Goal: Transaction & Acquisition: Book appointment/travel/reservation

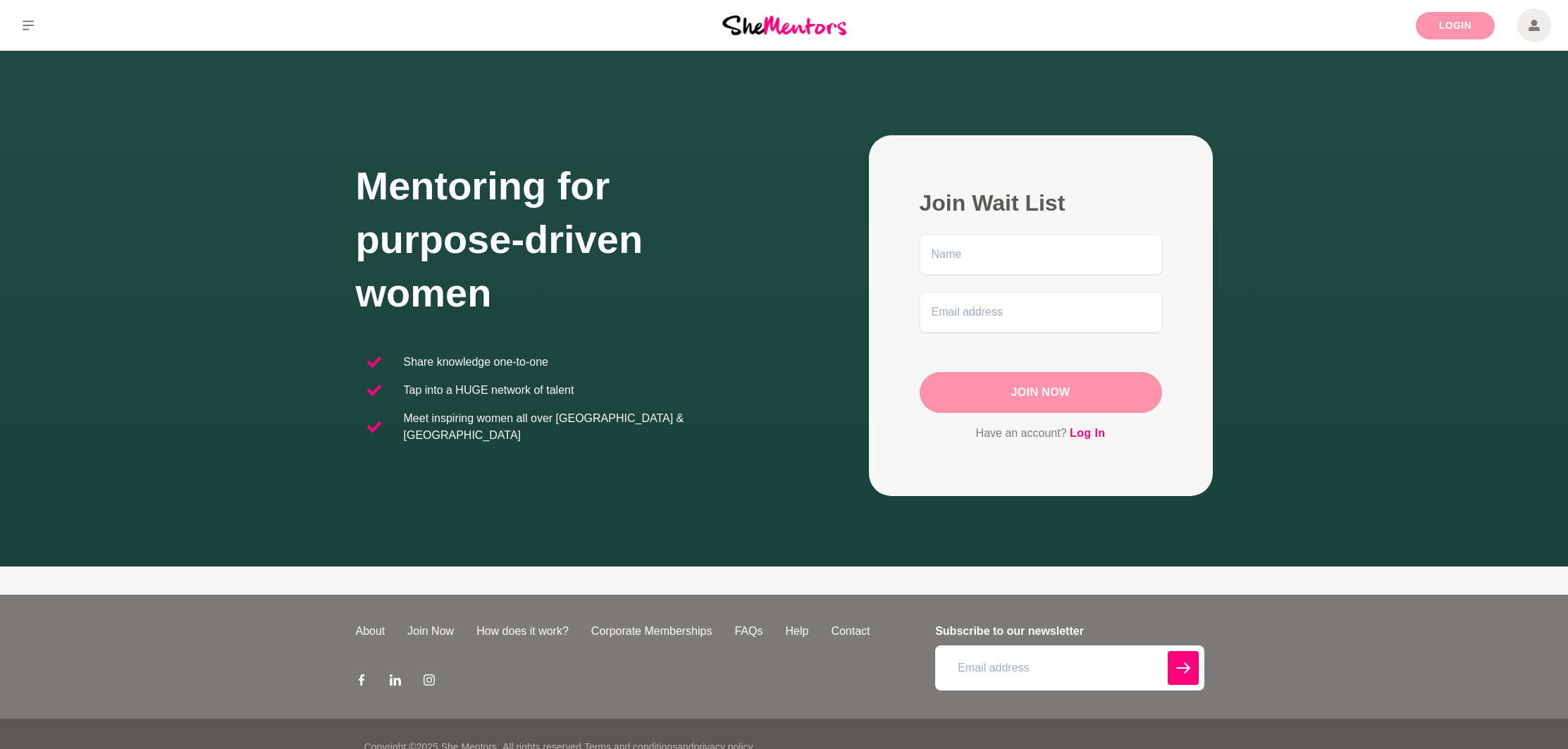
click at [1448, 32] on link "Login" at bounding box center [1454, 26] width 79 height 27
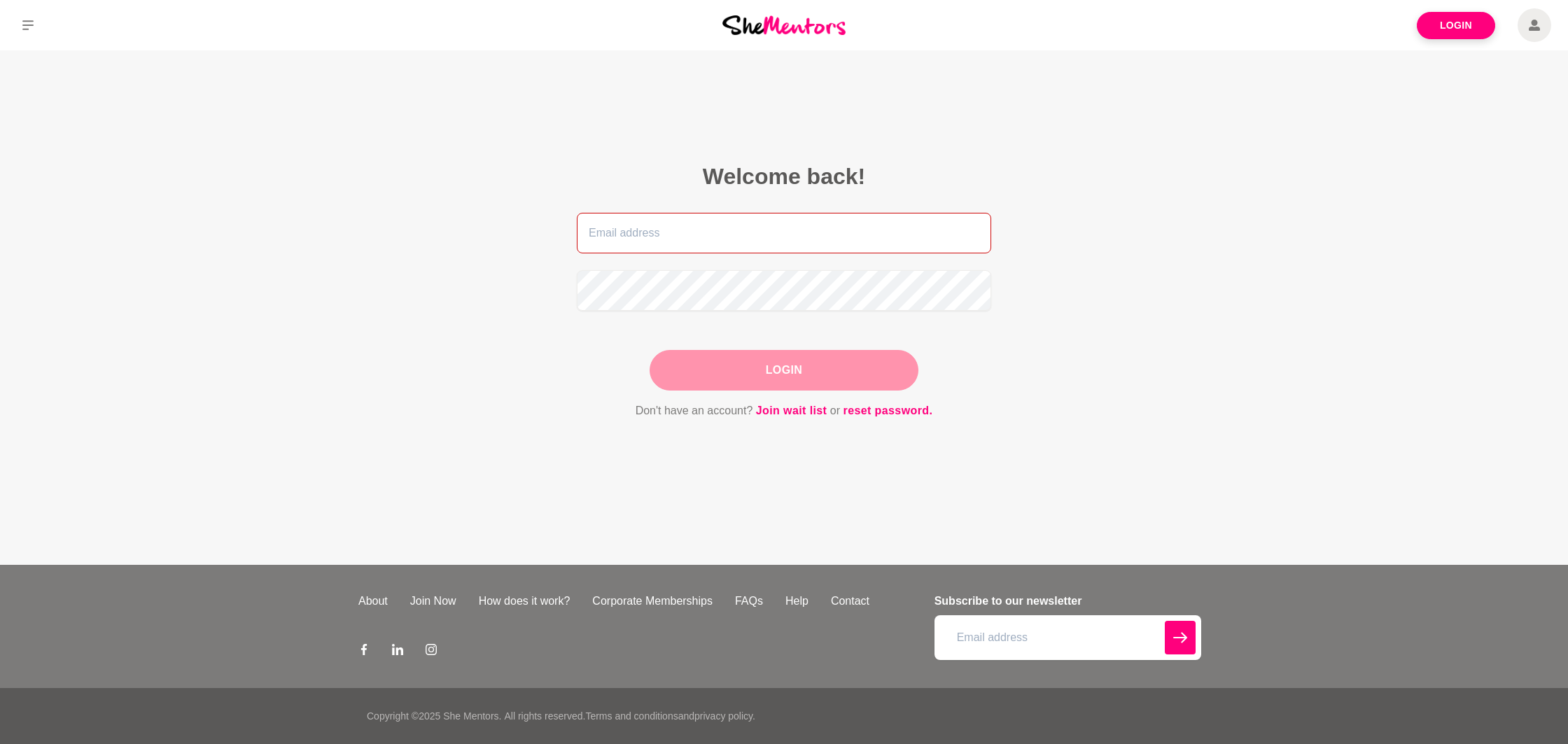
click at [744, 234] on input "email" at bounding box center [784, 234] width 414 height 41
type input "dennisewgarcia@gmail.com"
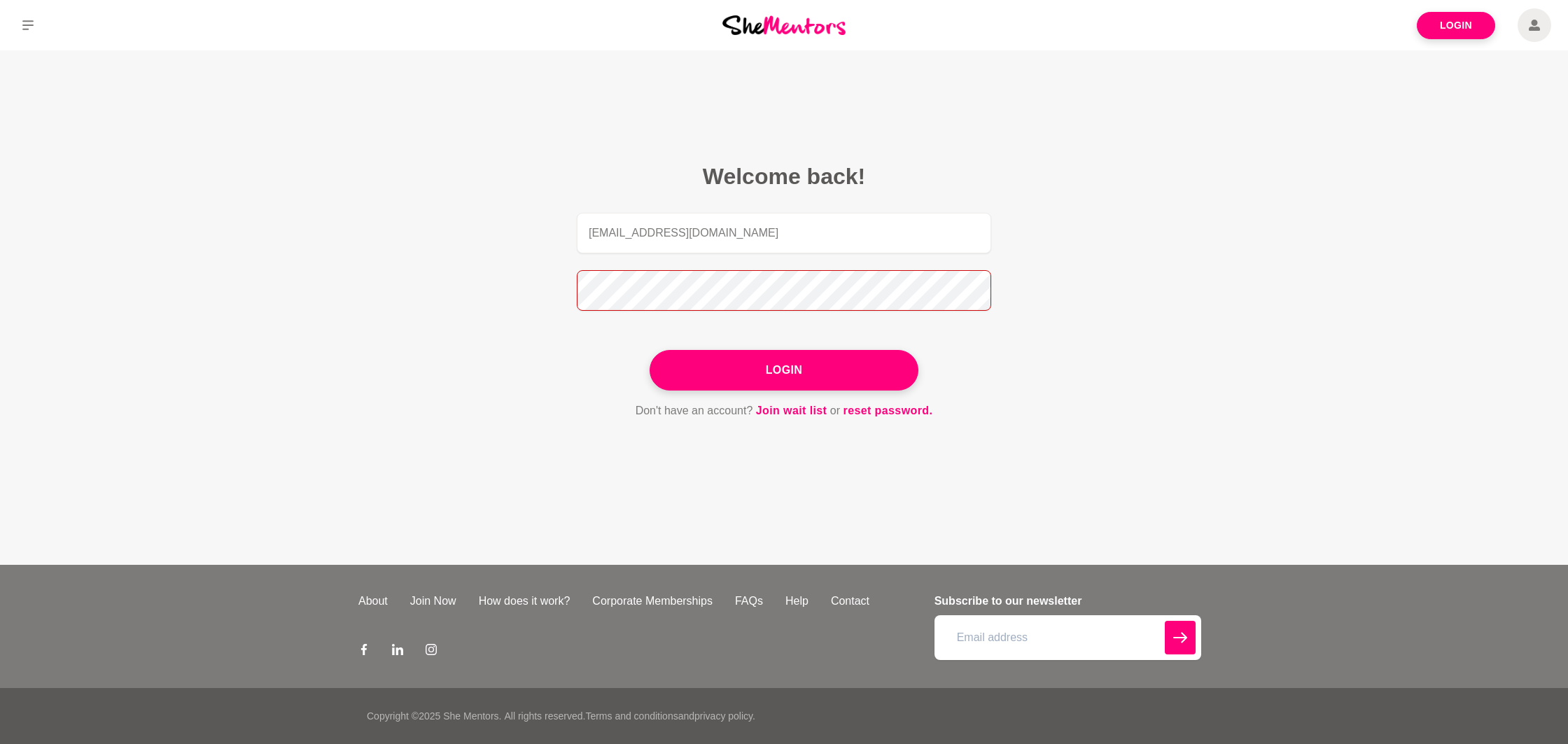
click at [649, 350] on button "Login" at bounding box center [784, 370] width 269 height 41
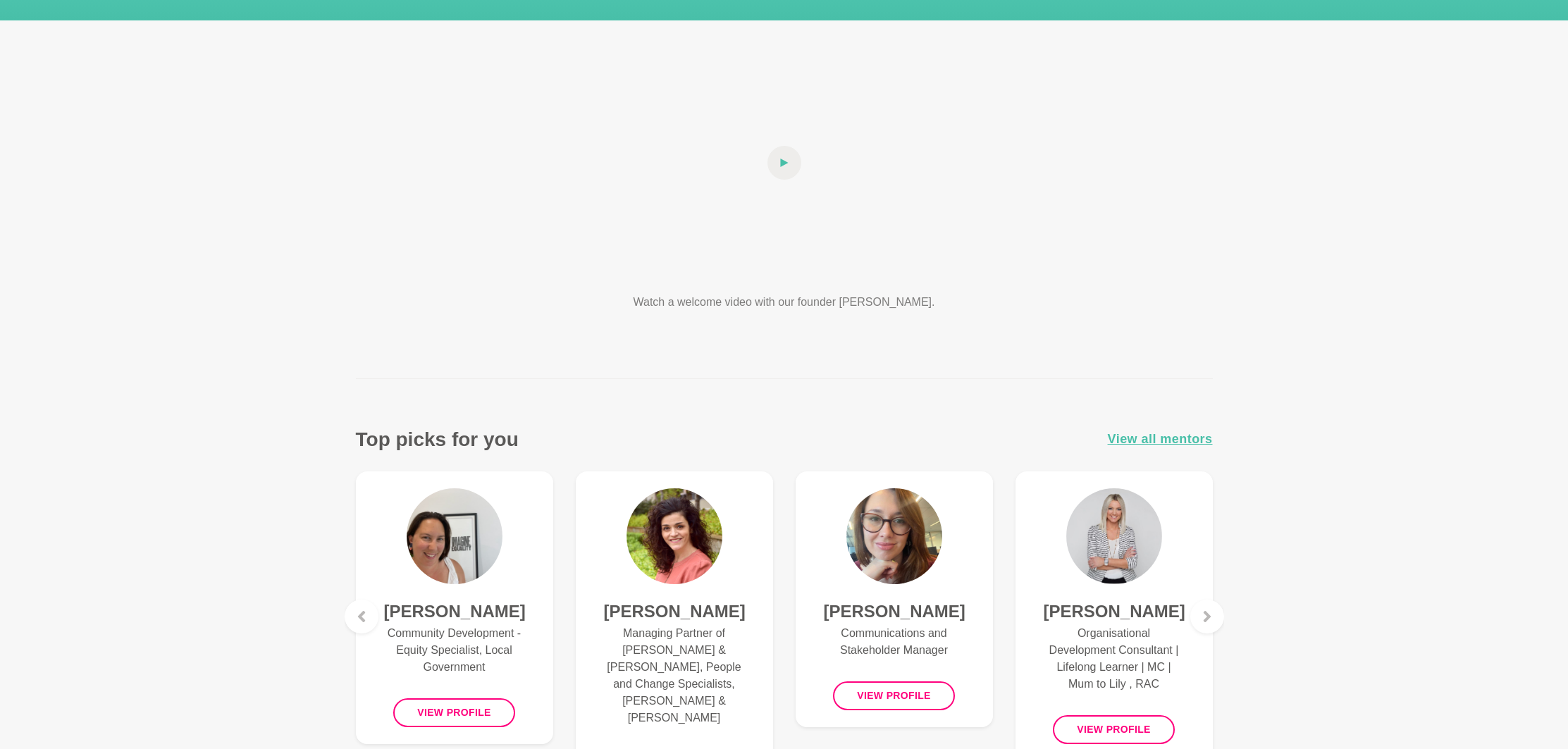
scroll to position [432, 0]
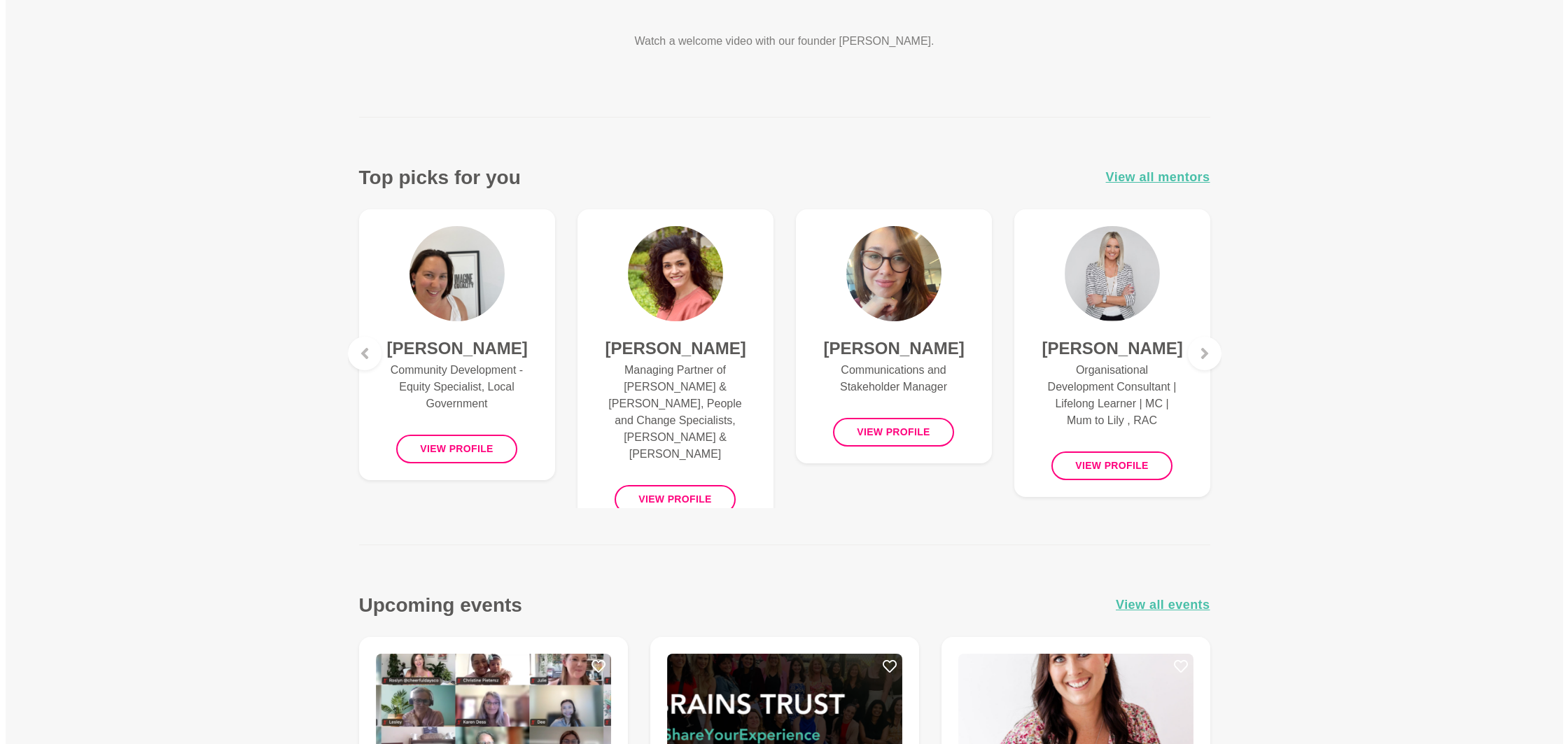
scroll to position [0, 0]
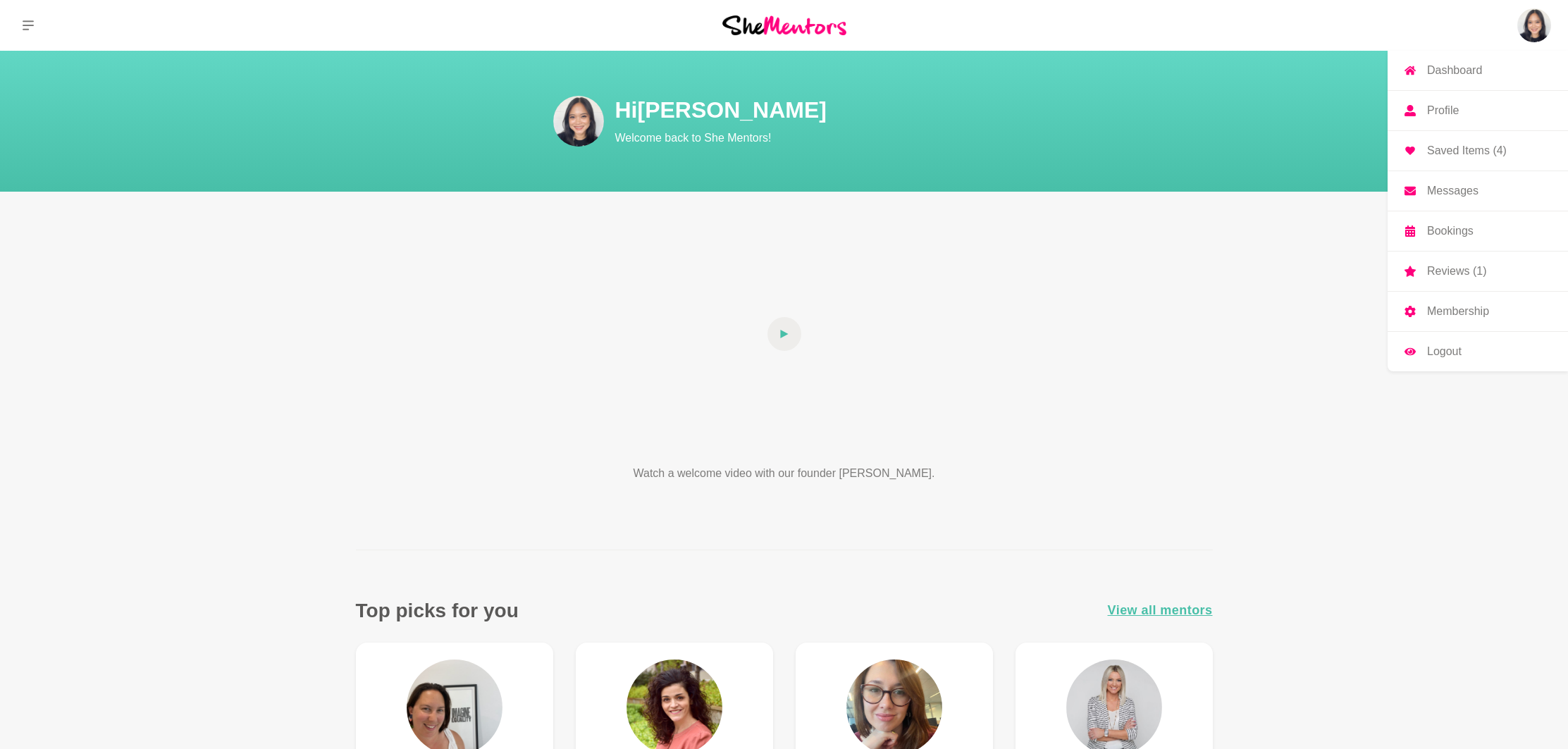
click at [1540, 26] on img at bounding box center [1534, 26] width 34 height 34
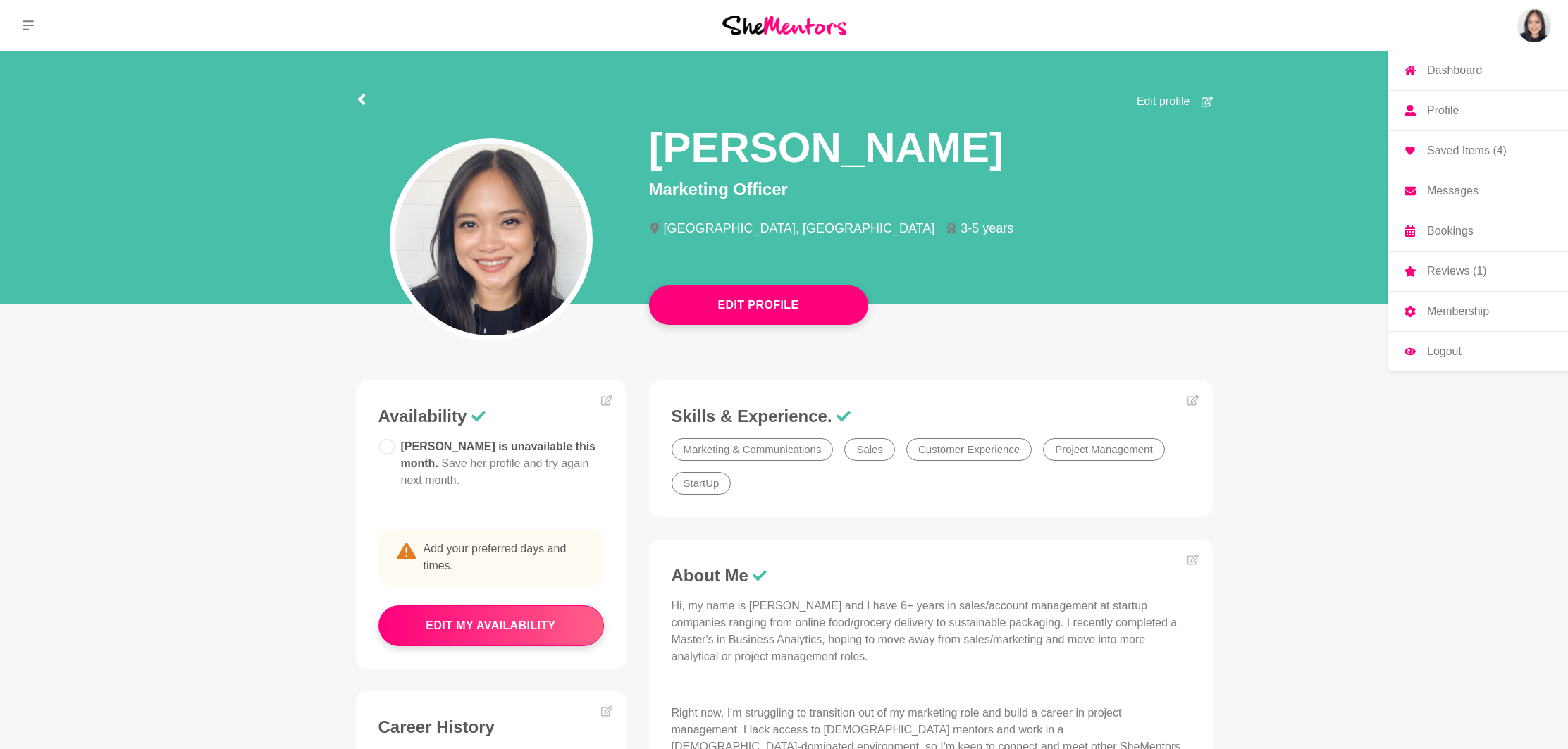
click at [1489, 306] on p "Membership" at bounding box center [1458, 311] width 62 height 11
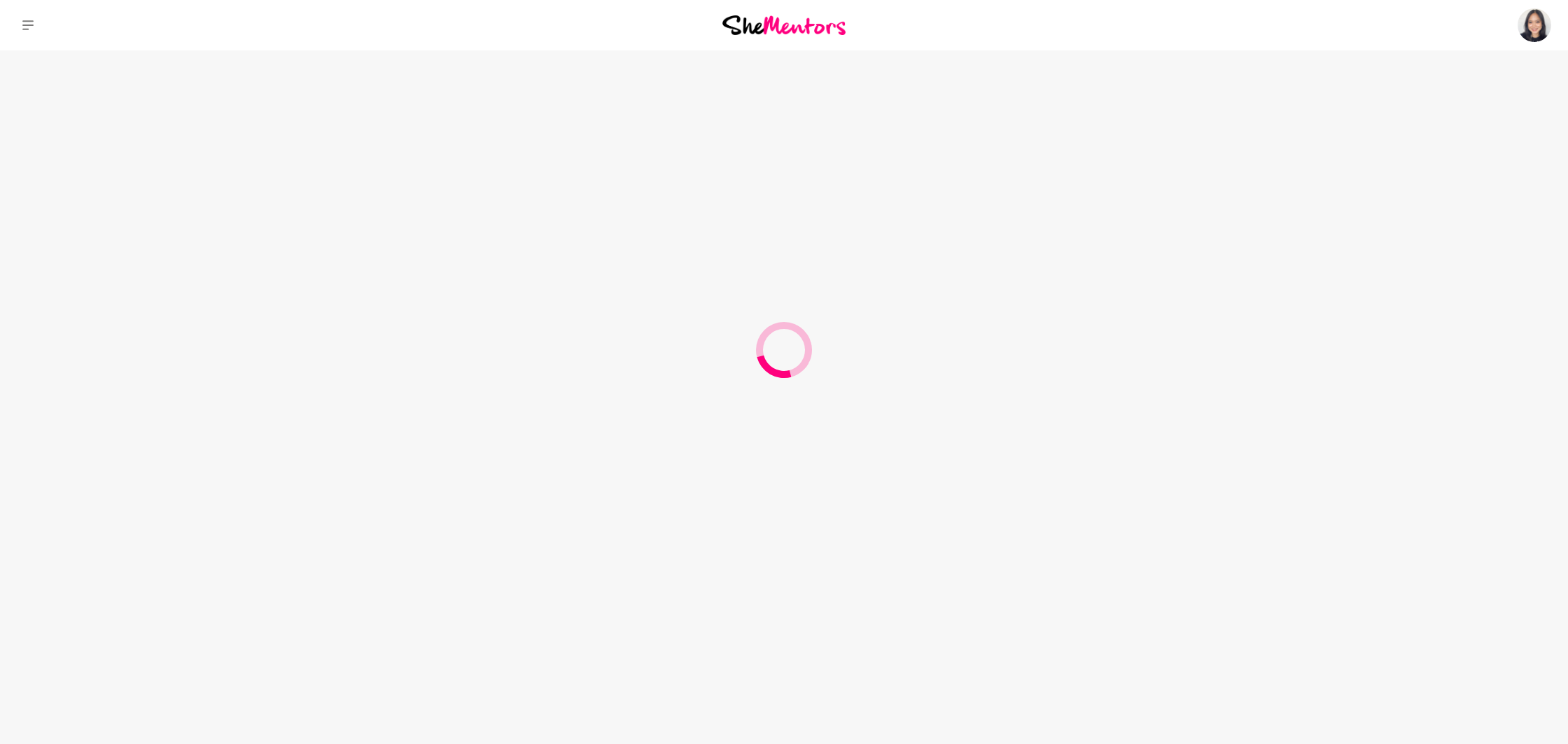
click at [295, 320] on div at bounding box center [784, 372] width 1568 height 744
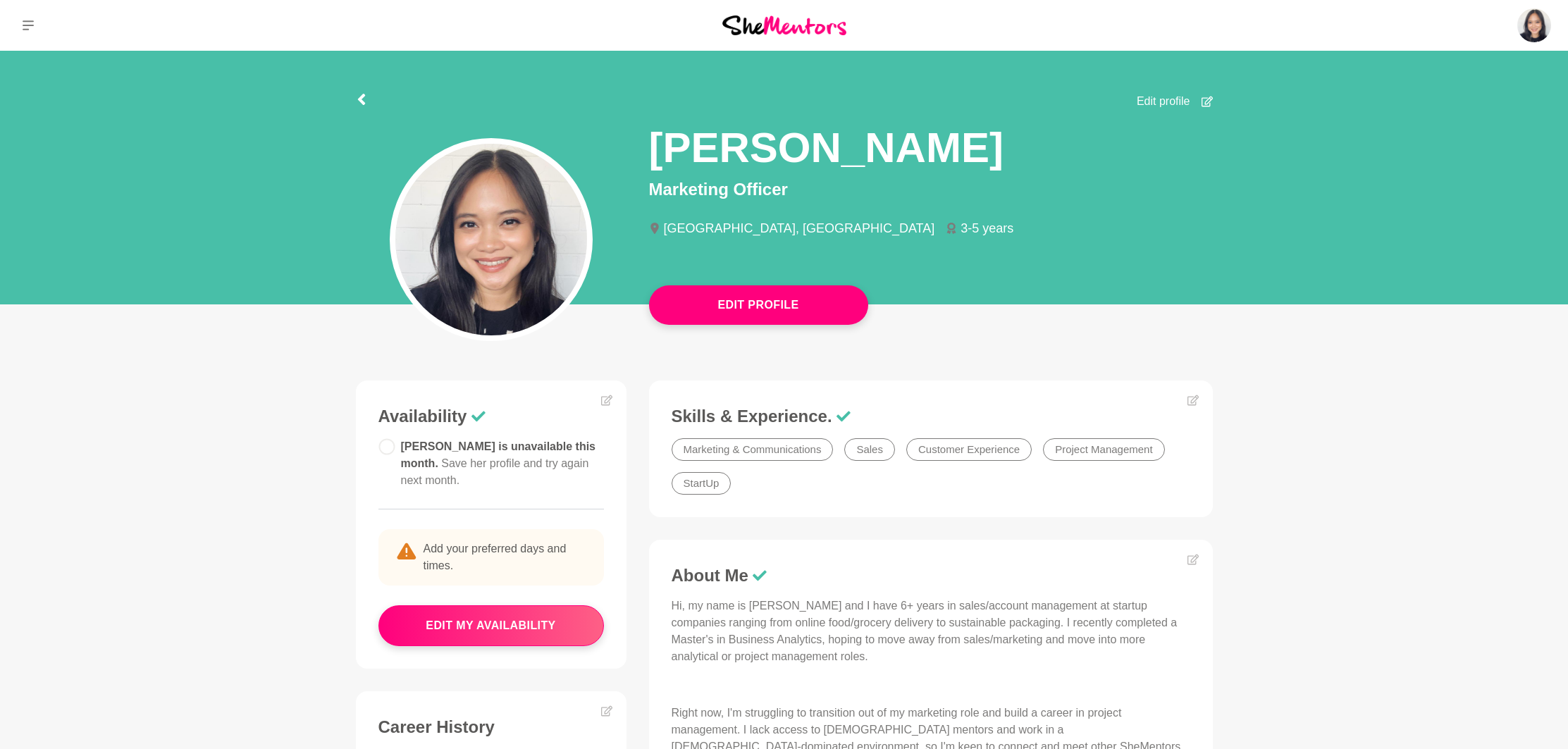
click at [312, 380] on main "Edit Profile Edit profile [PERSON_NAME] Marketing Officer [GEOGRAPHIC_DATA], [G…" at bounding box center [784, 575] width 1568 height 1049
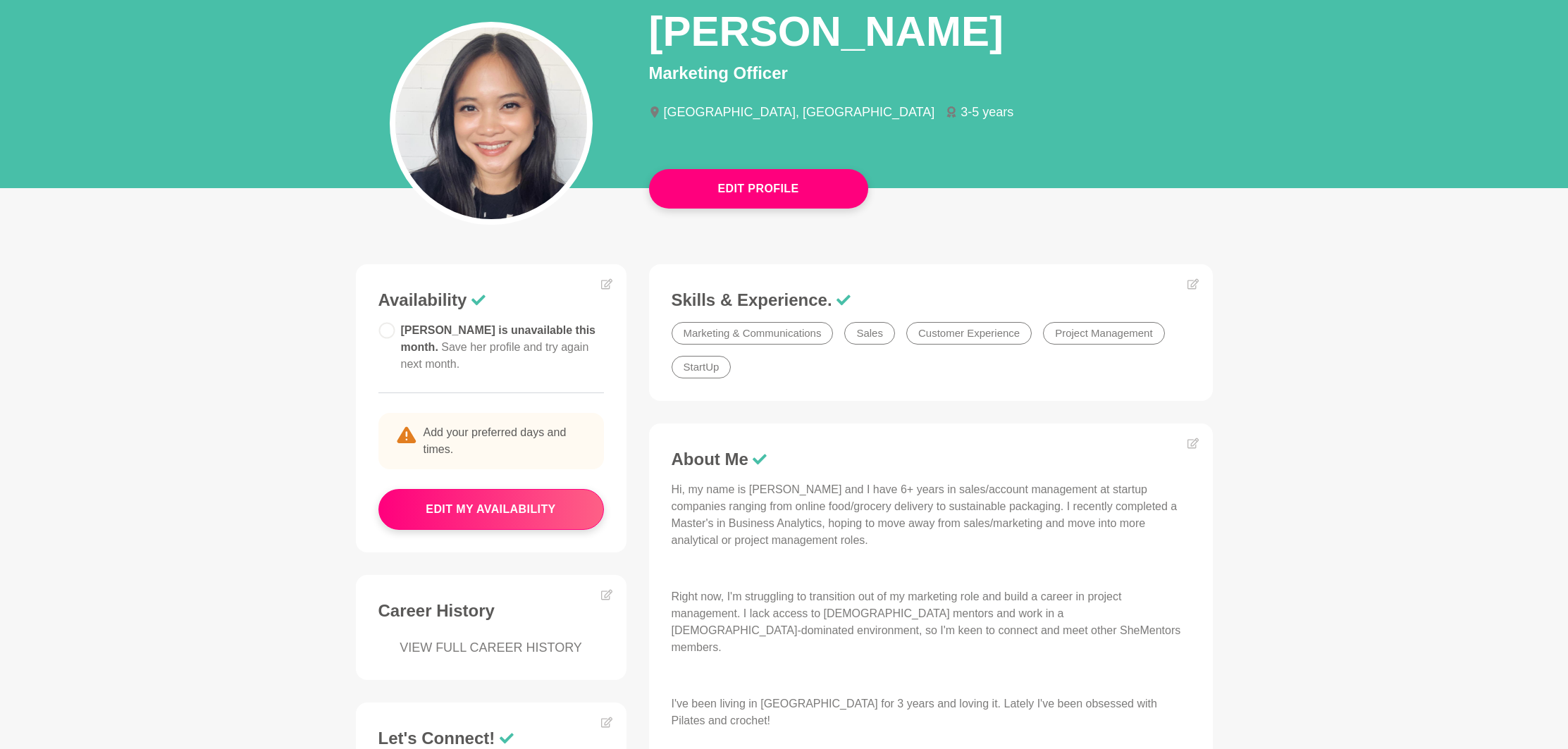
scroll to position [451, 0]
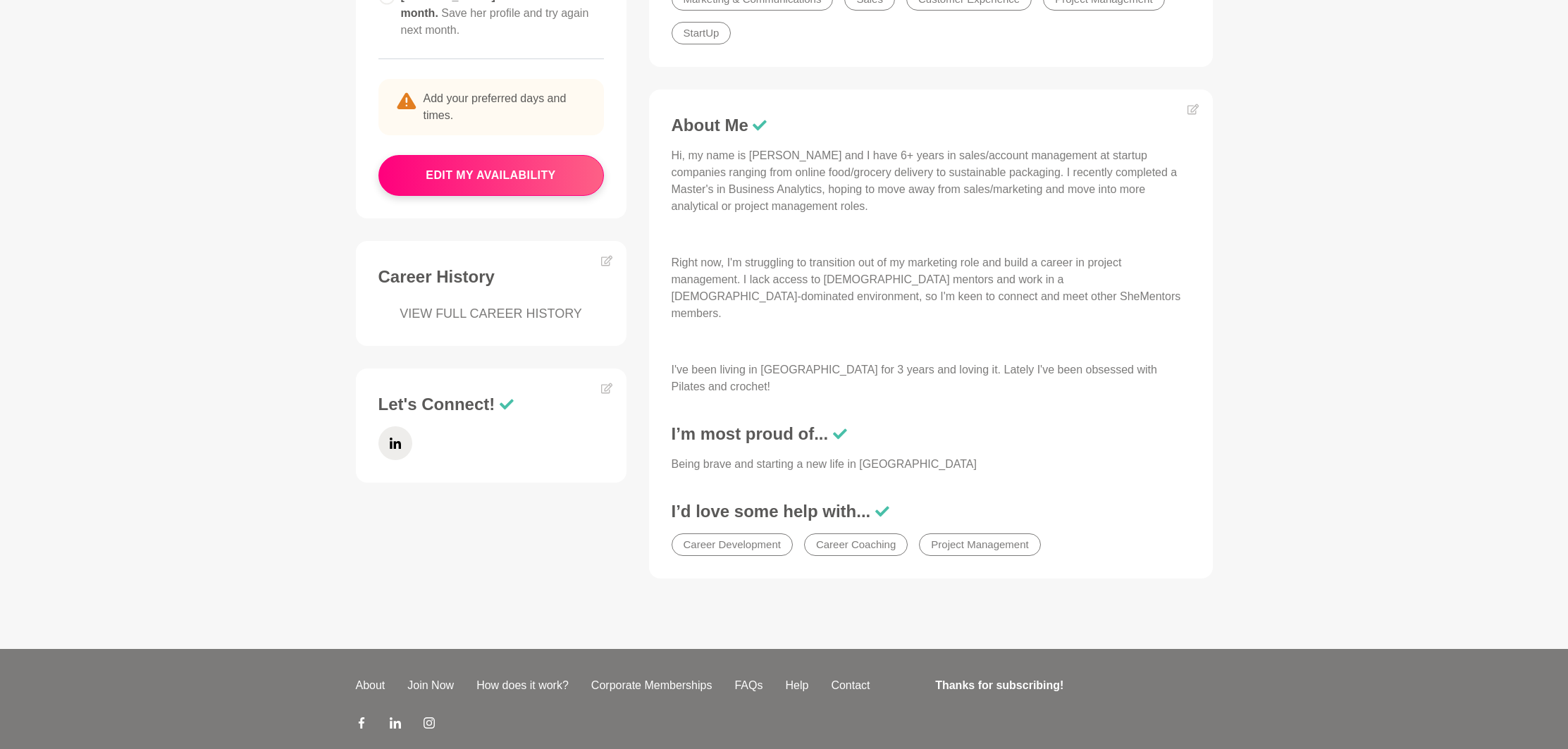
click at [312, 380] on main "Edit Profile Edit profile [PERSON_NAME] Marketing Officer [GEOGRAPHIC_DATA], [G…" at bounding box center [784, 124] width 1568 height 1049
click at [312, 377] on main "Edit Profile Edit profile [PERSON_NAME] Marketing Officer [GEOGRAPHIC_DATA], [G…" at bounding box center [784, 124] width 1568 height 1049
click at [312, 378] on main "Edit Profile Edit profile [PERSON_NAME] Marketing Officer [GEOGRAPHIC_DATA], [G…" at bounding box center [784, 124] width 1568 height 1049
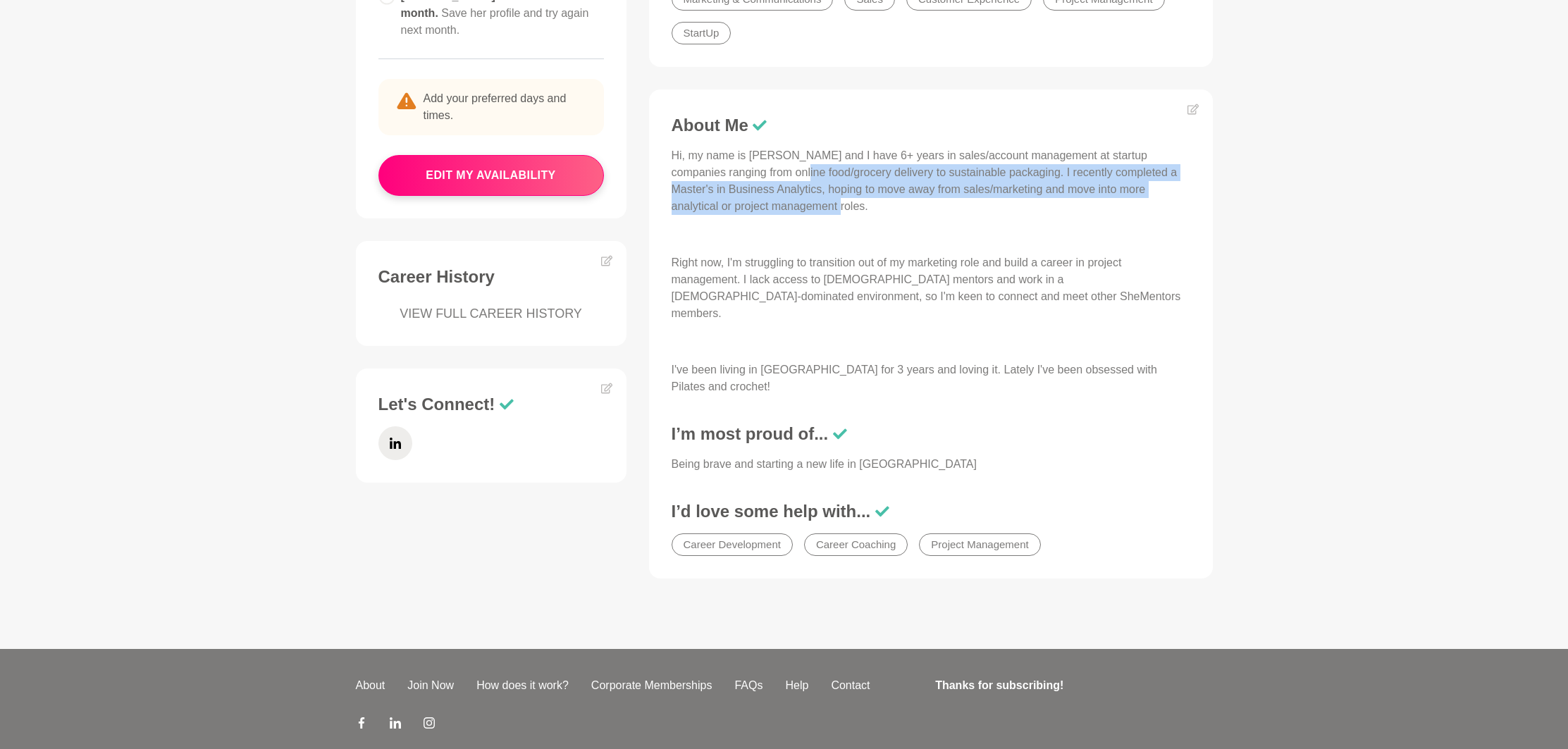
drag, startPoint x: 891, startPoint y: 203, endPoint x: 782, endPoint y: 166, distance: 115.1
click at [782, 167] on p "Hi, my name is [PERSON_NAME] and I have 6+ years in sales/account management at…" at bounding box center [931, 180] width 519 height 68
click at [782, 166] on p "Hi, my name is [PERSON_NAME] and I have 6+ years in sales/account management at…" at bounding box center [931, 180] width 519 height 68
drag, startPoint x: 752, startPoint y: 176, endPoint x: 787, endPoint y: 206, distance: 46.1
click at [786, 205] on p "Hi, my name is [PERSON_NAME] and I have 6+ years in sales/account management at…" at bounding box center [931, 180] width 519 height 68
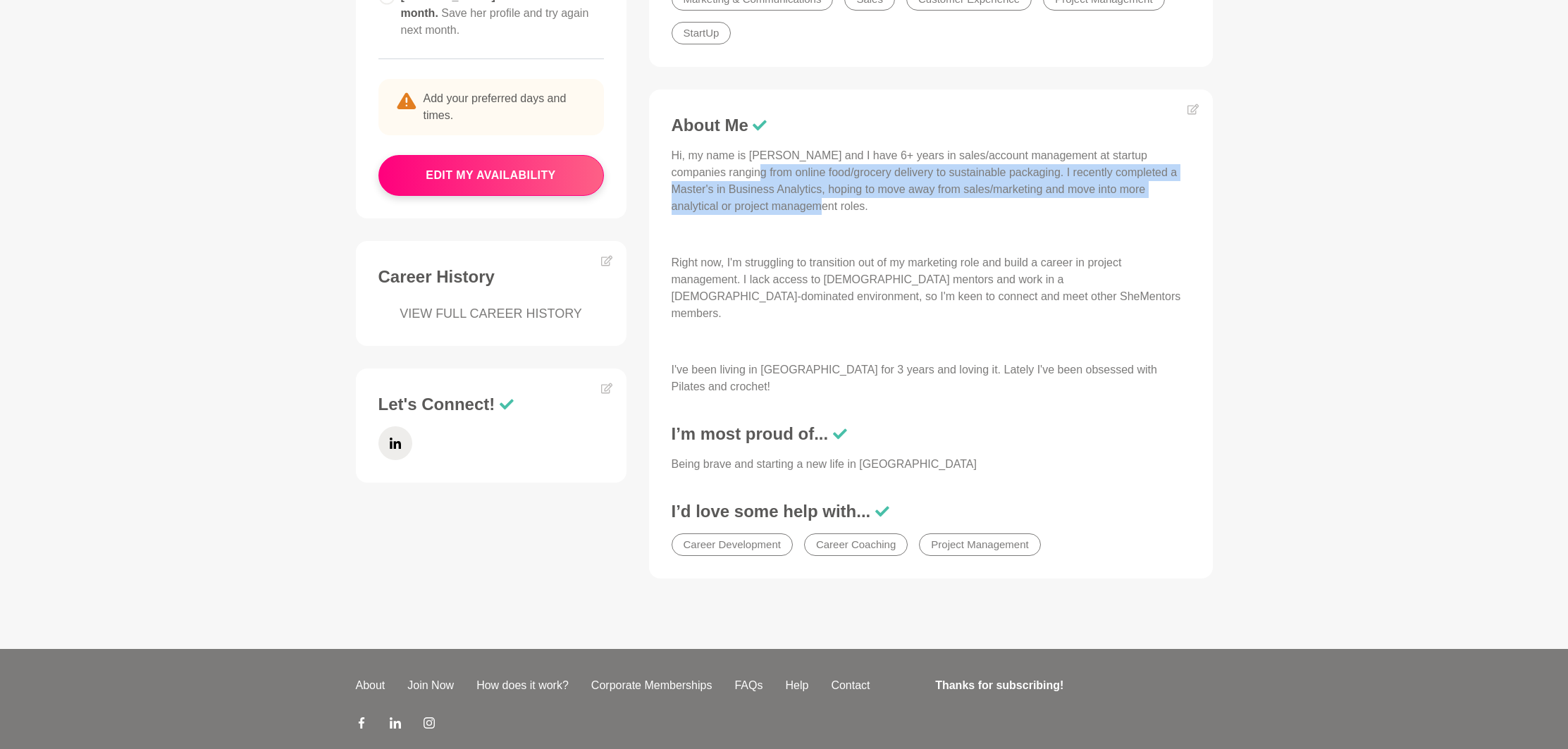
click at [787, 206] on p "Hi, my name is [PERSON_NAME] and I have 6+ years in sales/account management at…" at bounding box center [931, 180] width 519 height 68
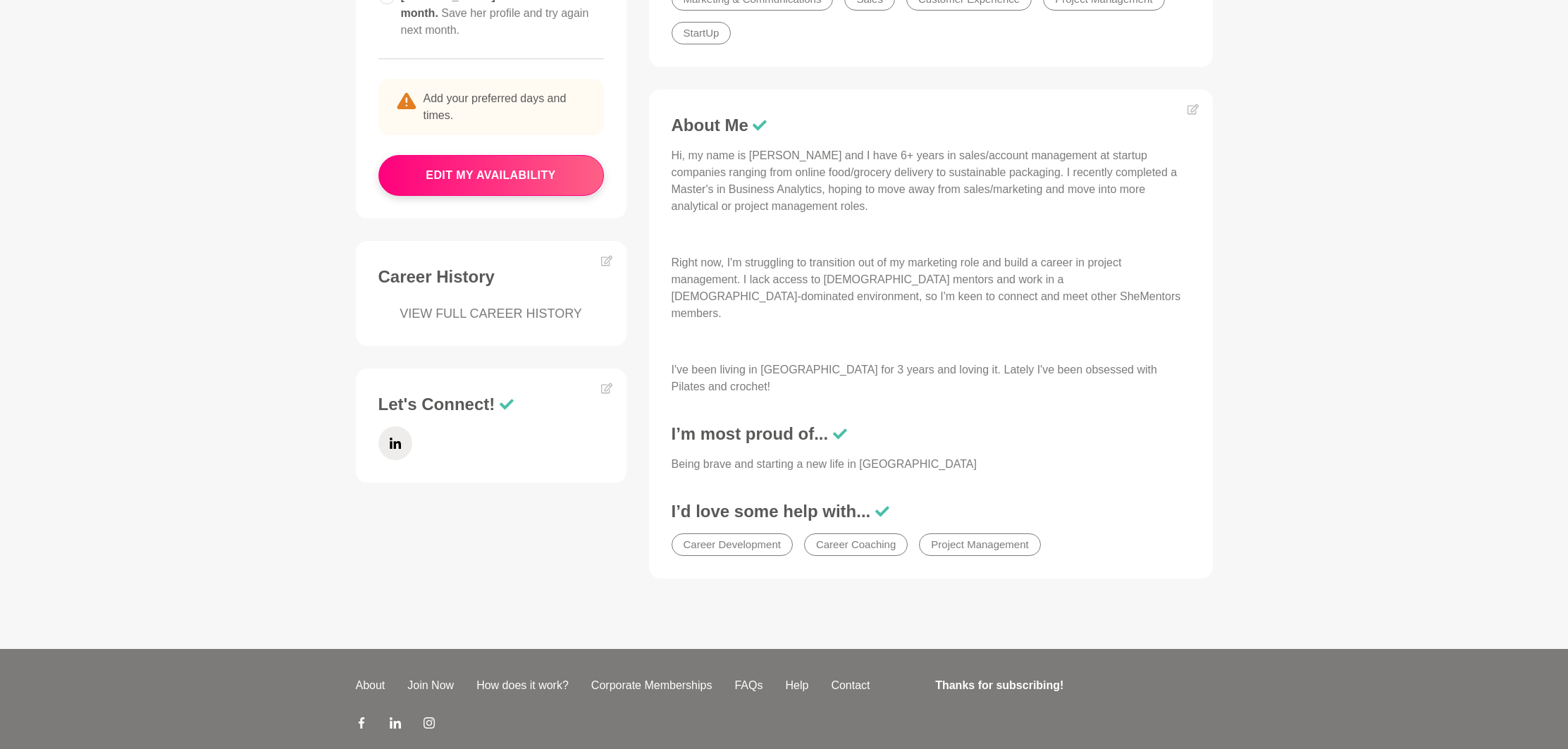
click at [960, 172] on p "Hi, my name is [PERSON_NAME] and I have 6+ years in sales/account management at…" at bounding box center [931, 180] width 519 height 68
click at [818, 201] on p "Hi, my name is [PERSON_NAME] and I have 6+ years in sales/account management at…" at bounding box center [931, 180] width 519 height 68
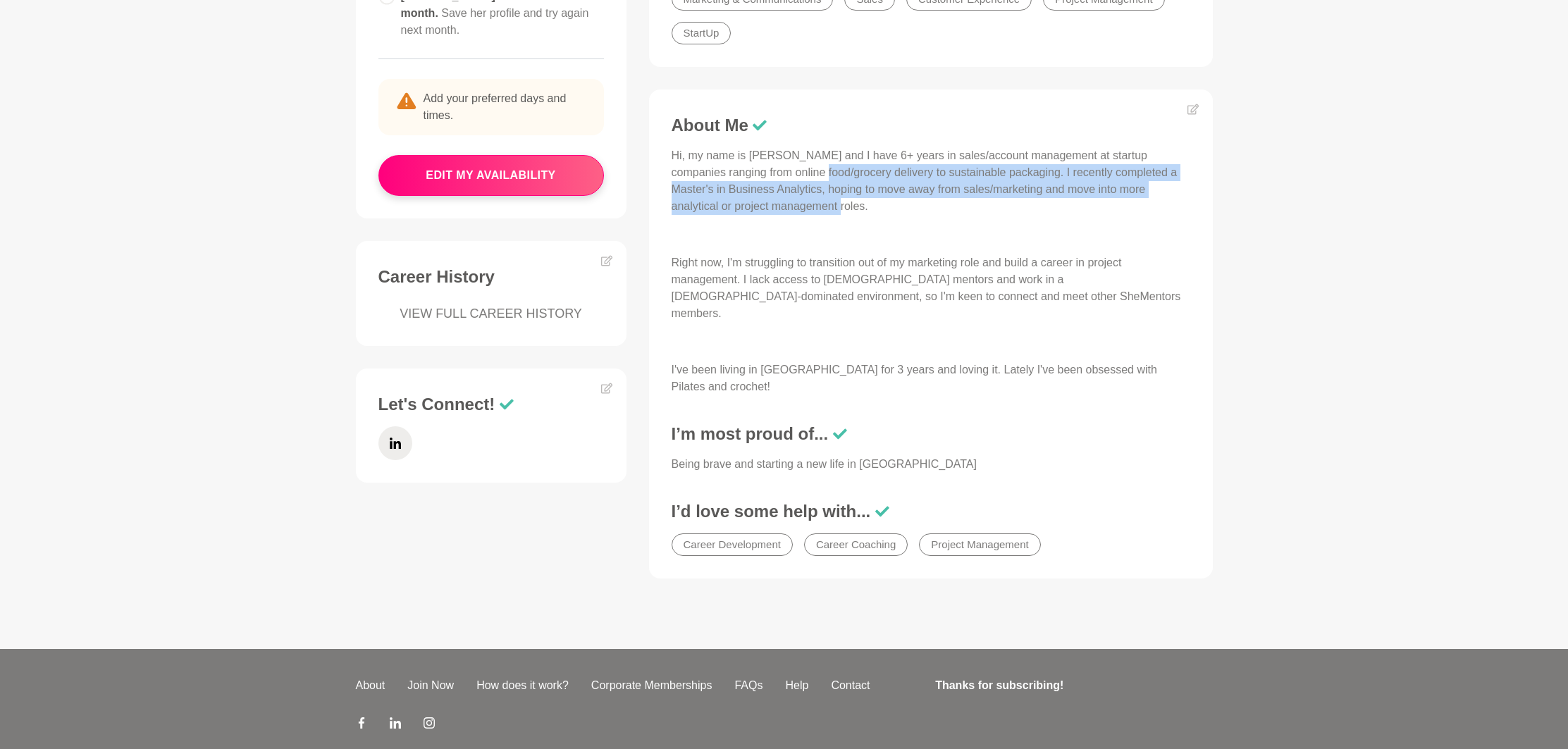
drag, startPoint x: 815, startPoint y: 207, endPoint x: 808, endPoint y: 175, distance: 32.8
click at [808, 175] on p "Hi, my name is [PERSON_NAME] and I have 6+ years in sales/account management at…" at bounding box center [931, 180] width 519 height 68
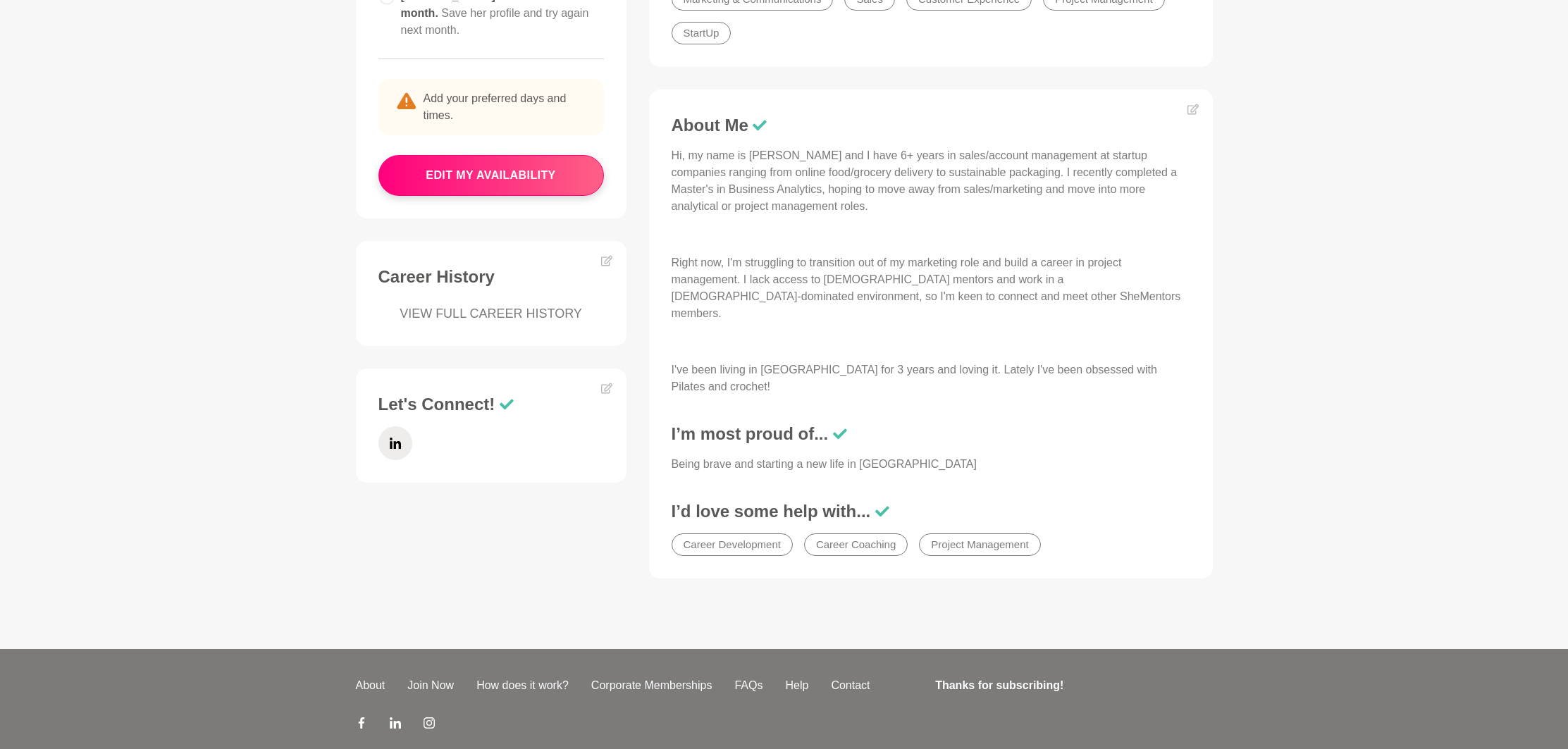
click at [854, 203] on p "Hi, my name is [PERSON_NAME] and I have 6+ years in sales/account management at…" at bounding box center [931, 180] width 519 height 68
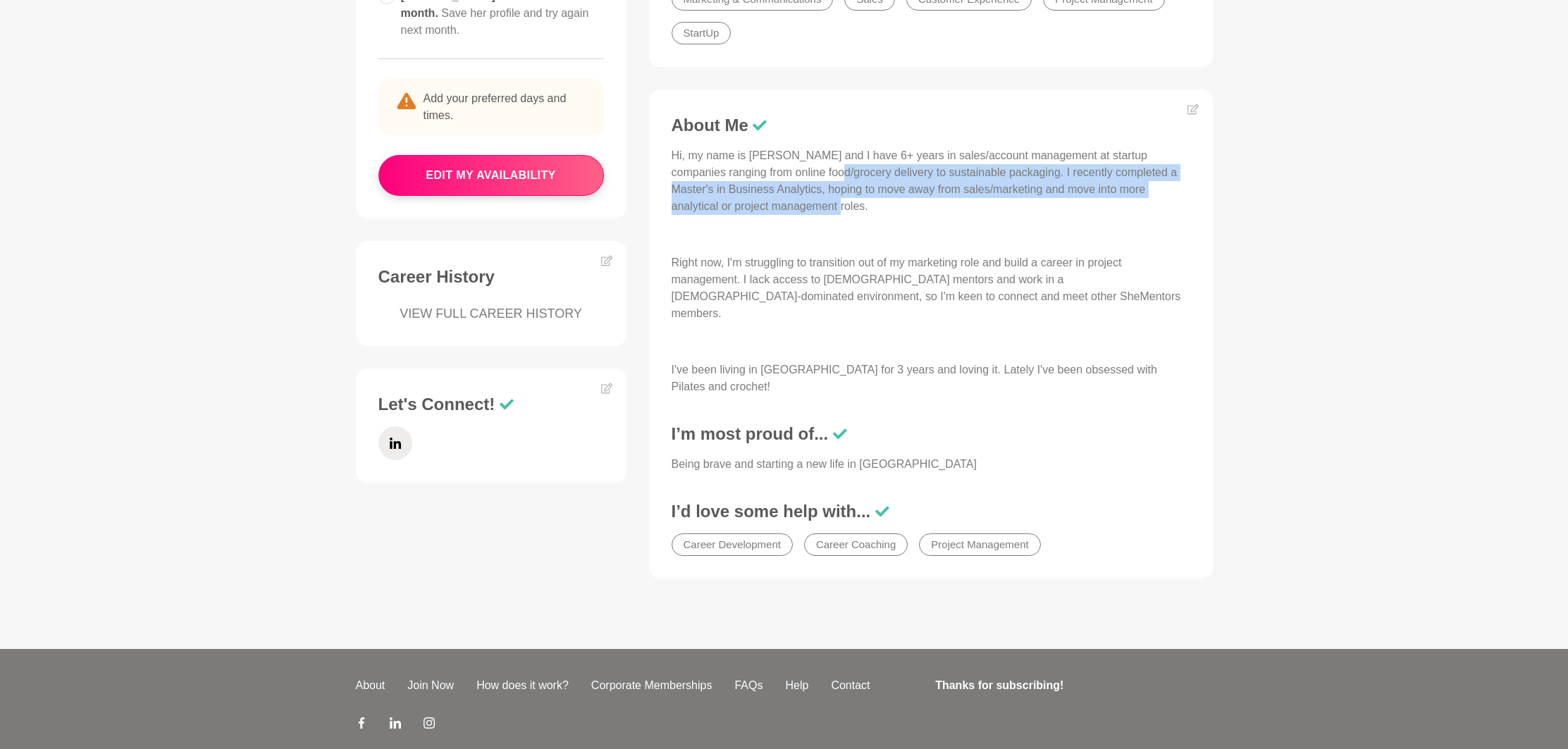
drag, startPoint x: 844, startPoint y: 211, endPoint x: 825, endPoint y: 177, distance: 38.9
click at [825, 178] on p "Hi, my name is [PERSON_NAME] and I have 6+ years in sales/account management at…" at bounding box center [931, 180] width 519 height 68
click at [825, 177] on p "Hi, my name is [PERSON_NAME] and I have 6+ years in sales/account management at…" at bounding box center [931, 180] width 519 height 68
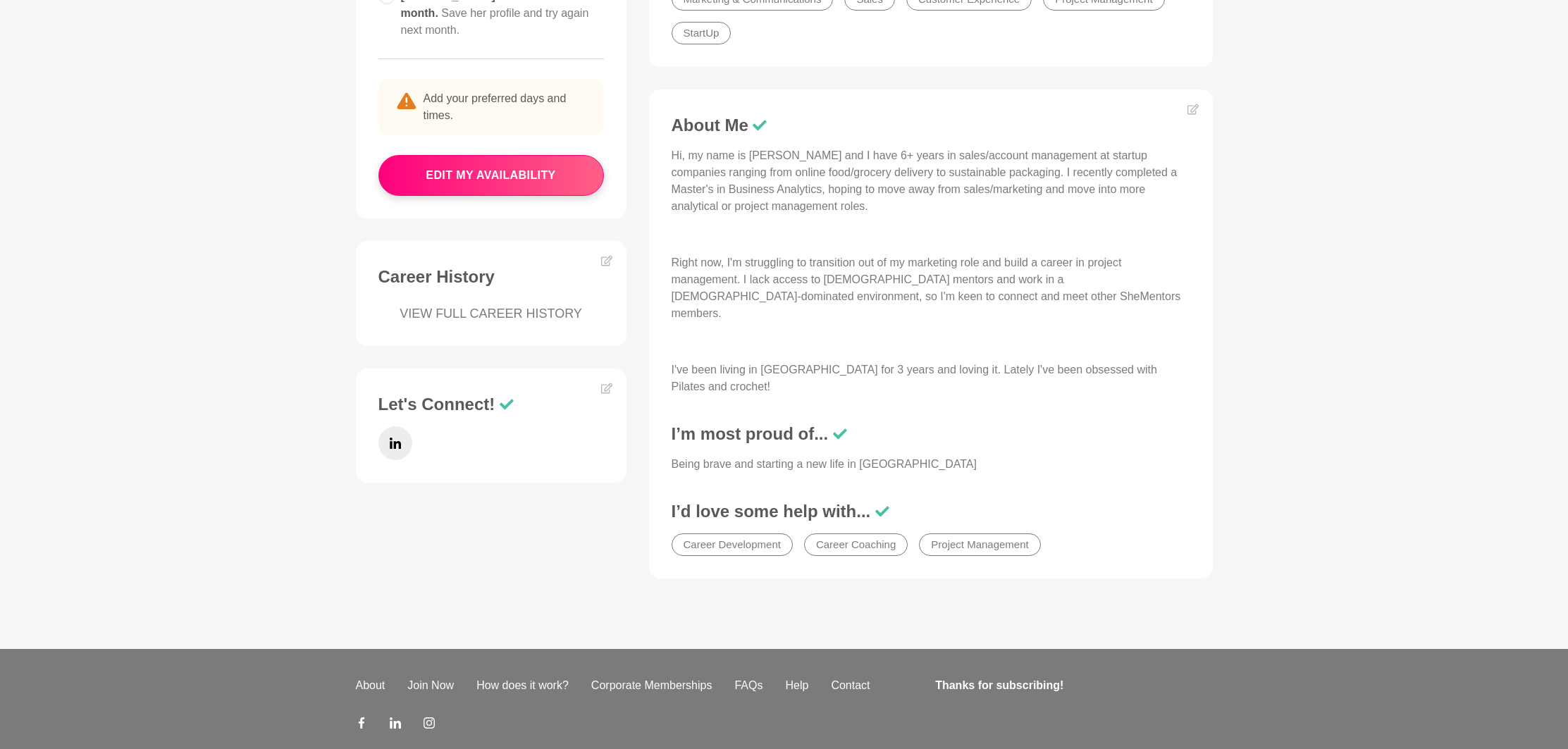
click at [910, 202] on p "Hi, my name is [PERSON_NAME] and I have 6+ years in sales/account management at…" at bounding box center [931, 180] width 519 height 68
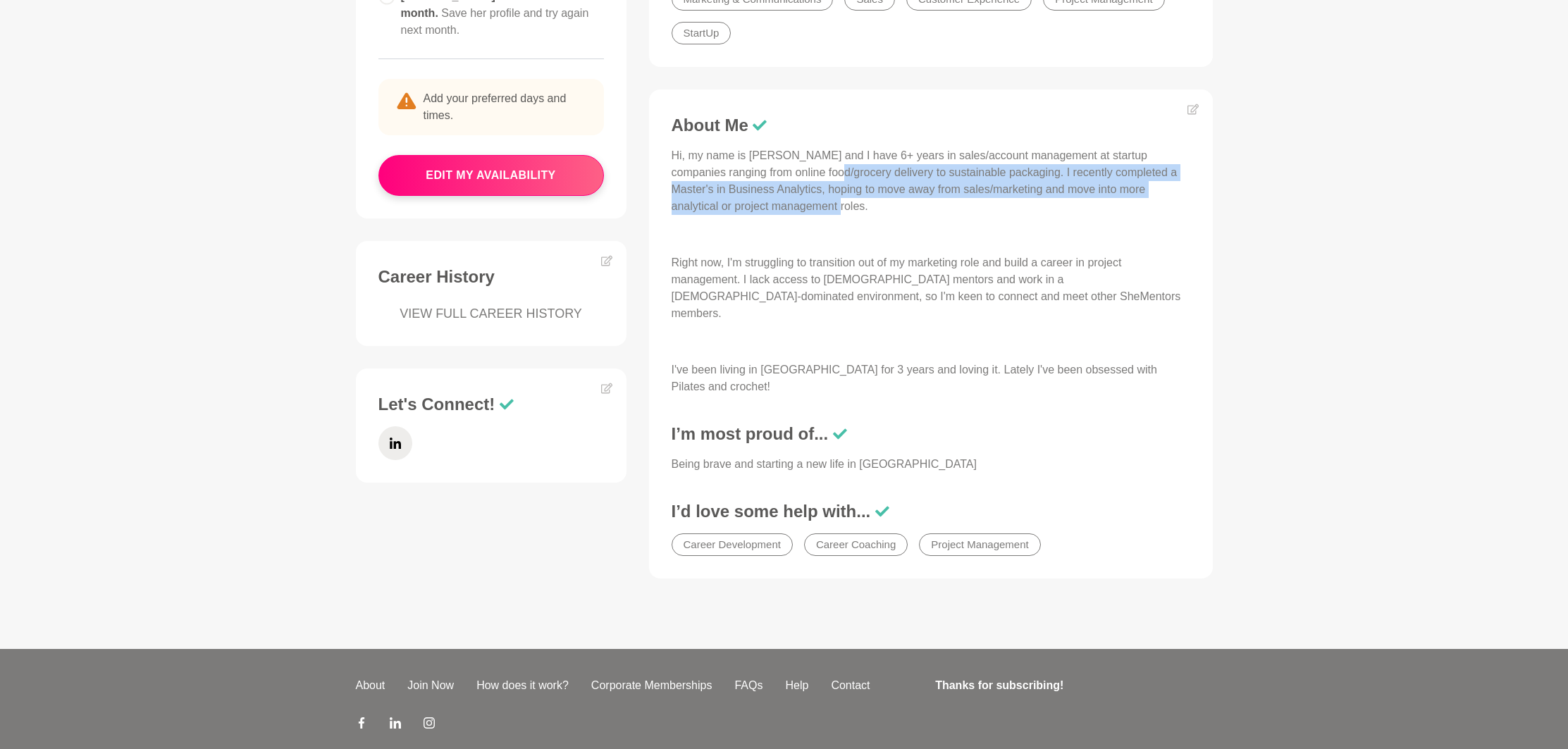
drag, startPoint x: 910, startPoint y: 208, endPoint x: 823, endPoint y: 170, distance: 94.9
click at [823, 170] on p "Hi, my name is [PERSON_NAME] and I have 6+ years in sales/account management at…" at bounding box center [931, 180] width 519 height 68
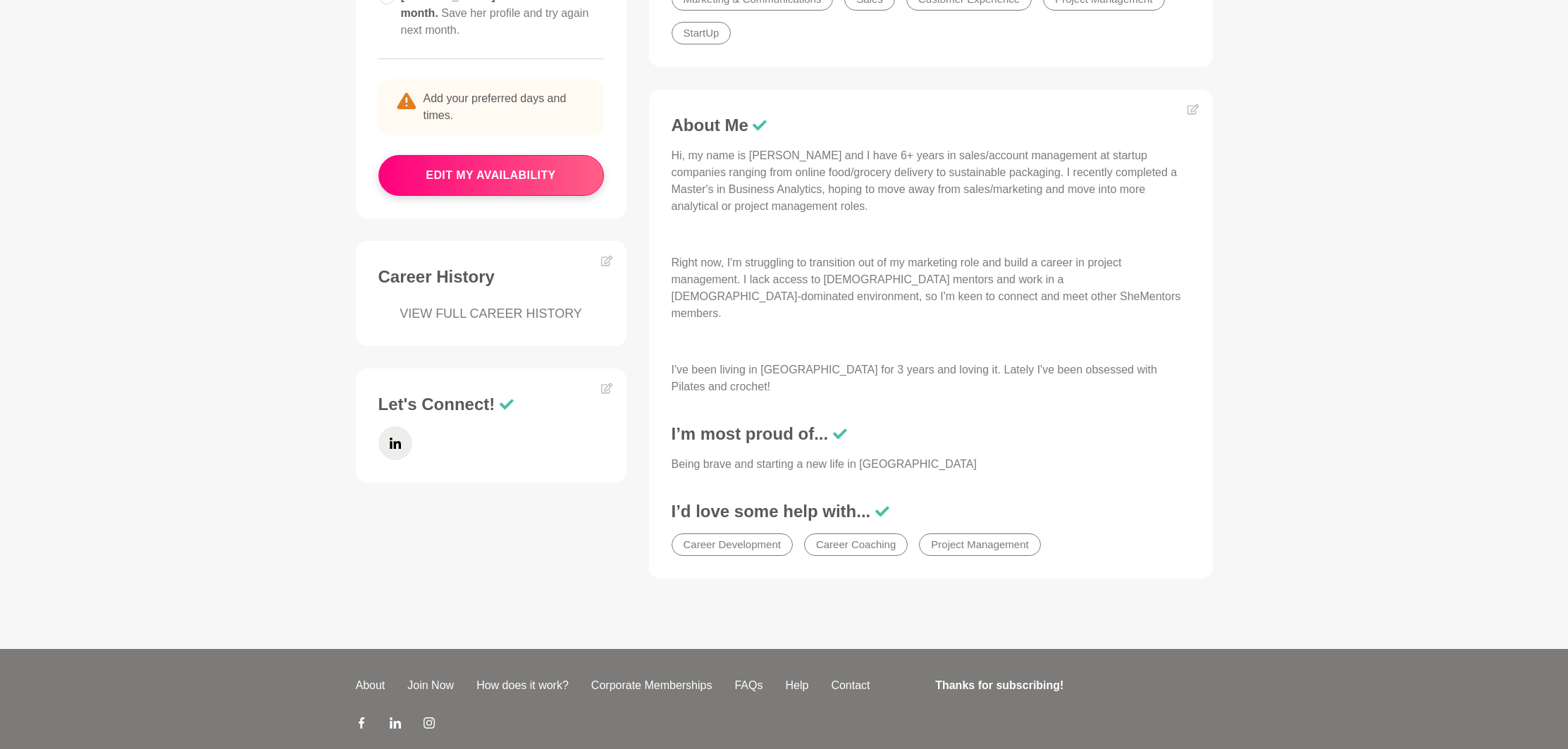
click at [845, 174] on p "Hi, my name is [PERSON_NAME] and I have 6+ years in sales/account management at…" at bounding box center [931, 180] width 519 height 68
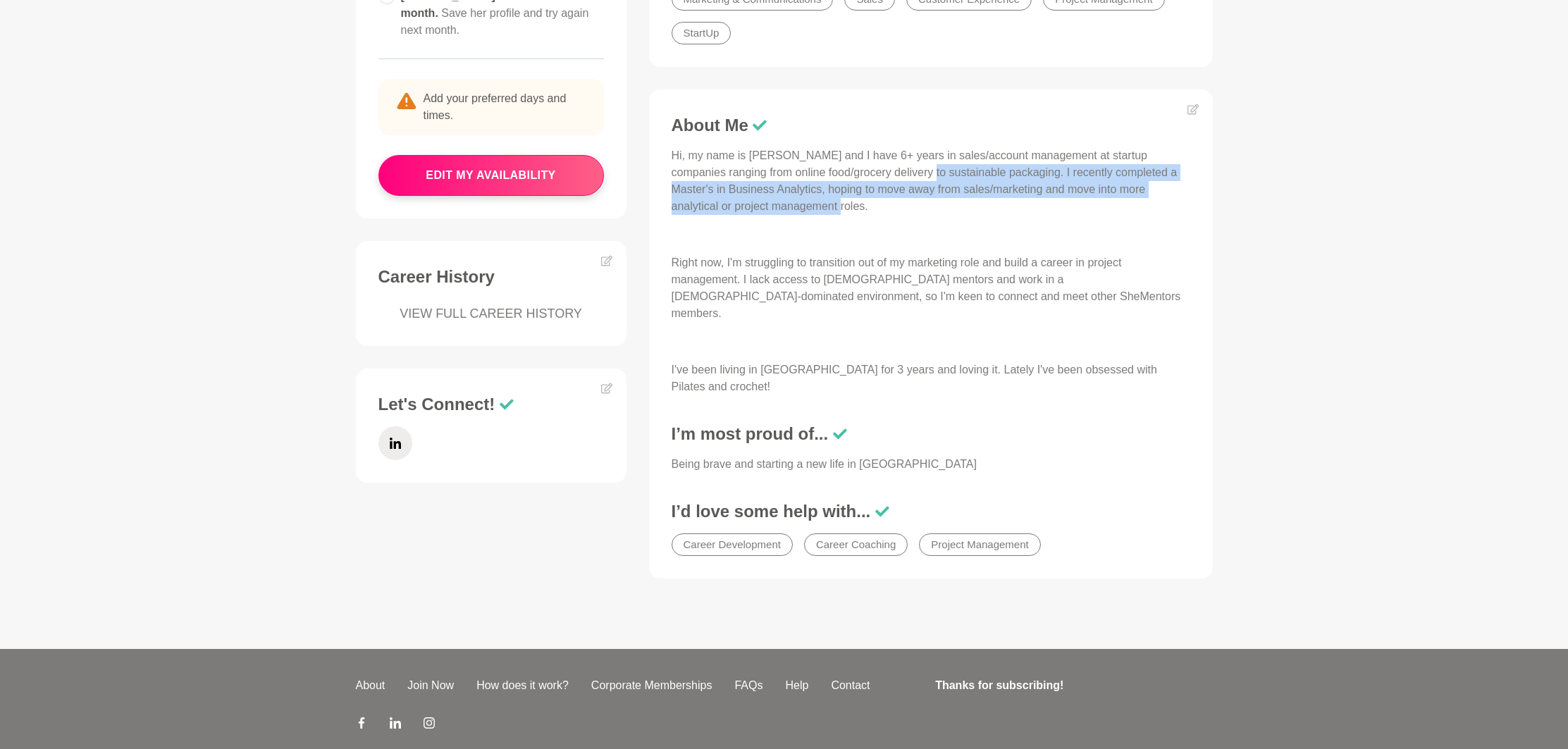
drag, startPoint x: 913, startPoint y: 172, endPoint x: 961, endPoint y: 221, distance: 68.6
click at [961, 221] on div "Hi, my name is [PERSON_NAME] and I have 6+ years in sales/account management at…" at bounding box center [931, 271] width 519 height 248
click at [956, 207] on p "Hi, my name is [PERSON_NAME] and I have 6+ years in sales/account management at…" at bounding box center [931, 180] width 519 height 68
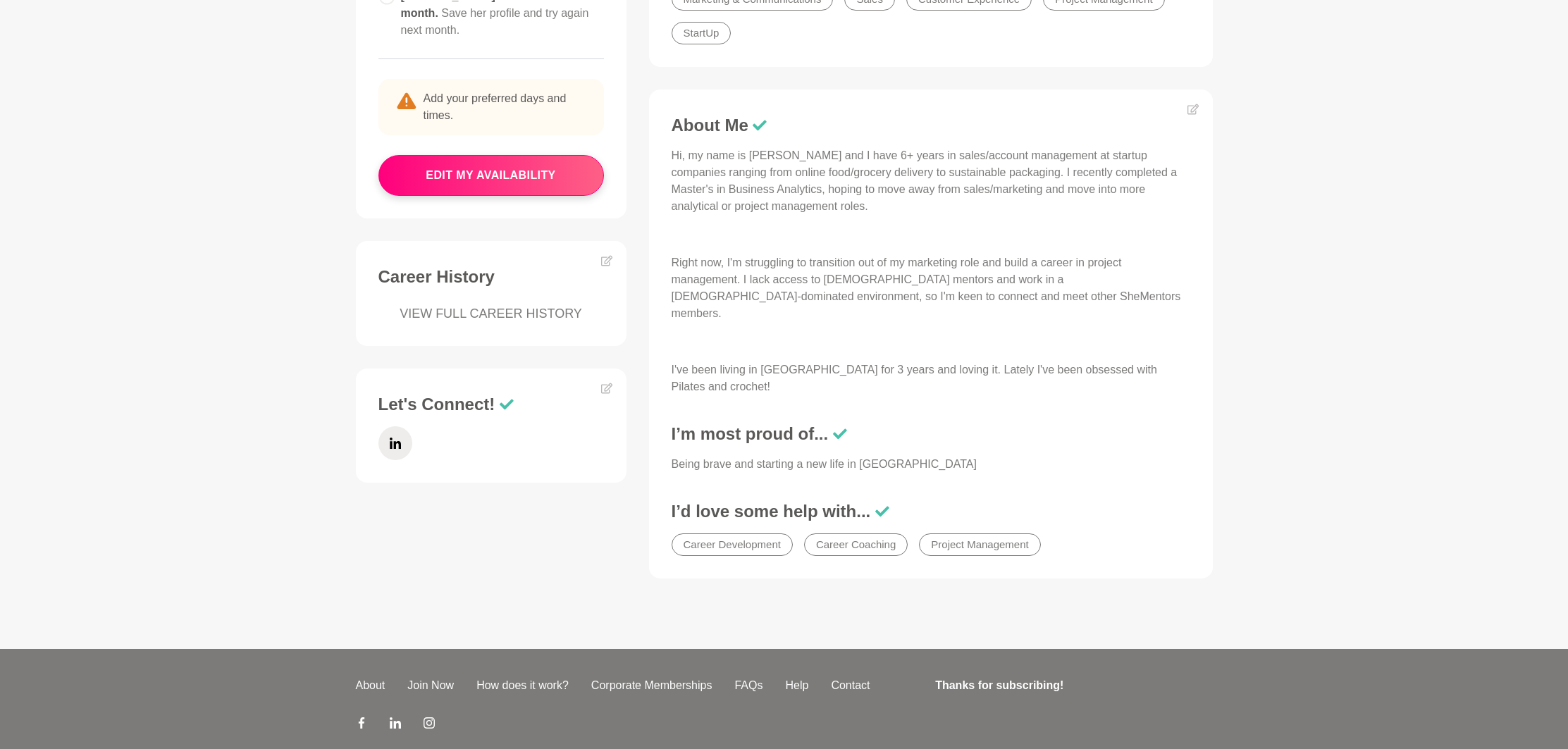
click at [947, 211] on p "Hi, my name is [PERSON_NAME] and I have 6+ years in sales/account management at…" at bounding box center [931, 180] width 519 height 68
click at [937, 211] on p "Hi, my name is [PERSON_NAME] and I have 6+ years in sales/account management at…" at bounding box center [931, 180] width 519 height 68
click at [1057, 193] on p "Hi, my name is [PERSON_NAME] and I have 6+ years in sales/account management at…" at bounding box center [931, 180] width 519 height 68
drag, startPoint x: 869, startPoint y: 204, endPoint x: 907, endPoint y: 206, distance: 38.1
click at [869, 204] on p "Hi, my name is [PERSON_NAME] and I have 6+ years in sales/account management at…" at bounding box center [931, 180] width 519 height 68
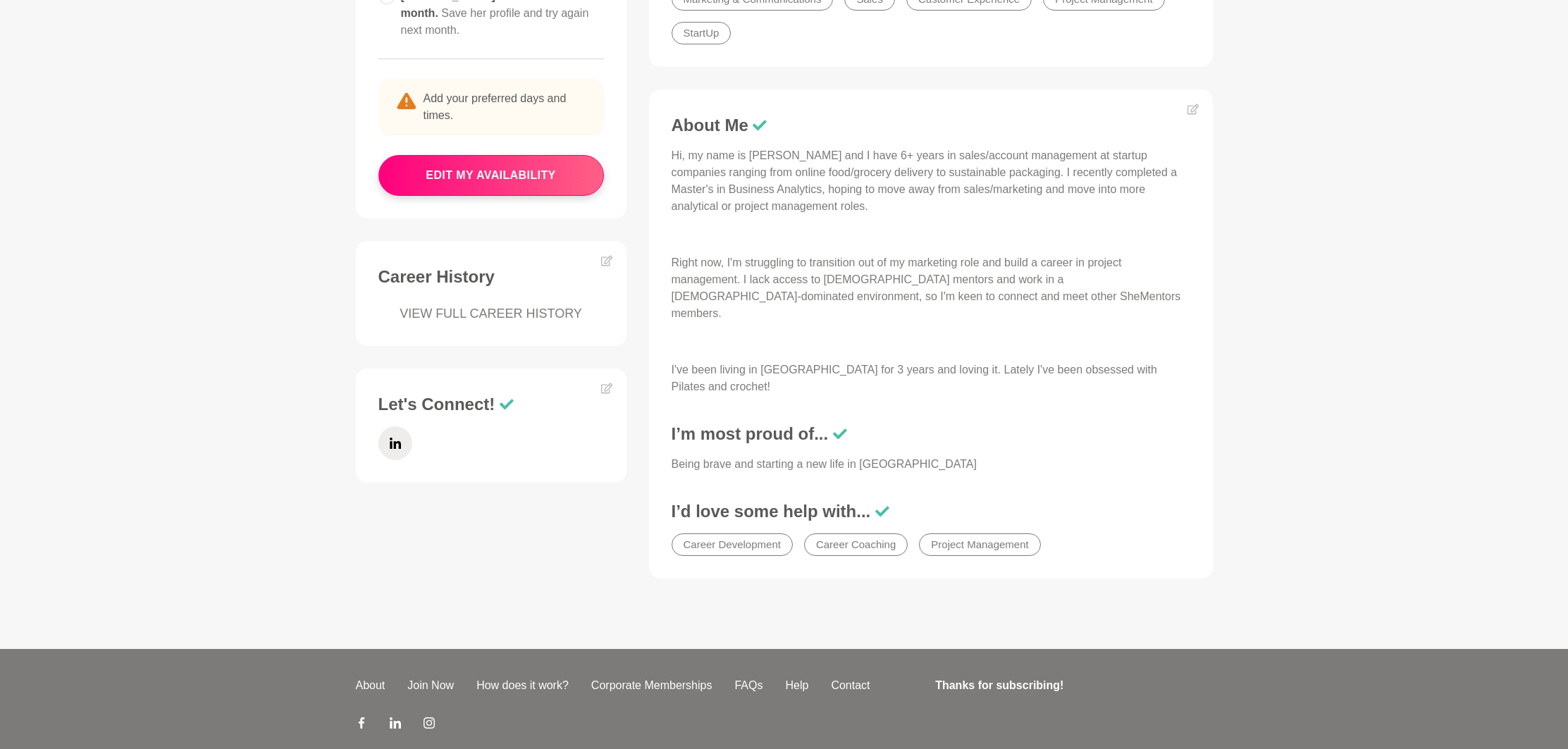
drag, startPoint x: 910, startPoint y: 206, endPoint x: 897, endPoint y: 198, distance: 15.3
click at [897, 198] on p "Hi, my name is [PERSON_NAME] and I have 6+ years in sales/account management at…" at bounding box center [931, 180] width 519 height 68
click at [896, 199] on p "Hi, my name is [PERSON_NAME] and I have 6+ years in sales/account management at…" at bounding box center [931, 180] width 519 height 68
click at [1193, 107] on icon at bounding box center [1192, 109] width 11 height 10
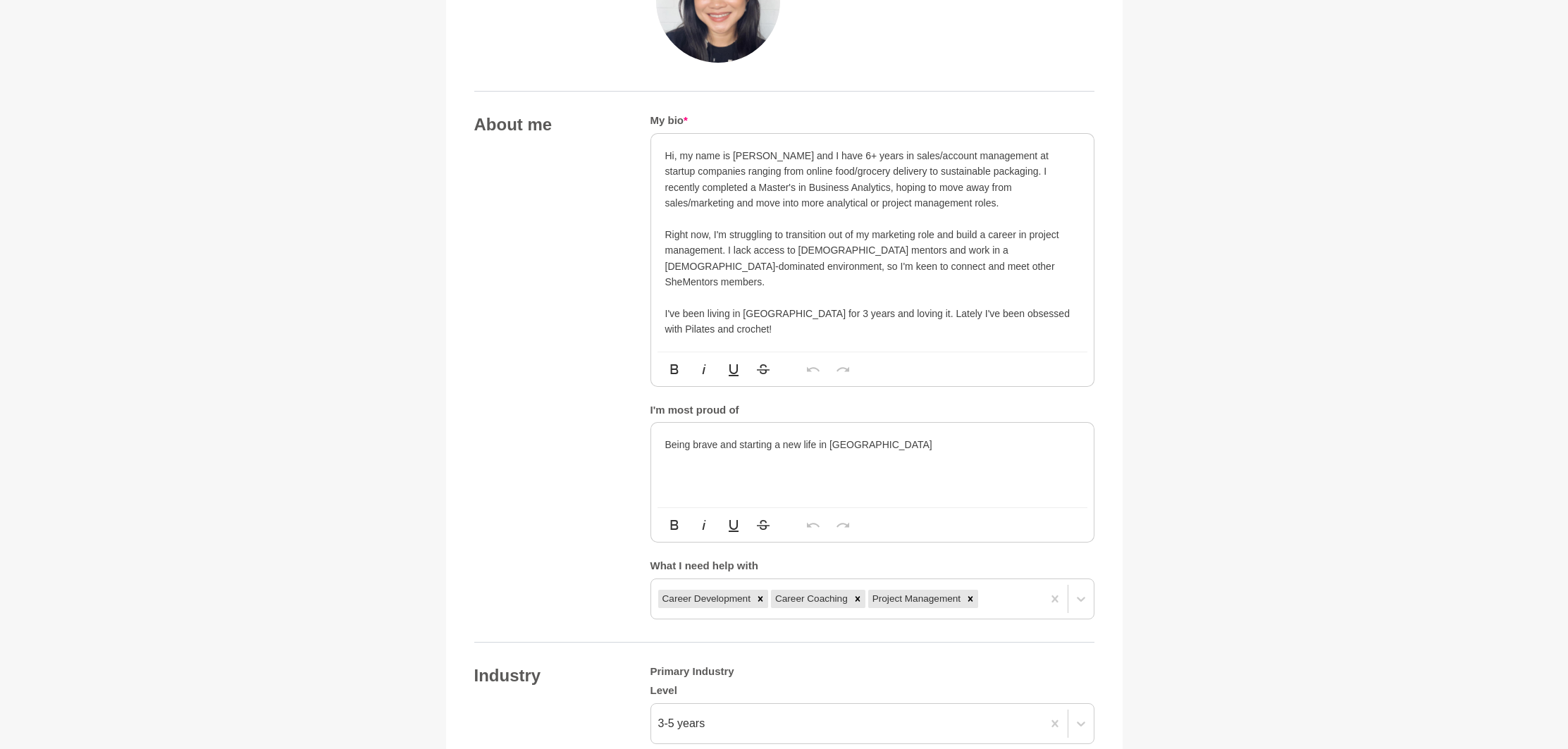
scroll to position [629, 0]
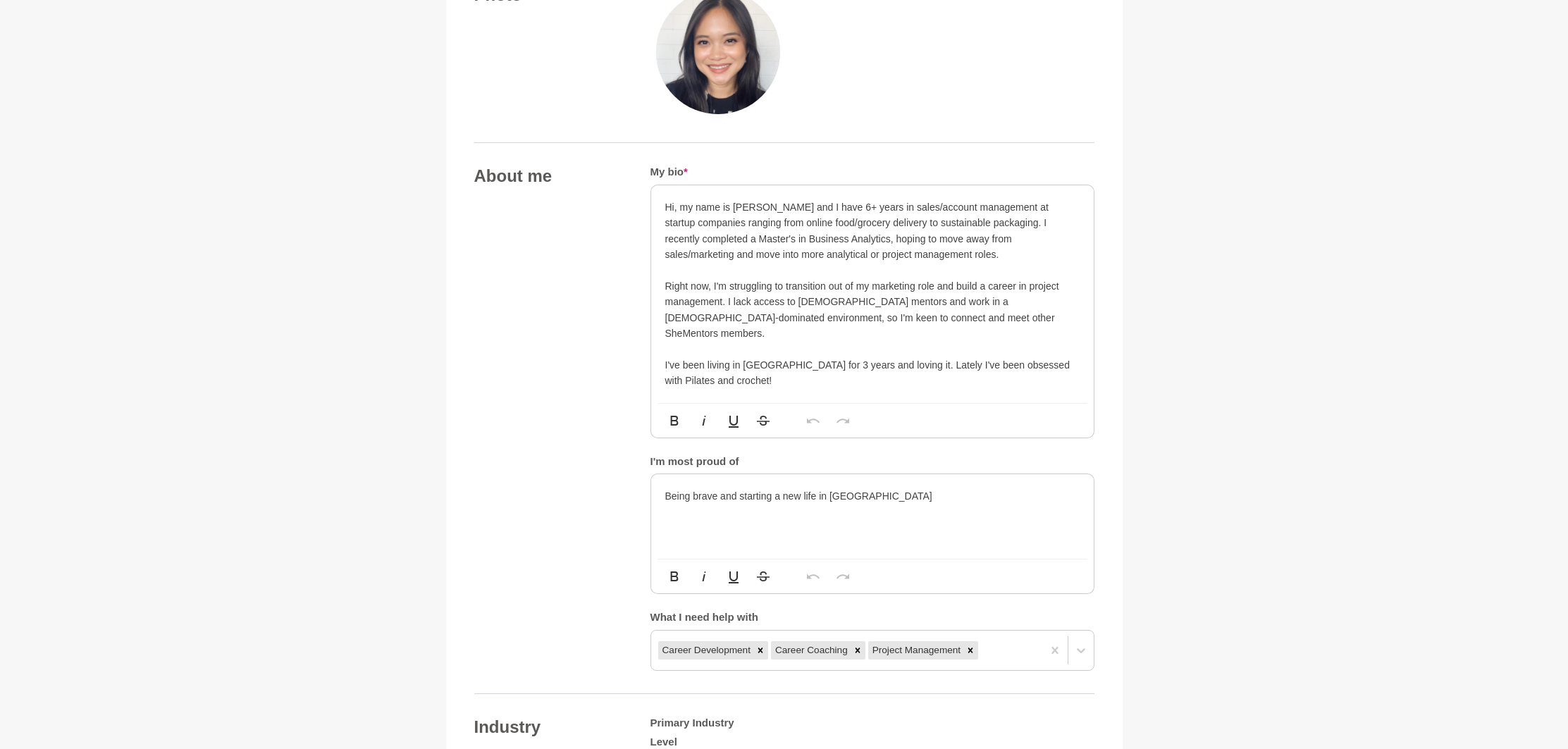
click at [841, 263] on p at bounding box center [872, 271] width 414 height 15
click at [745, 222] on p "Hi, my name is [PERSON_NAME] and I have 6+ years in sales/account management at…" at bounding box center [872, 231] width 414 height 63
drag, startPoint x: 771, startPoint y: 223, endPoint x: 713, endPoint y: 223, distance: 58.0
click at [713, 223] on p "Hi, my name is [PERSON_NAME] and I have 6+ years in sales/account management at…" at bounding box center [872, 231] width 414 height 63
drag, startPoint x: 973, startPoint y: 225, endPoint x: 1107, endPoint y: 217, distance: 134.2
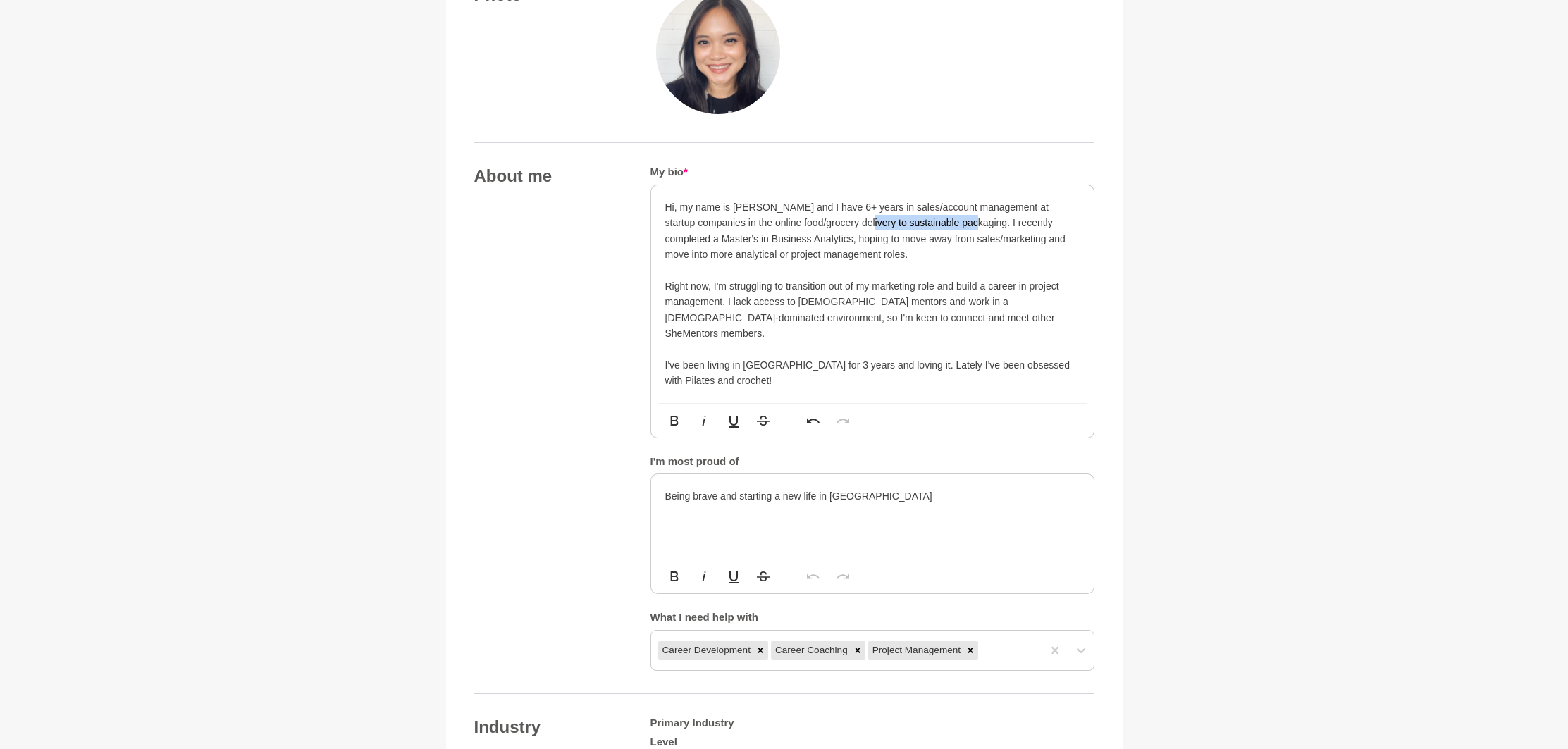
click at [865, 222] on p "Hi, my name is [PERSON_NAME] and I have 6+ years in sales/account management at…" at bounding box center [872, 231] width 414 height 63
drag, startPoint x: 866, startPoint y: 221, endPoint x: 1001, endPoint y: 216, distance: 135.1
click at [866, 221] on p "Hi, my name is [PERSON_NAME] and I have 6+ years in sales/account management at…" at bounding box center [872, 231] width 414 height 63
click at [627, 261] on div "About me My bio * Hi, my name is [PERSON_NAME] and I have 6+ years in sales/acc…" at bounding box center [784, 418] width 620 height 505
click at [654, 257] on div "Hi, my name is [PERSON_NAME] and I have 6+ years in sales/account management at…" at bounding box center [872, 294] width 443 height 218
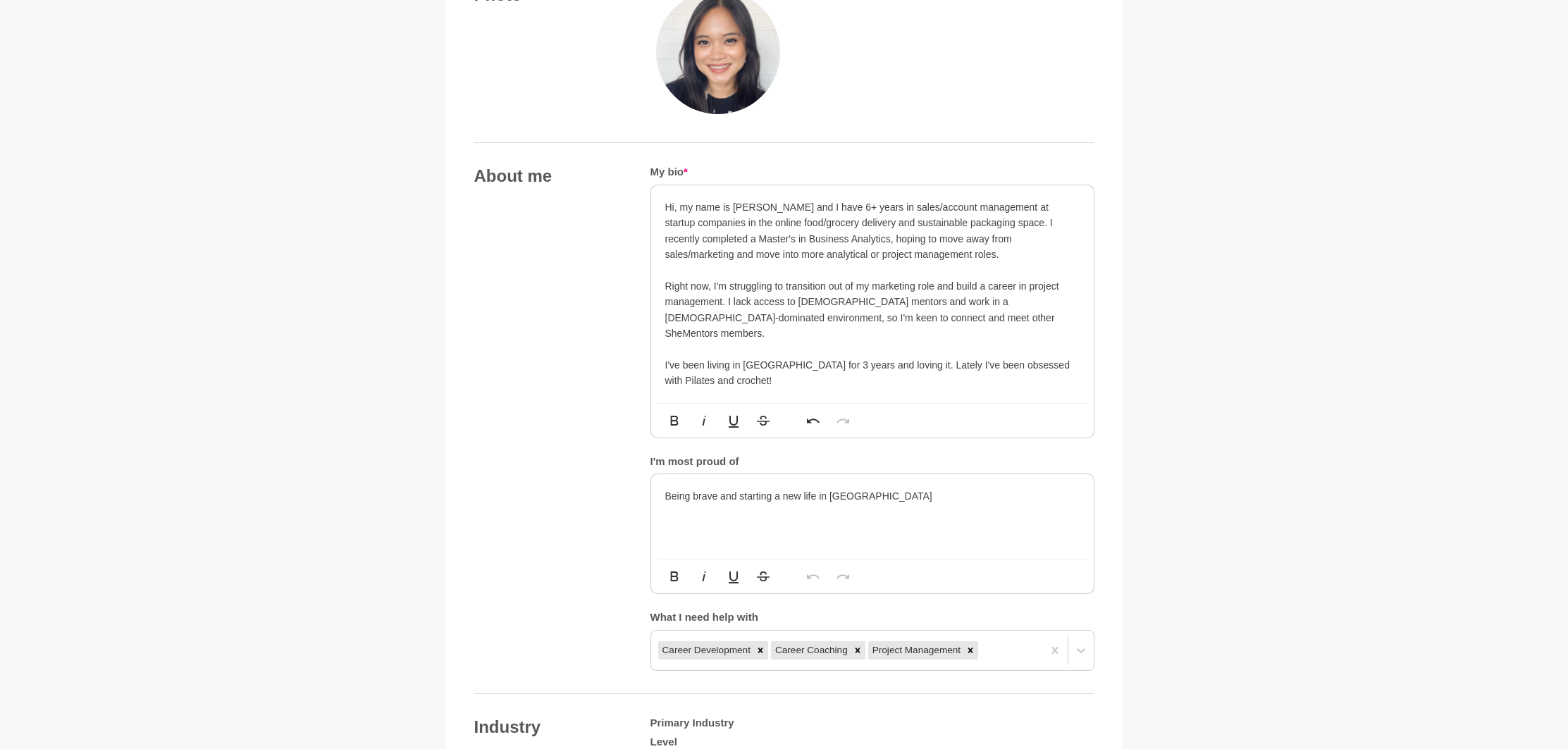
click at [612, 257] on div "About me My bio * Hi, my name is [PERSON_NAME] and I have 6+ years in sales/acc…" at bounding box center [784, 418] width 620 height 505
click at [580, 268] on div "About me My bio * Hi, my name is [PERSON_NAME] and I have 6+ years in sales/acc…" at bounding box center [784, 418] width 620 height 505
click at [604, 289] on div "About me My bio * Hi, my name is [PERSON_NAME] and I have 6+ years in sales/acc…" at bounding box center [784, 418] width 620 height 505
click at [604, 295] on div "About me My bio * Hi, my name is [PERSON_NAME] and I have 6+ years in sales/acc…" at bounding box center [784, 418] width 620 height 505
click at [604, 298] on div "About me My bio * Hi, my name is [PERSON_NAME] and I have 6+ years in sales/acc…" at bounding box center [784, 418] width 620 height 505
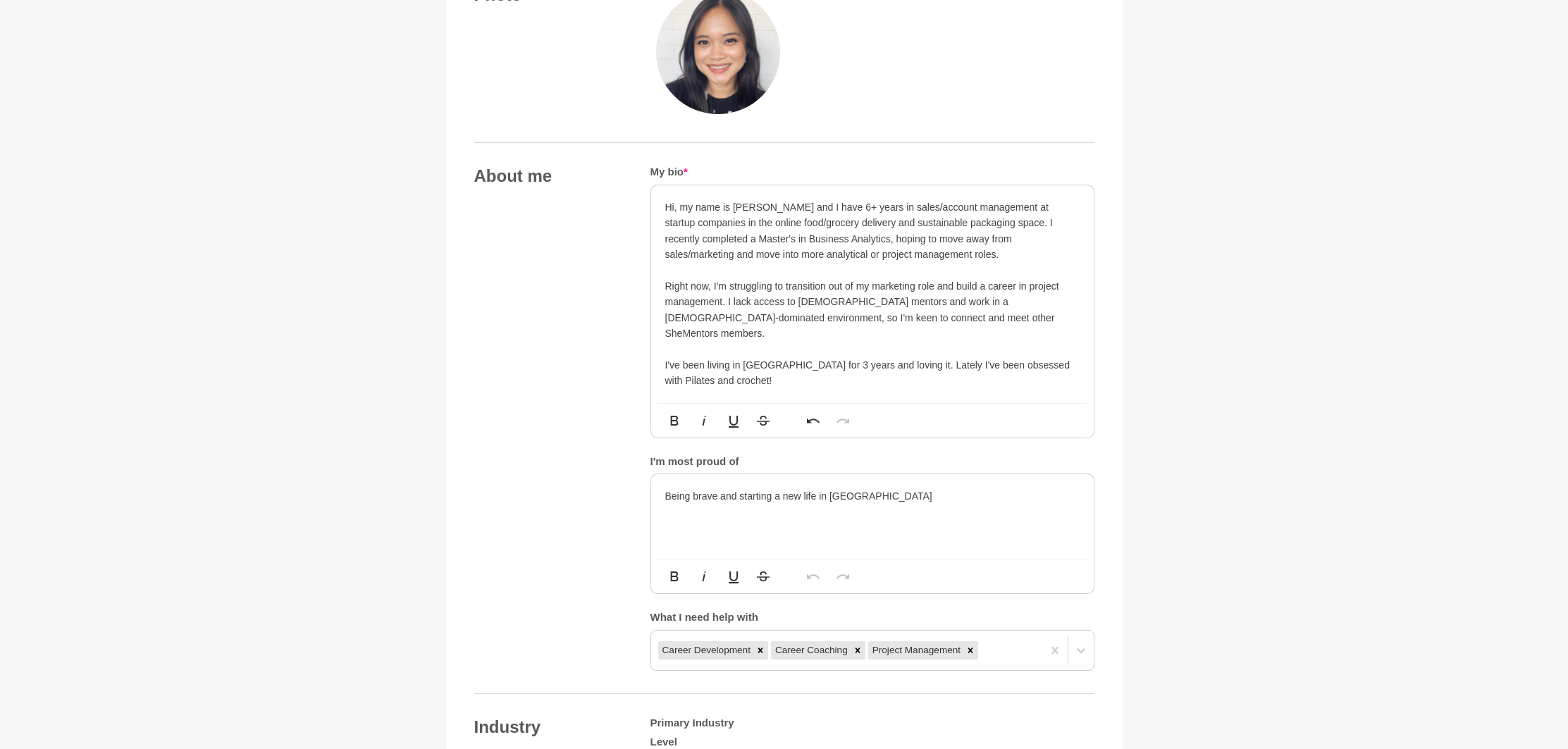
click at [1212, 316] on main "Back to Profile Your details [PERSON_NAME] Marketing Officer [GEOGRAPHIC_DATA] …" at bounding box center [784, 646] width 1568 height 2451
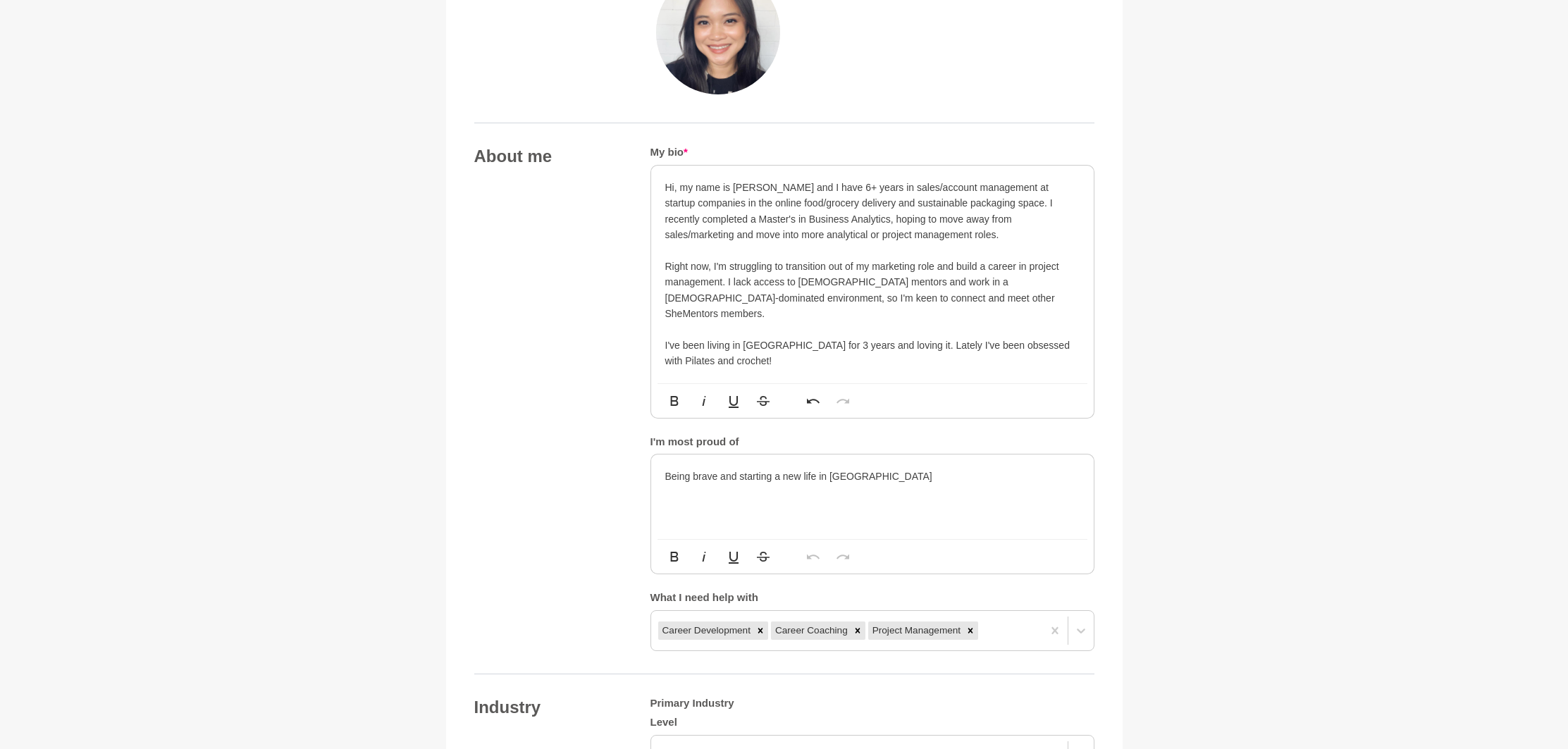
click at [1203, 318] on main "Back to Profile Your details [PERSON_NAME] Marketing Officer [GEOGRAPHIC_DATA] …" at bounding box center [784, 627] width 1568 height 2451
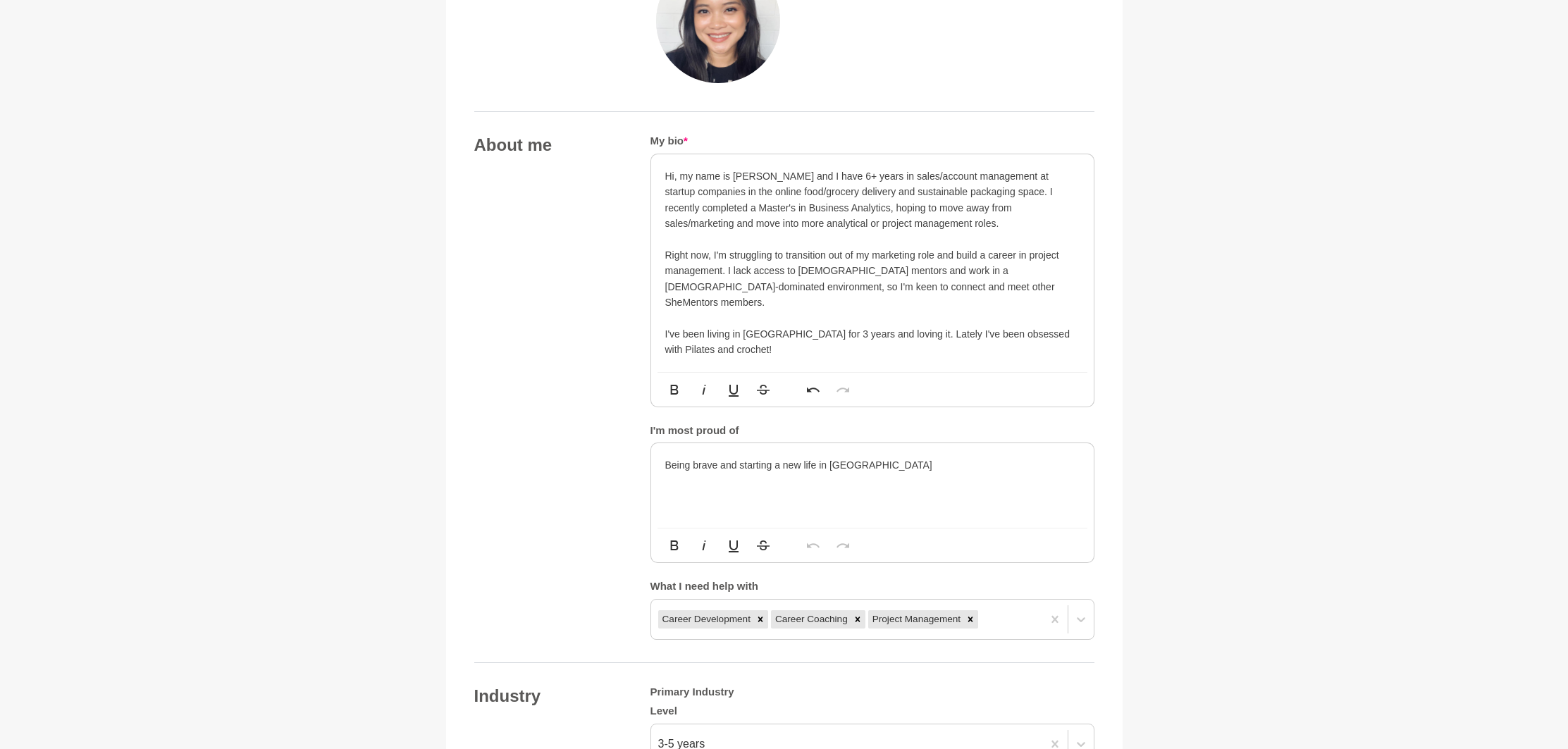
scroll to position [673, 0]
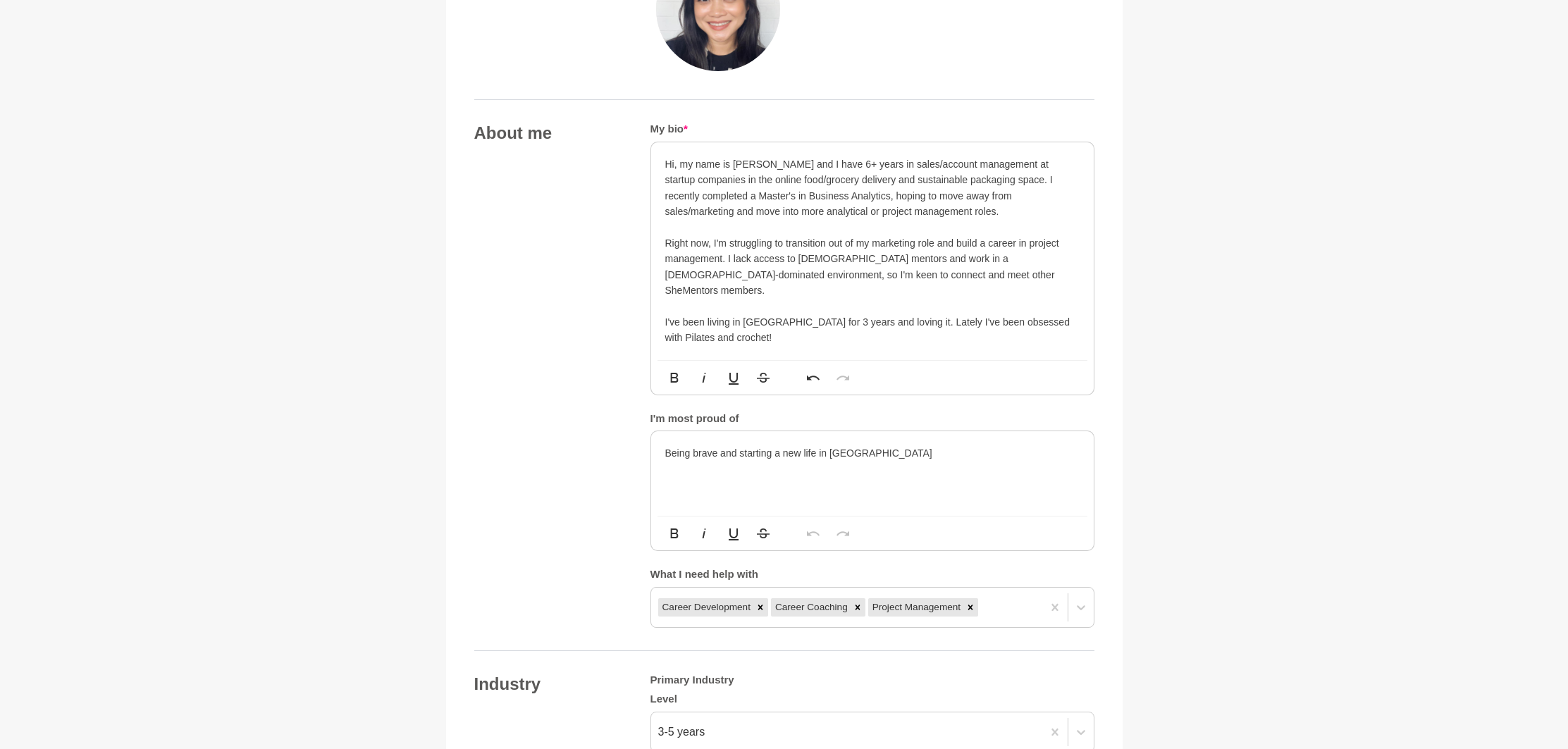
click at [1192, 316] on main "Back to Profile Your details [PERSON_NAME] Marketing Officer [GEOGRAPHIC_DATA] …" at bounding box center [784, 604] width 1568 height 2451
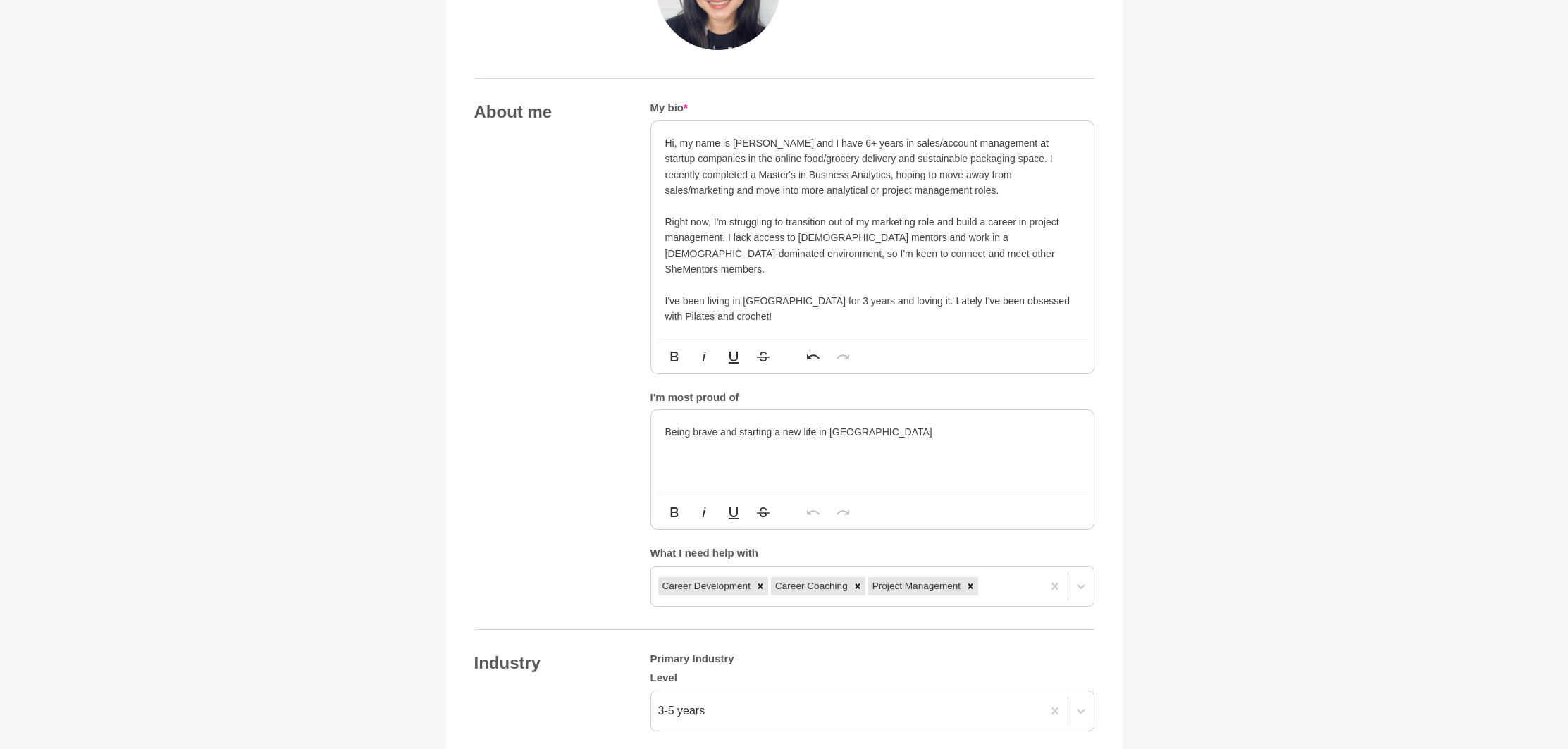
click at [1175, 324] on main "Back to Profile Your details [PERSON_NAME] Marketing Officer [GEOGRAPHIC_DATA] …" at bounding box center [784, 582] width 1568 height 2451
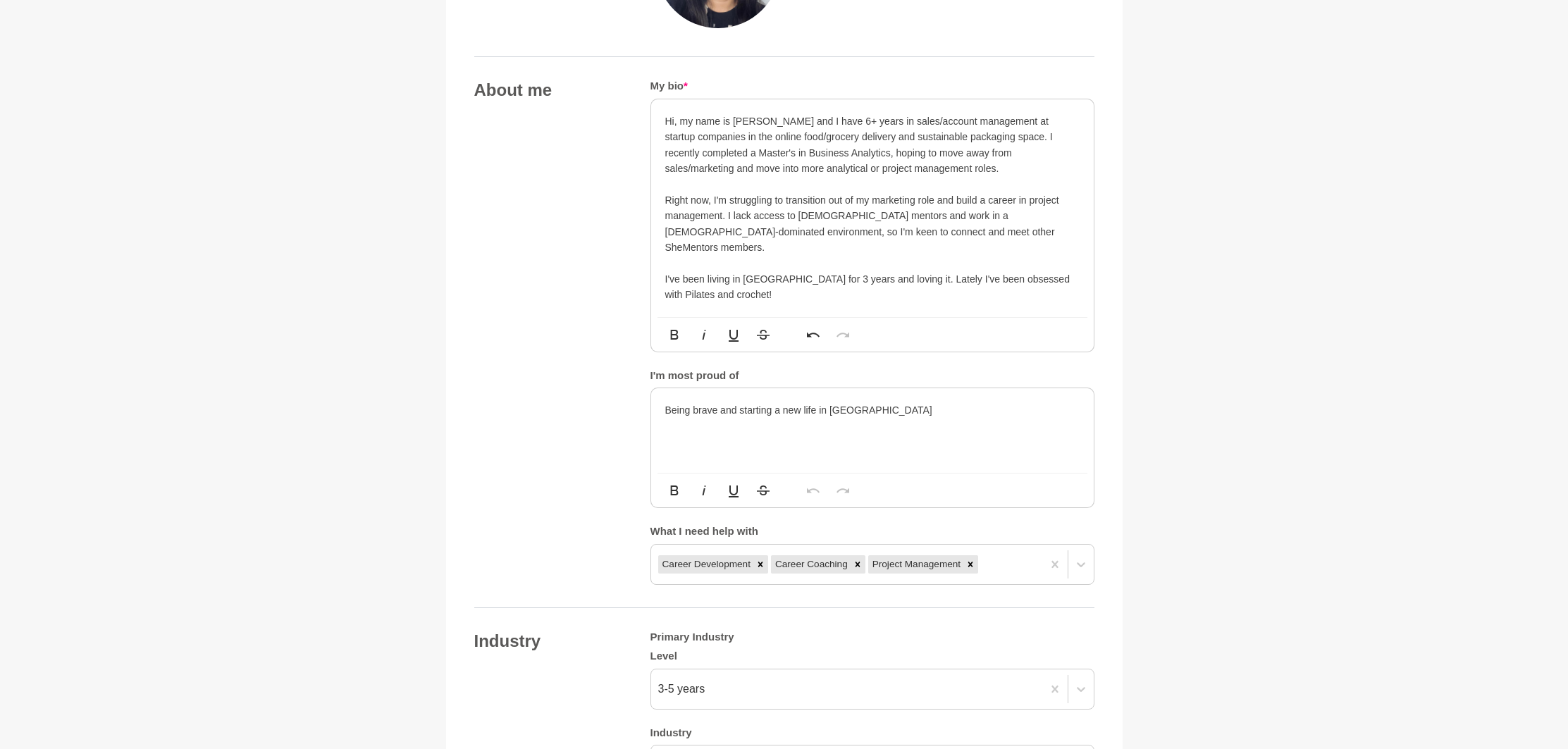
scroll to position [717, 0]
click at [1189, 332] on main "Back to Profile Your details [PERSON_NAME] Marketing Officer [GEOGRAPHIC_DATA] …" at bounding box center [784, 559] width 1568 height 2451
click at [1187, 329] on main "Back to Profile Your details [PERSON_NAME] Marketing Officer [GEOGRAPHIC_DATA] …" at bounding box center [784, 559] width 1568 height 2451
click at [1029, 270] on p "I've been living in [GEOGRAPHIC_DATA] for 3 years and loving it. Lately I've be…" at bounding box center [872, 286] width 414 height 32
click at [1053, 279] on p "I've been living in [GEOGRAPHIC_DATA] for 3 years and loving it. Lately I've be…" at bounding box center [872, 286] width 414 height 32
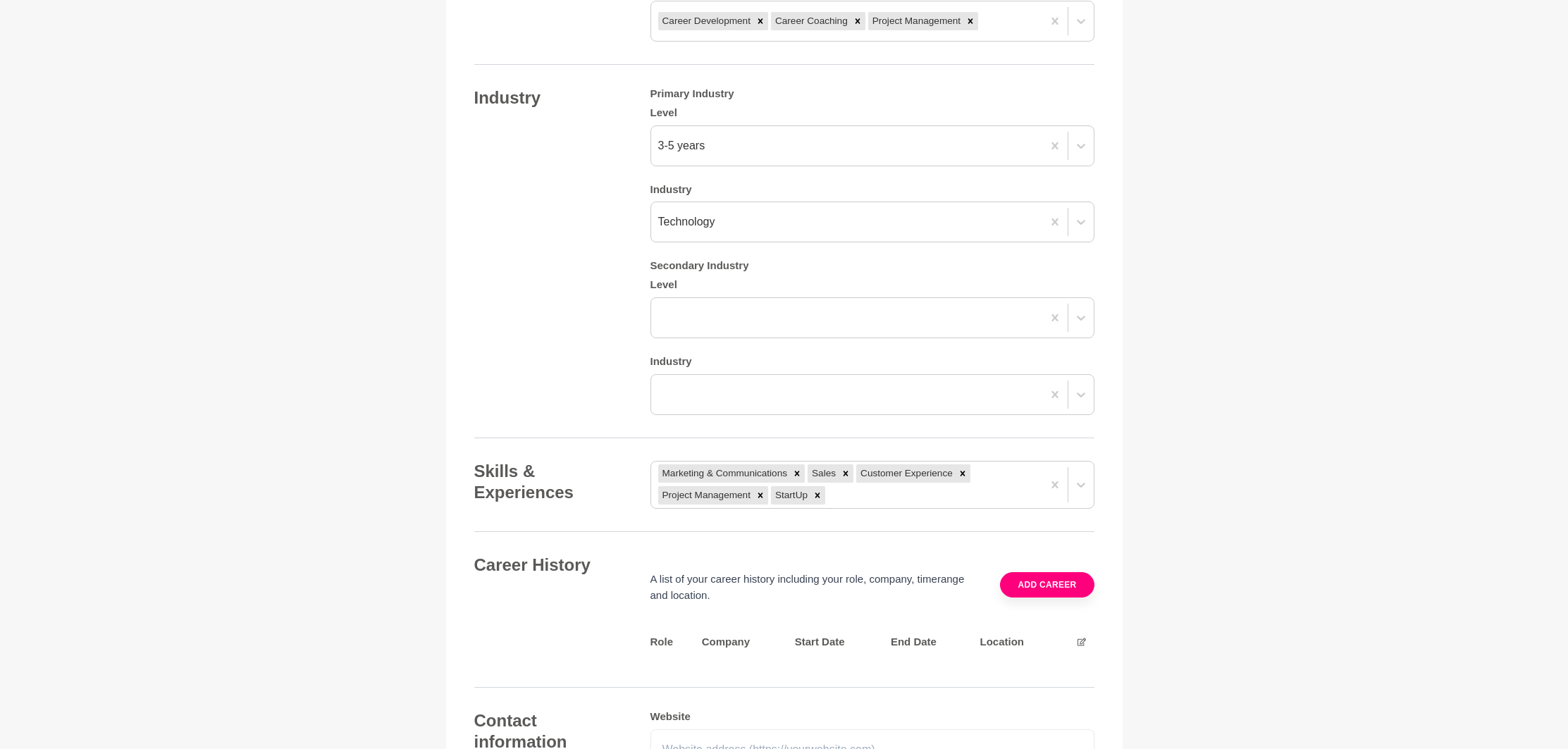
scroll to position [1268, 0]
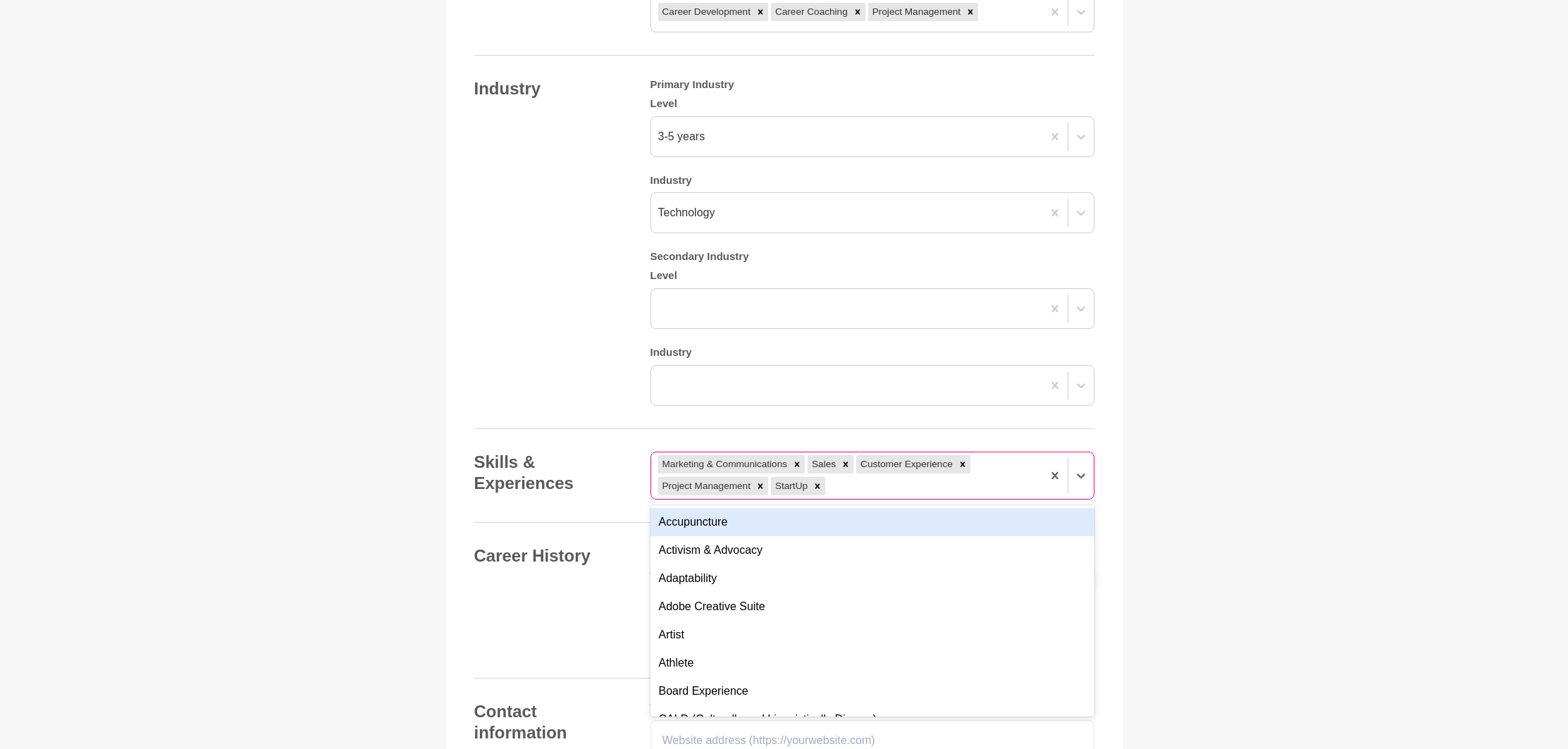
drag, startPoint x: 727, startPoint y: 448, endPoint x: 842, endPoint y: 475, distance: 118.1
click at [842, 475] on div "Marketing & Communications Sales Customer Experience Project Management StartUp" at bounding box center [847, 475] width 391 height 46
click at [1192, 481] on main "Back to Profile Your details [PERSON_NAME] Marketing Officer [GEOGRAPHIC_DATA] …" at bounding box center [784, 8] width 1568 height 2451
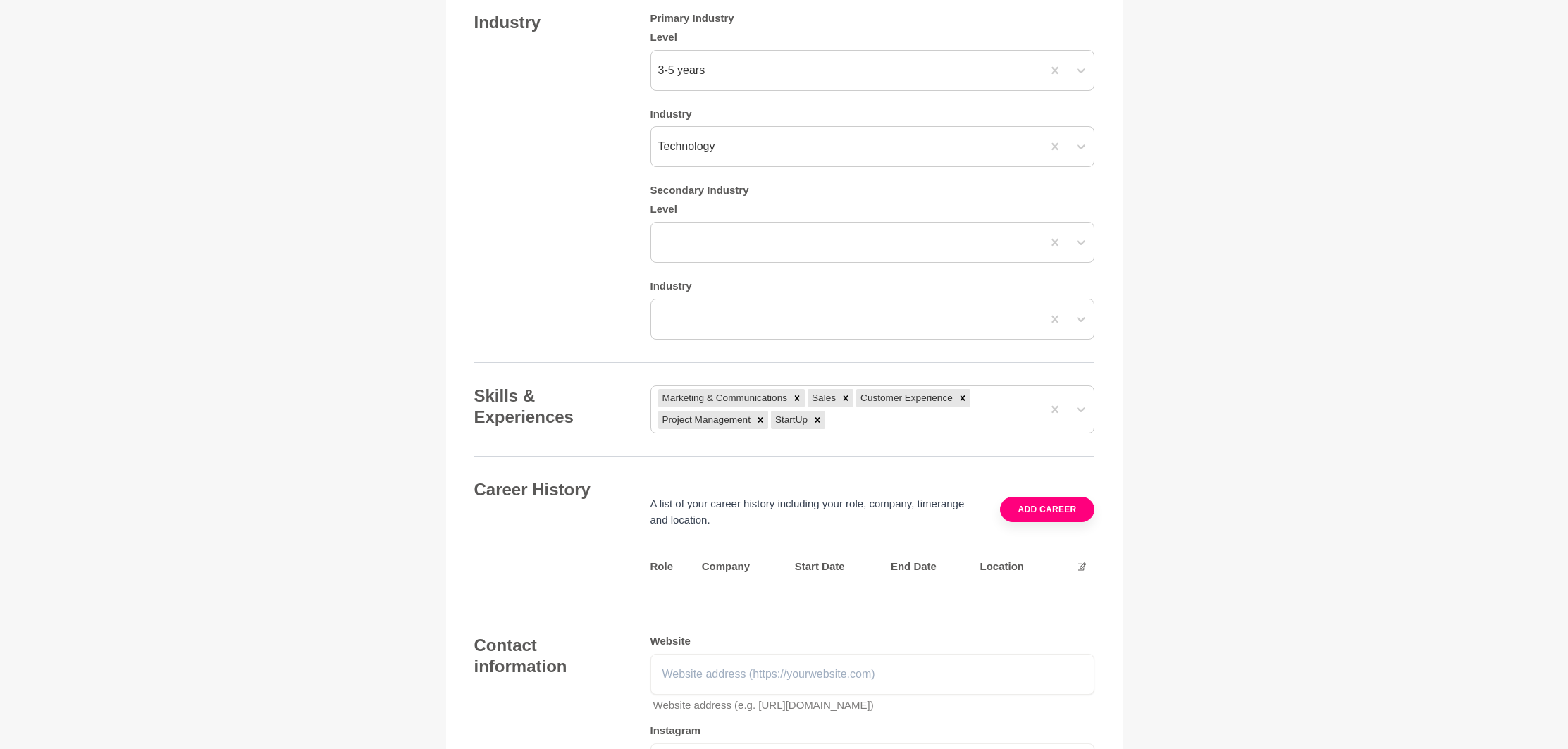
scroll to position [1545, 0]
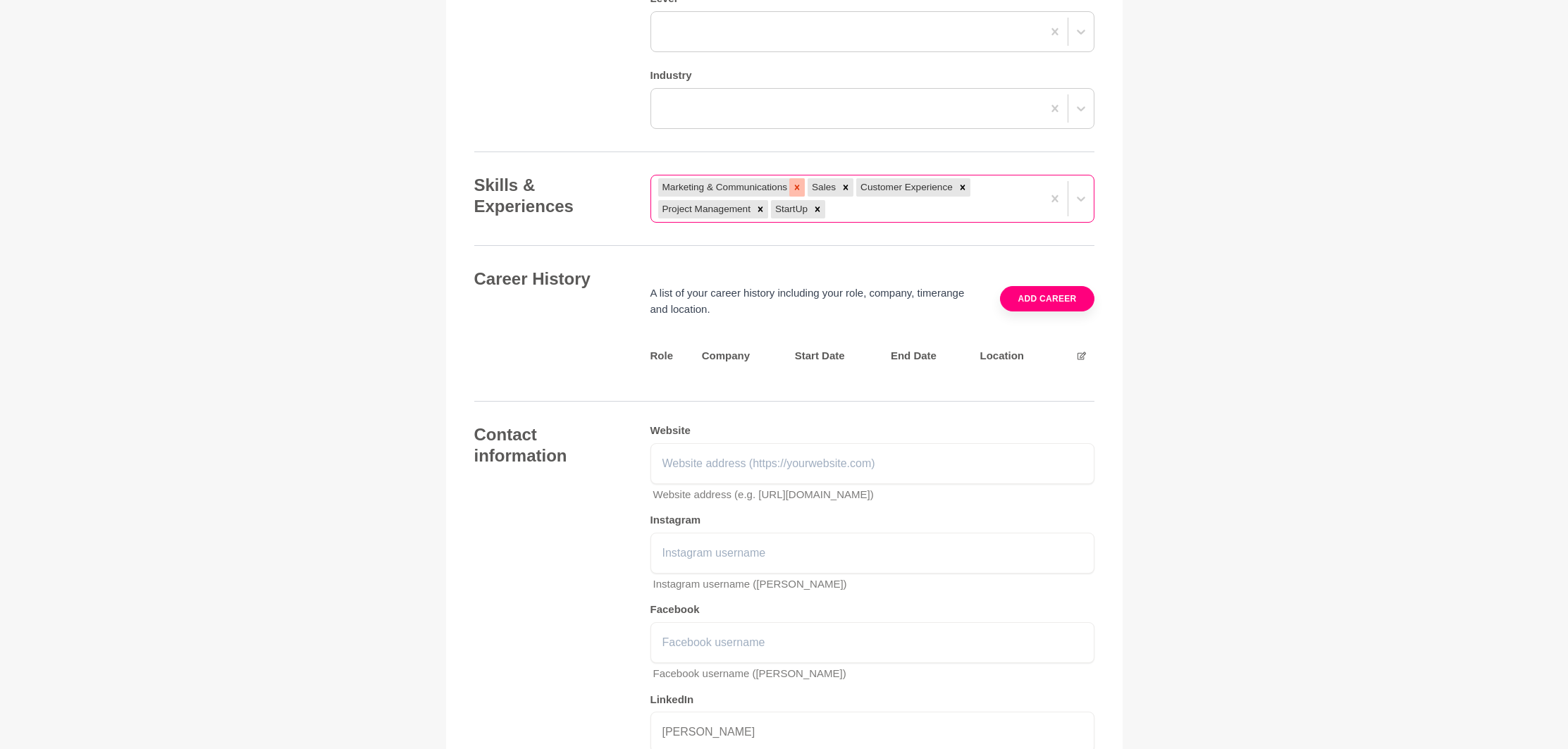
click at [796, 183] on icon at bounding box center [797, 188] width 10 height 10
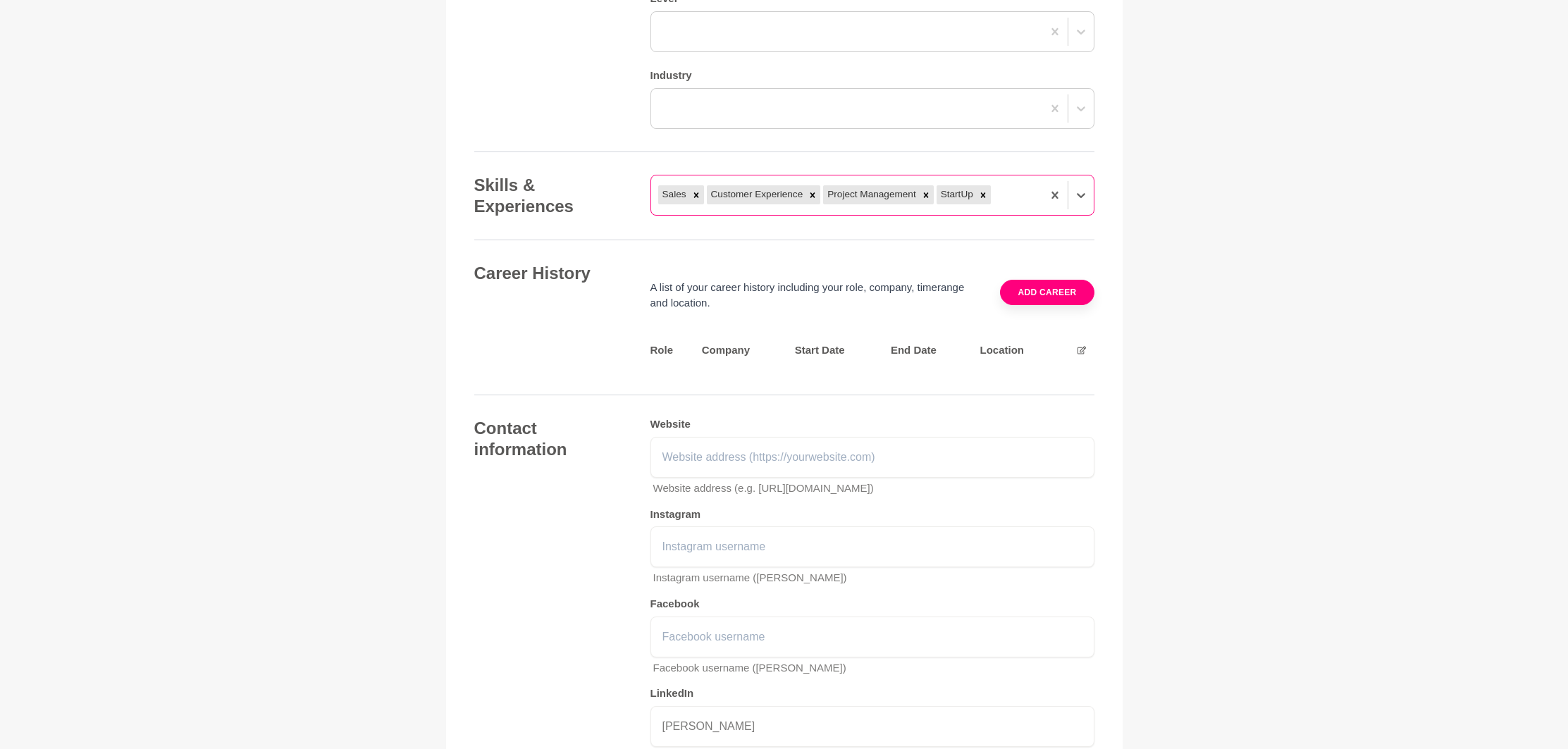
click at [1022, 183] on div "Sales Customer Experience Project Management StartUp" at bounding box center [847, 196] width 391 height 26
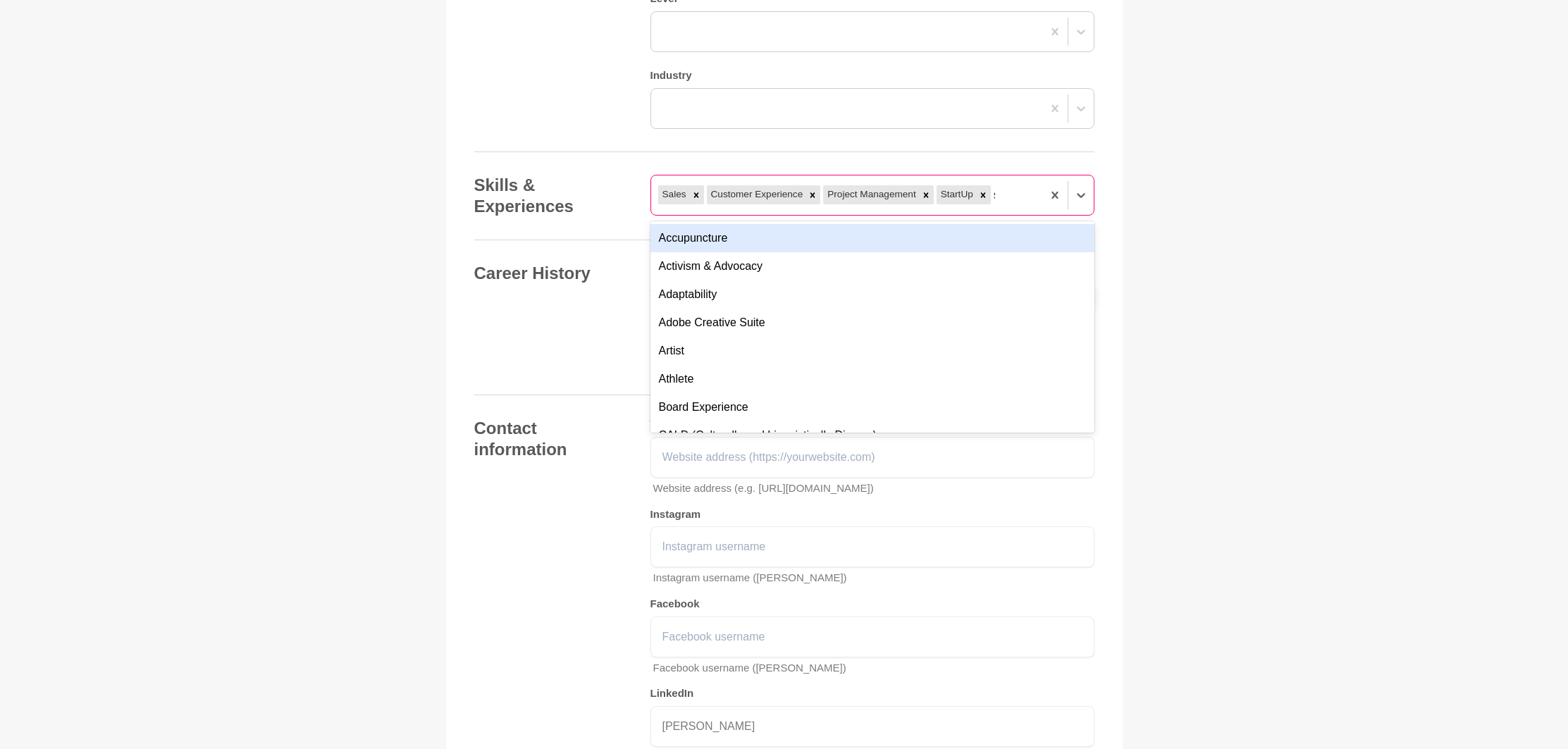
type input "sa"
type input "c"
type input "marke"
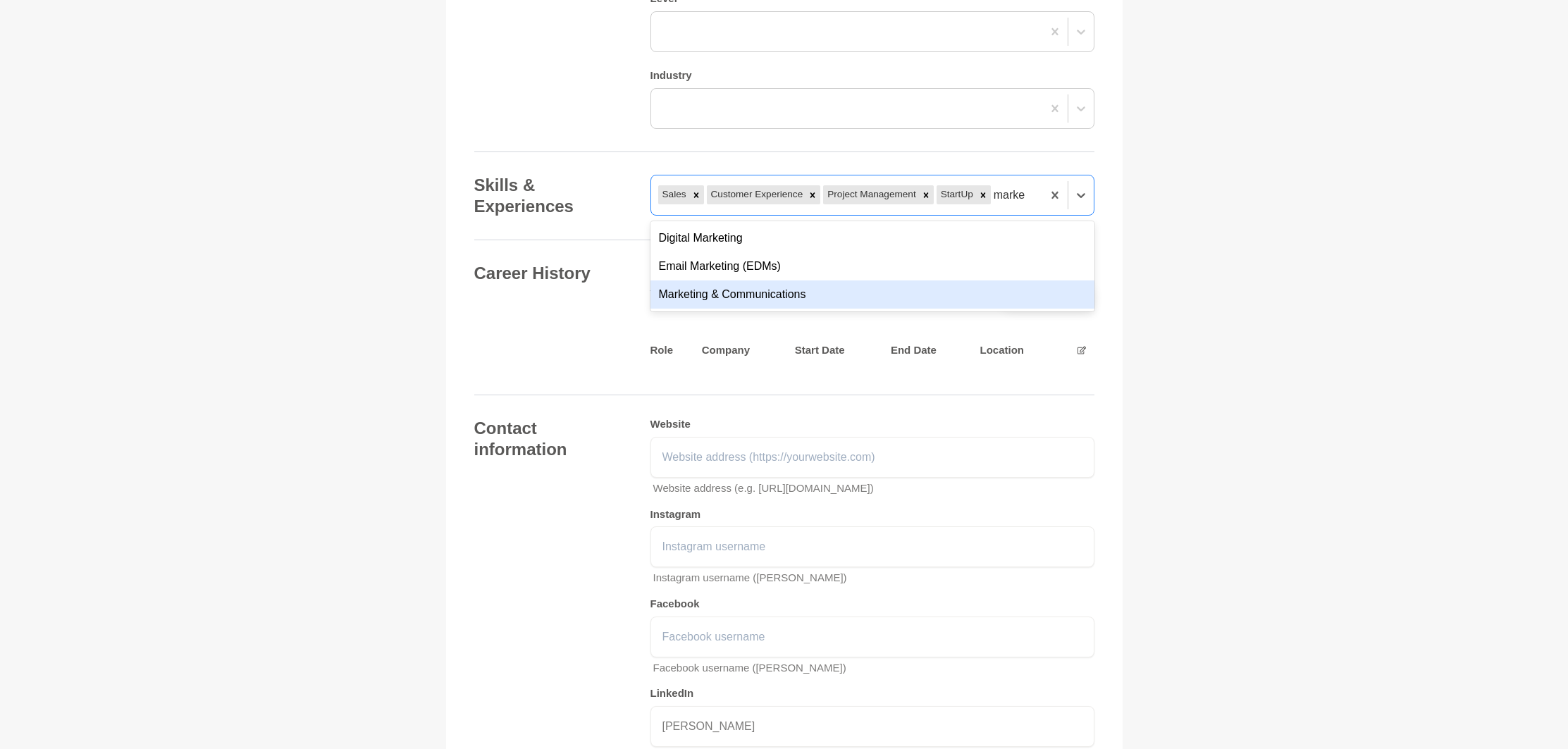
click at [770, 280] on div "Marketing & Communications" at bounding box center [872, 294] width 443 height 28
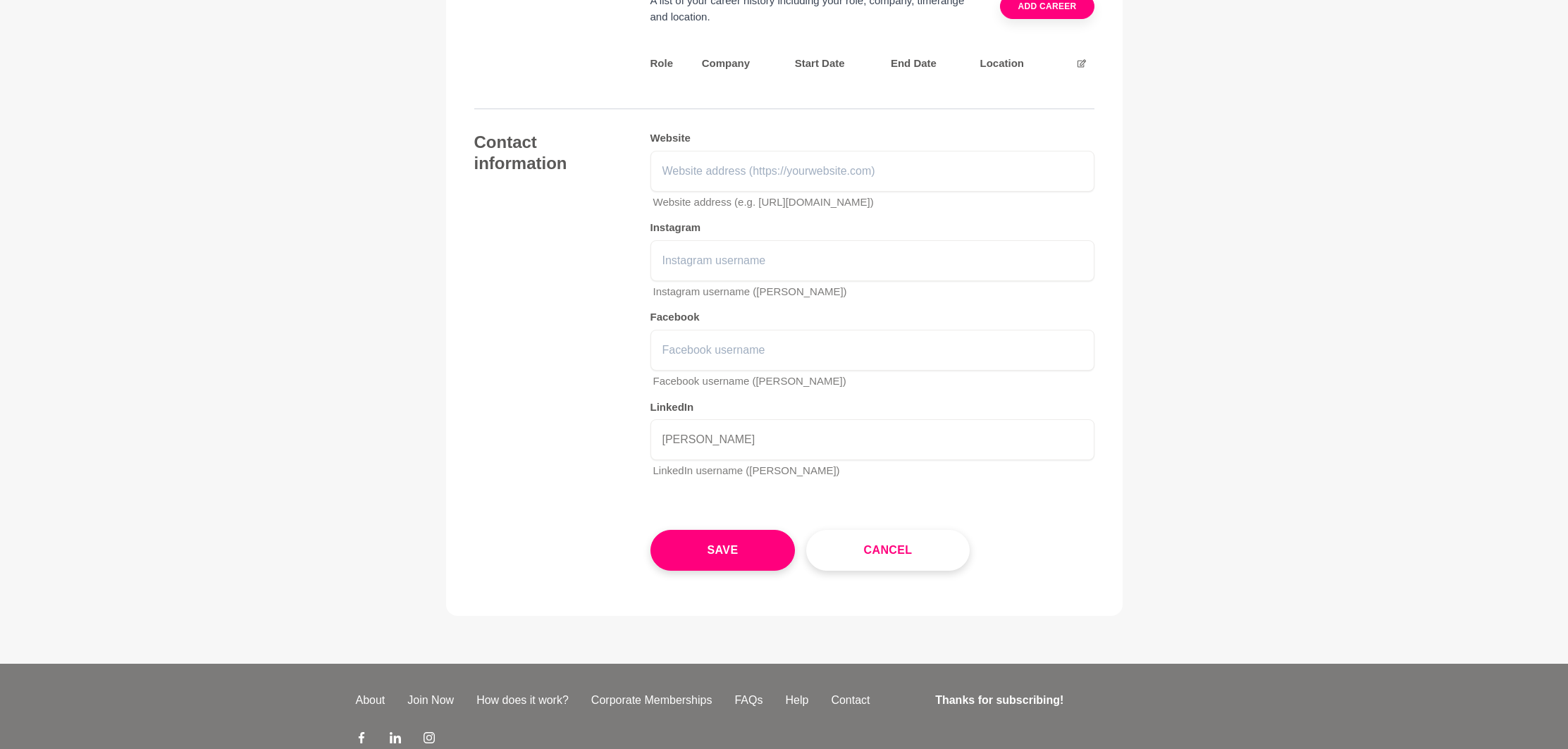
scroll to position [1908, 0]
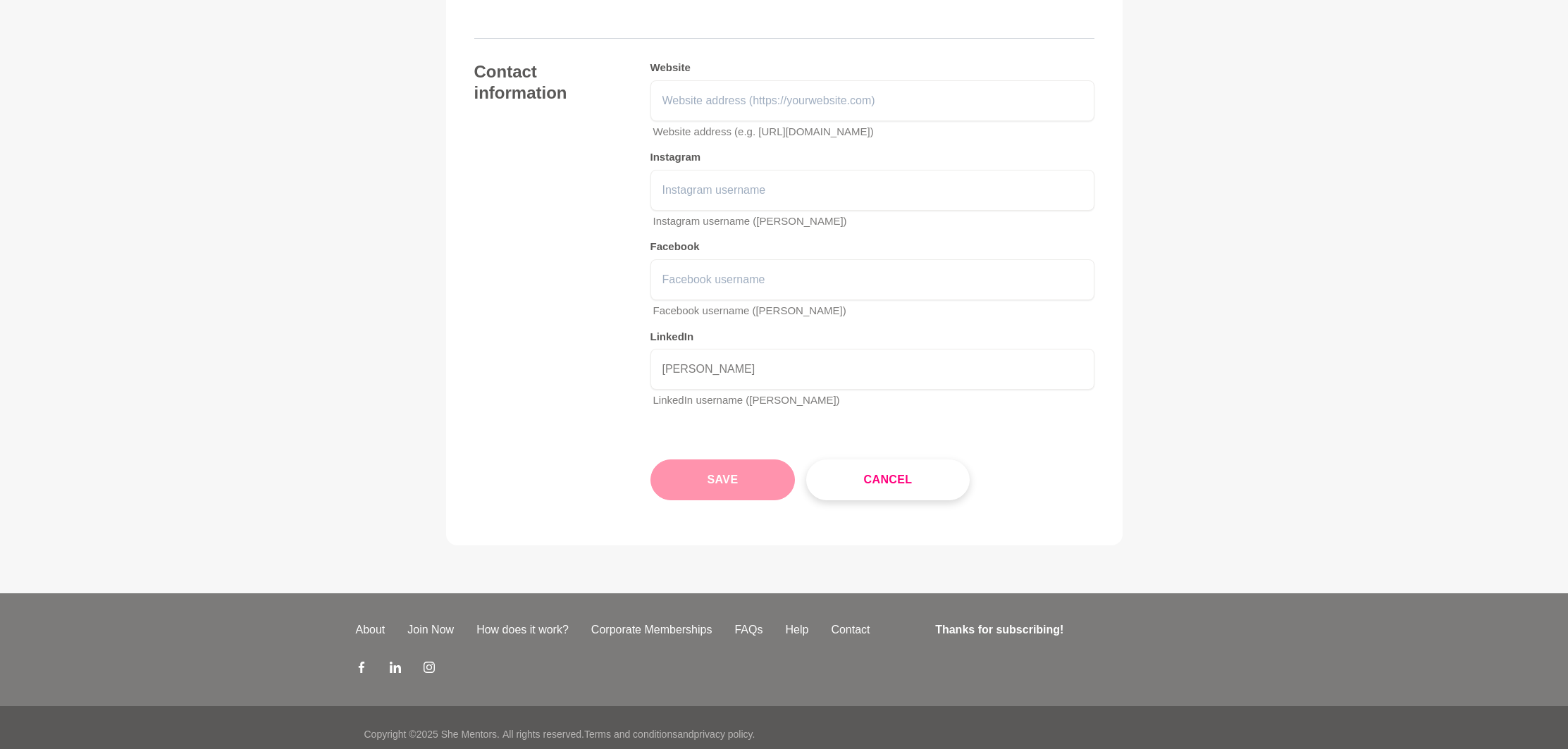
click at [763, 466] on button "Save" at bounding box center [723, 481] width 145 height 41
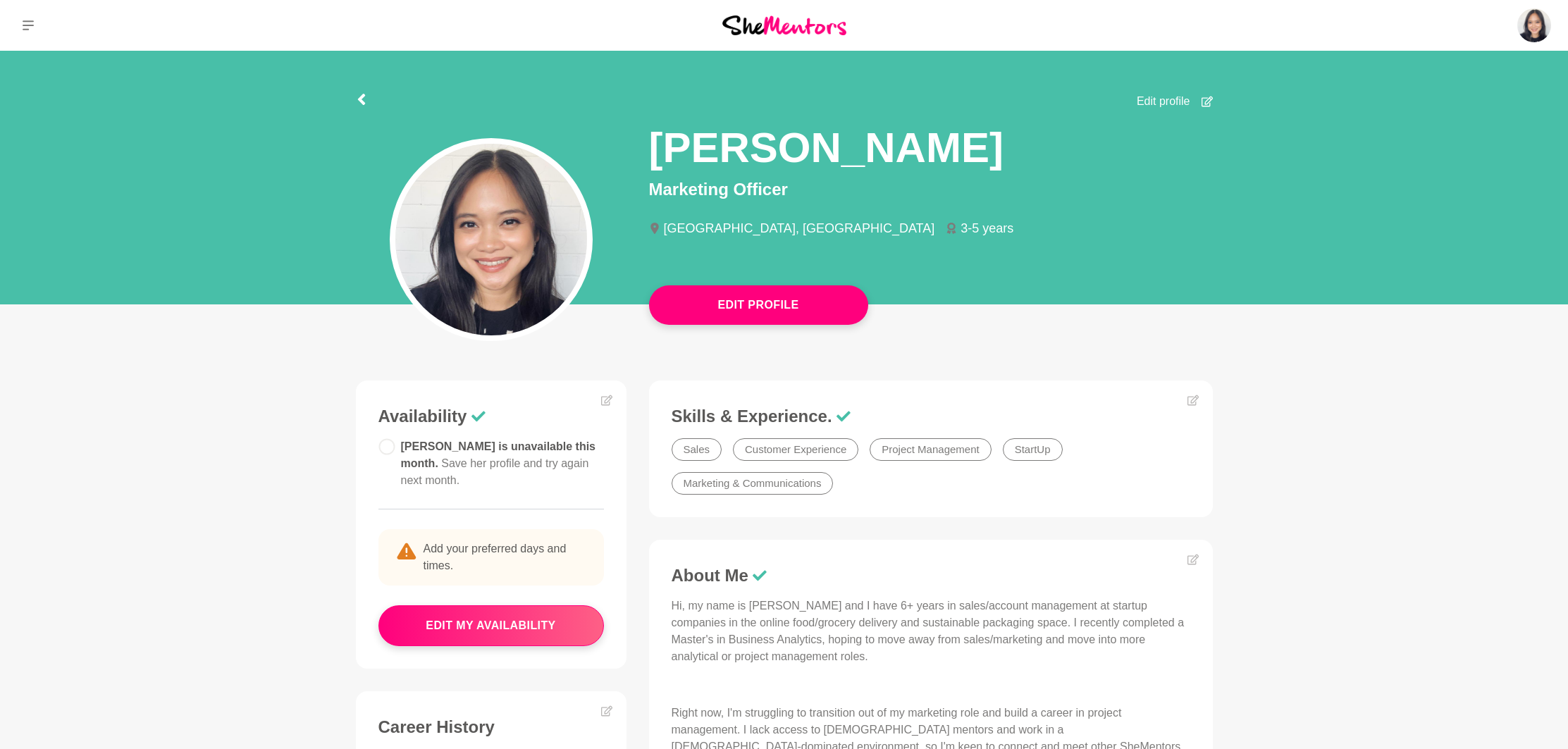
click at [627, 356] on main "Edit Profile Edit profile [PERSON_NAME] Marketing Officer [GEOGRAPHIC_DATA], [G…" at bounding box center [784, 575] width 1568 height 1049
click at [753, 301] on button "Edit Profile" at bounding box center [758, 305] width 219 height 39
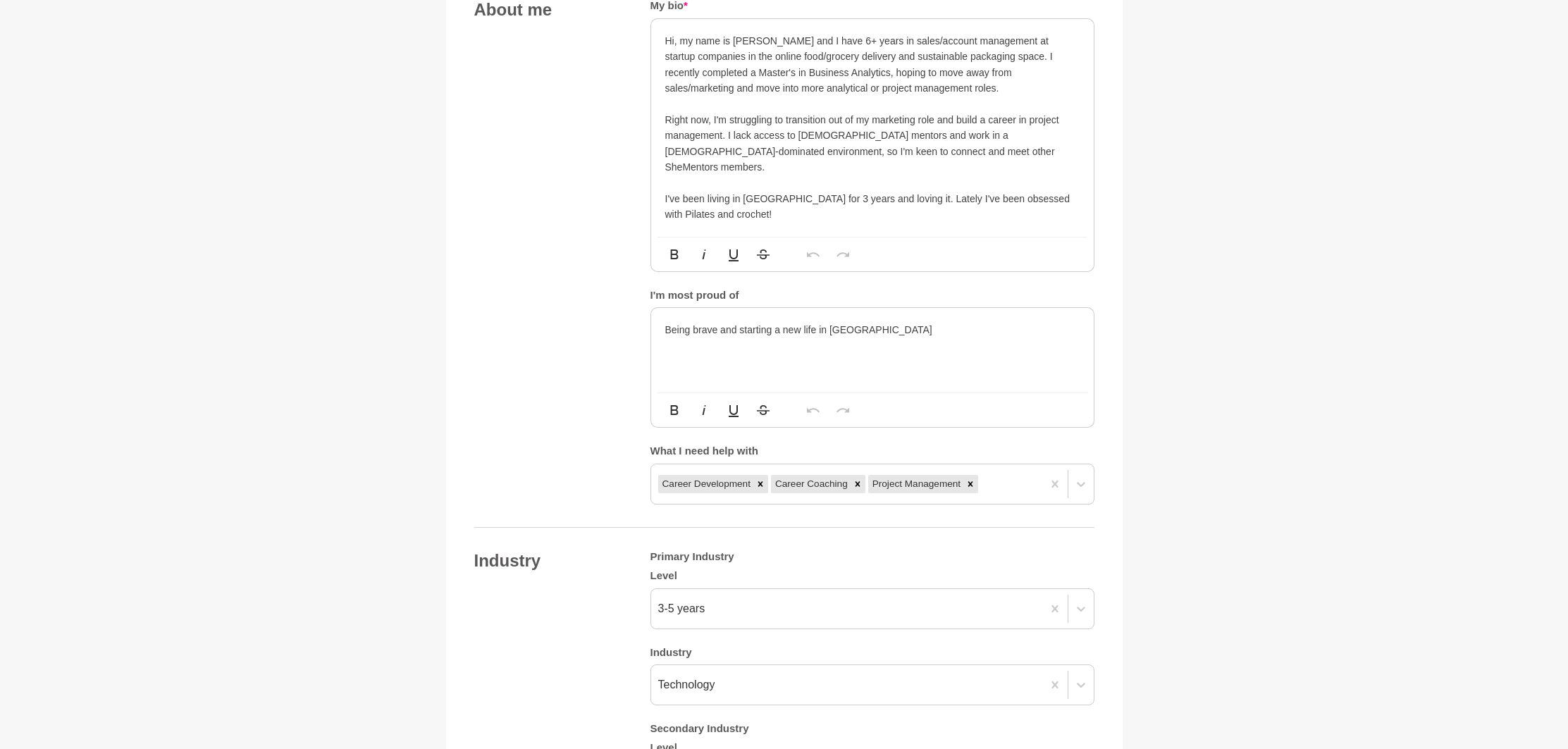
scroll to position [930, 0]
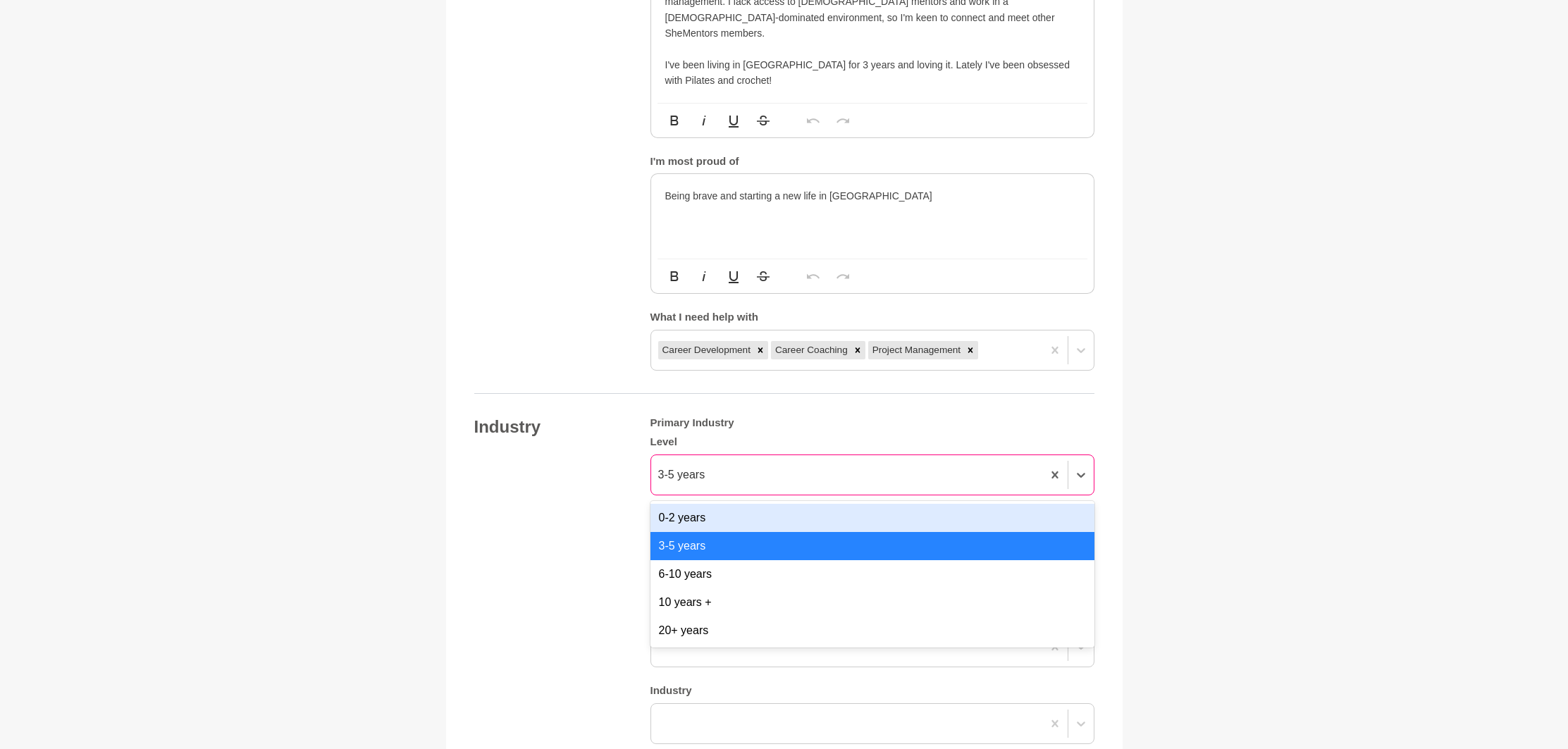
click at [725, 468] on div "3-5 years" at bounding box center [847, 475] width 391 height 26
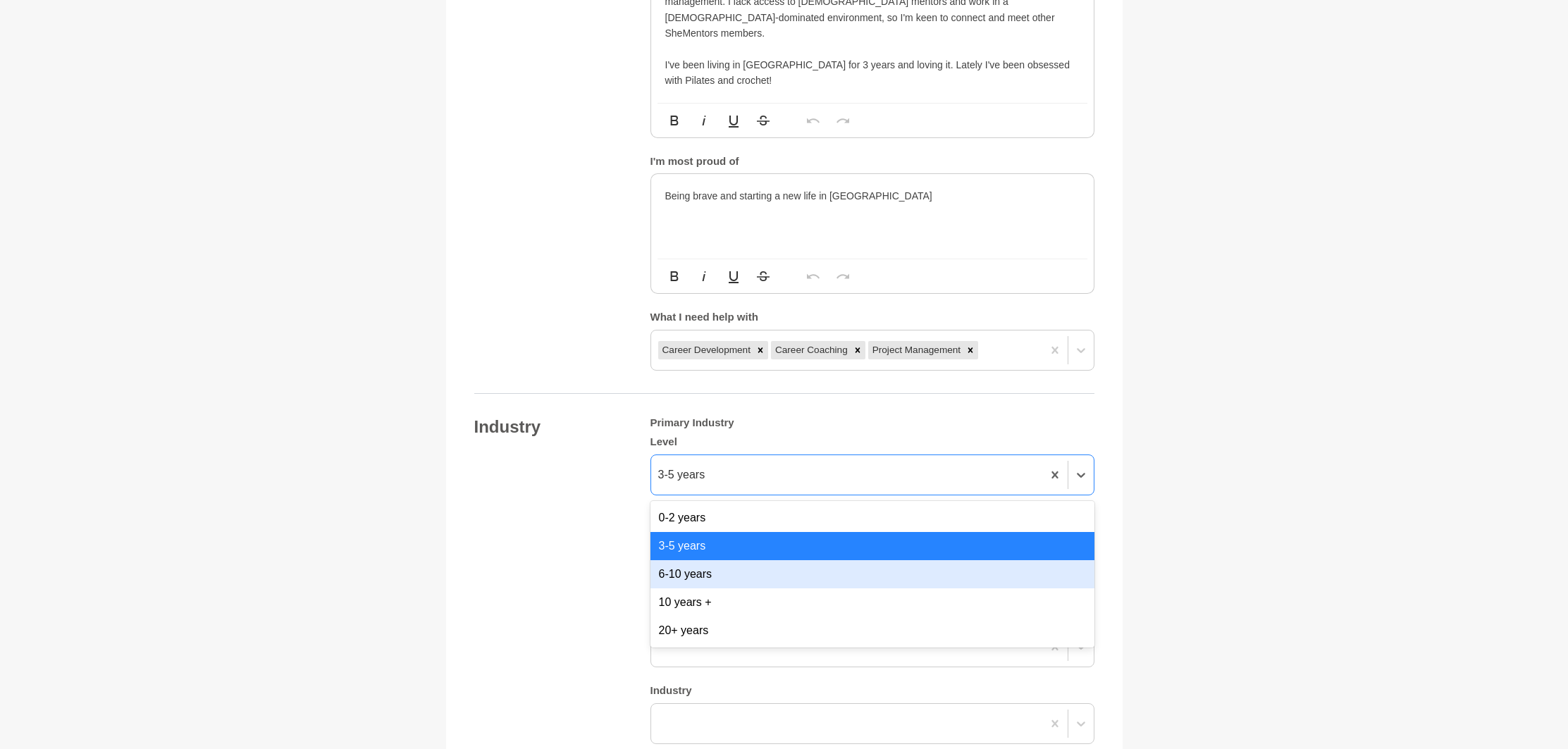
click at [552, 556] on div "Industry Primary Industry Level option 6-10 years focused, 3 of 5. 5 results av…" at bounding box center [784, 580] width 620 height 327
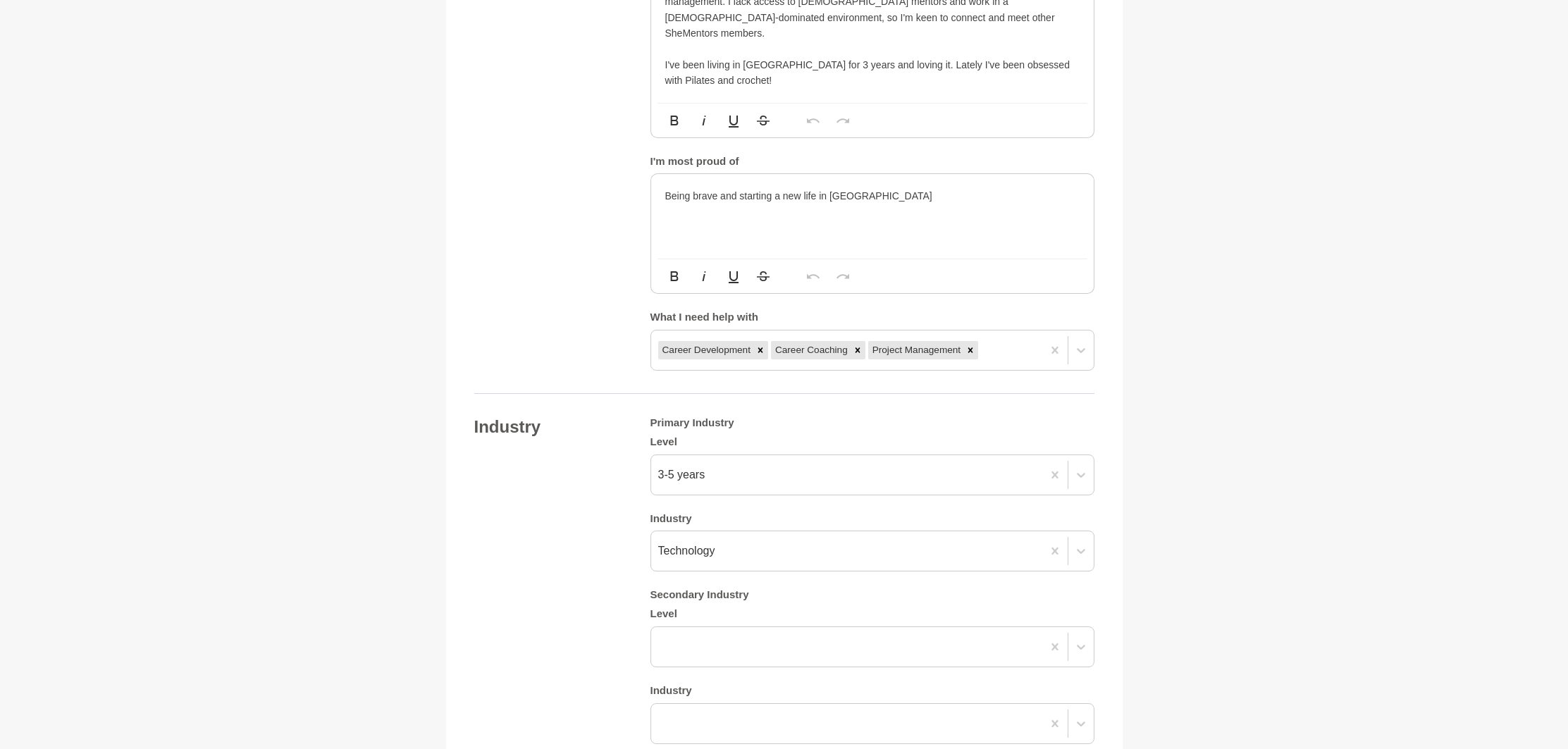
click at [573, 547] on div "Industry Primary Industry Level 3-5 years Industry Technology Secondary Industr…" at bounding box center [784, 580] width 620 height 327
click at [571, 545] on div "Industry Primary Industry Level 3-5 years Industry Technology Secondary Industr…" at bounding box center [784, 580] width 620 height 327
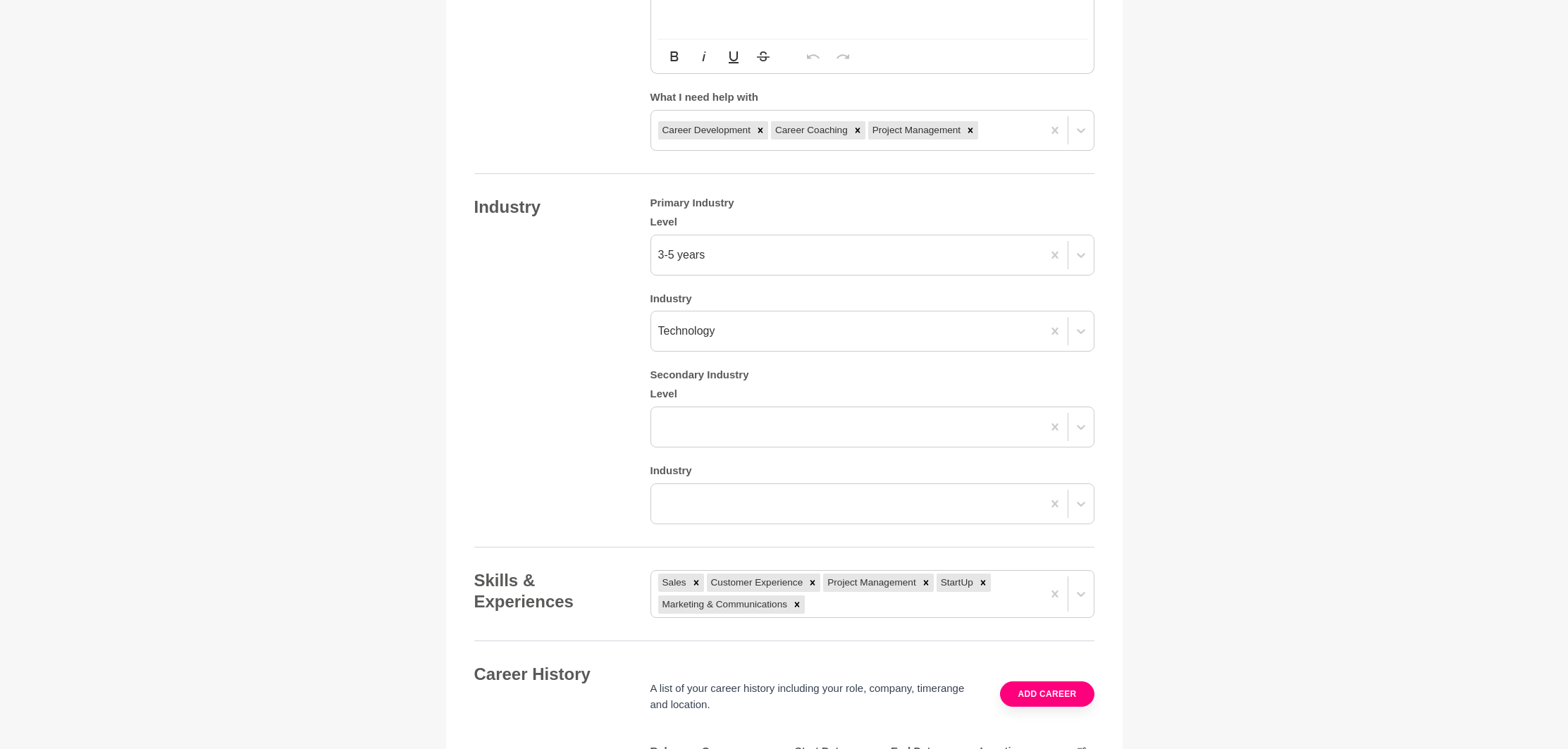
scroll to position [1081, 0]
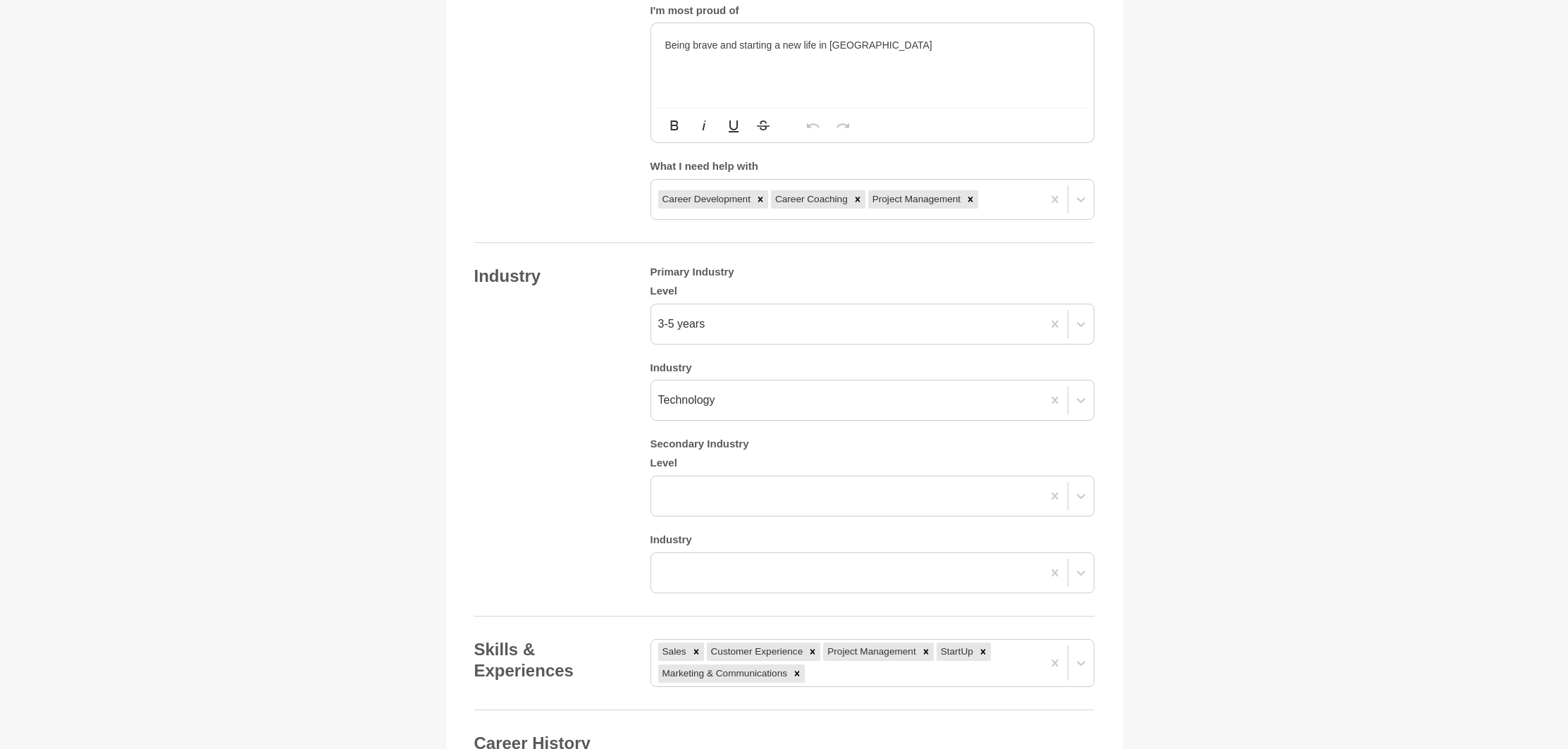
click at [561, 488] on div "Industry Primary Industry Level 3-5 years Industry Technology Secondary Industr…" at bounding box center [784, 429] width 620 height 327
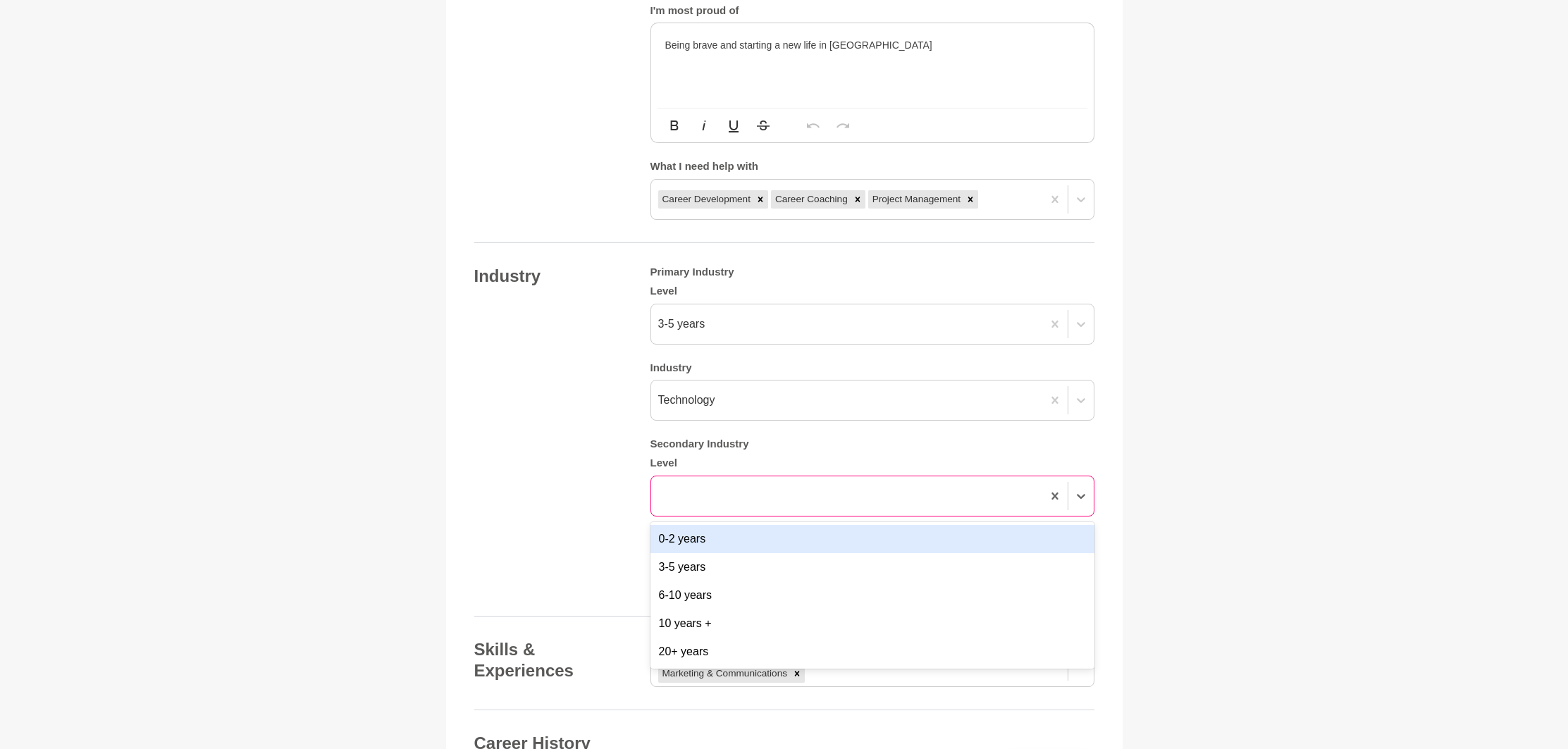
click at [687, 484] on div at bounding box center [847, 497] width 391 height 26
click at [578, 492] on div "Industry Primary Industry Level 3-5 years Industry Technology Secondary Industr…" at bounding box center [784, 429] width 620 height 327
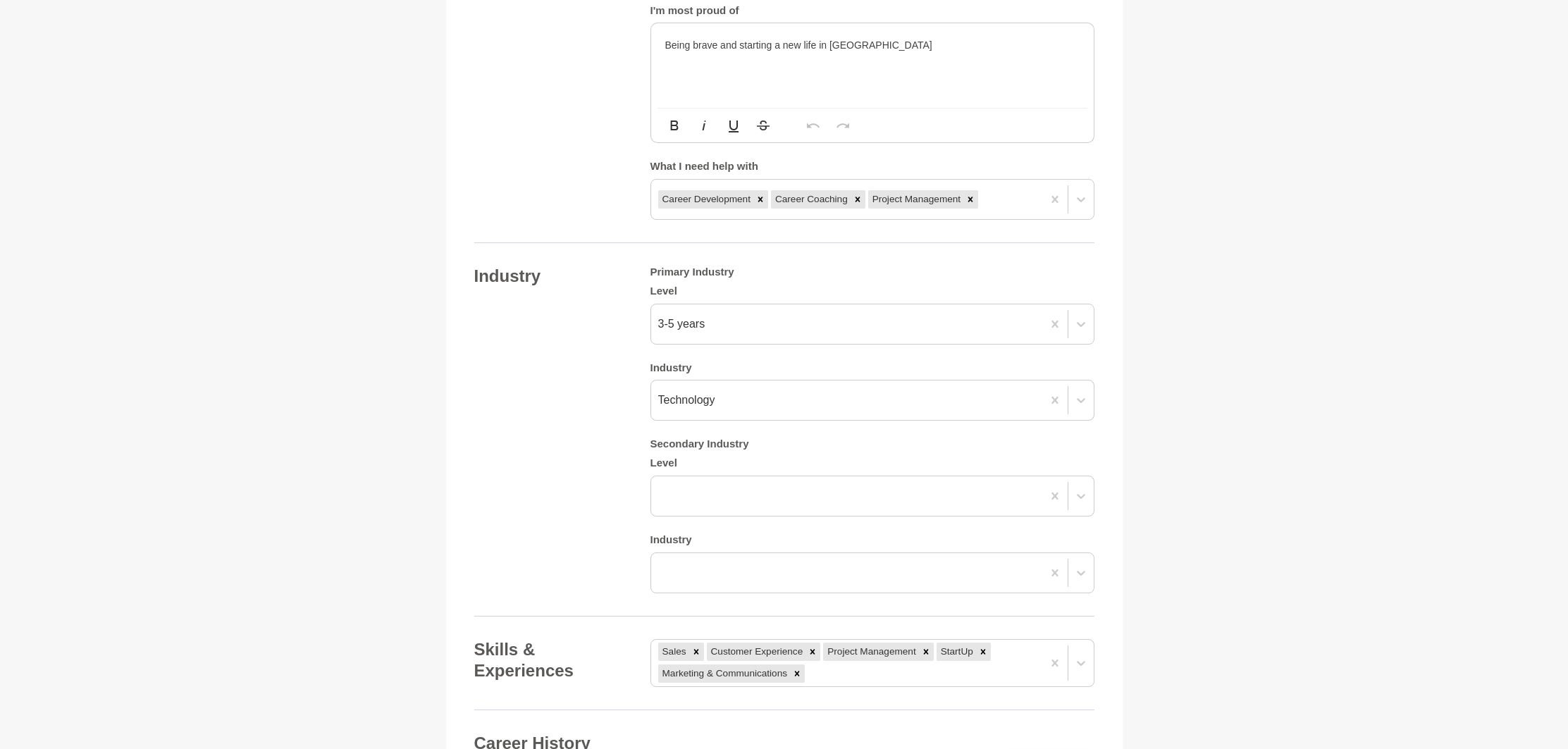
click at [531, 428] on div "Industry Primary Industry Level 3-5 years Industry Technology Secondary Industr…" at bounding box center [784, 429] width 620 height 327
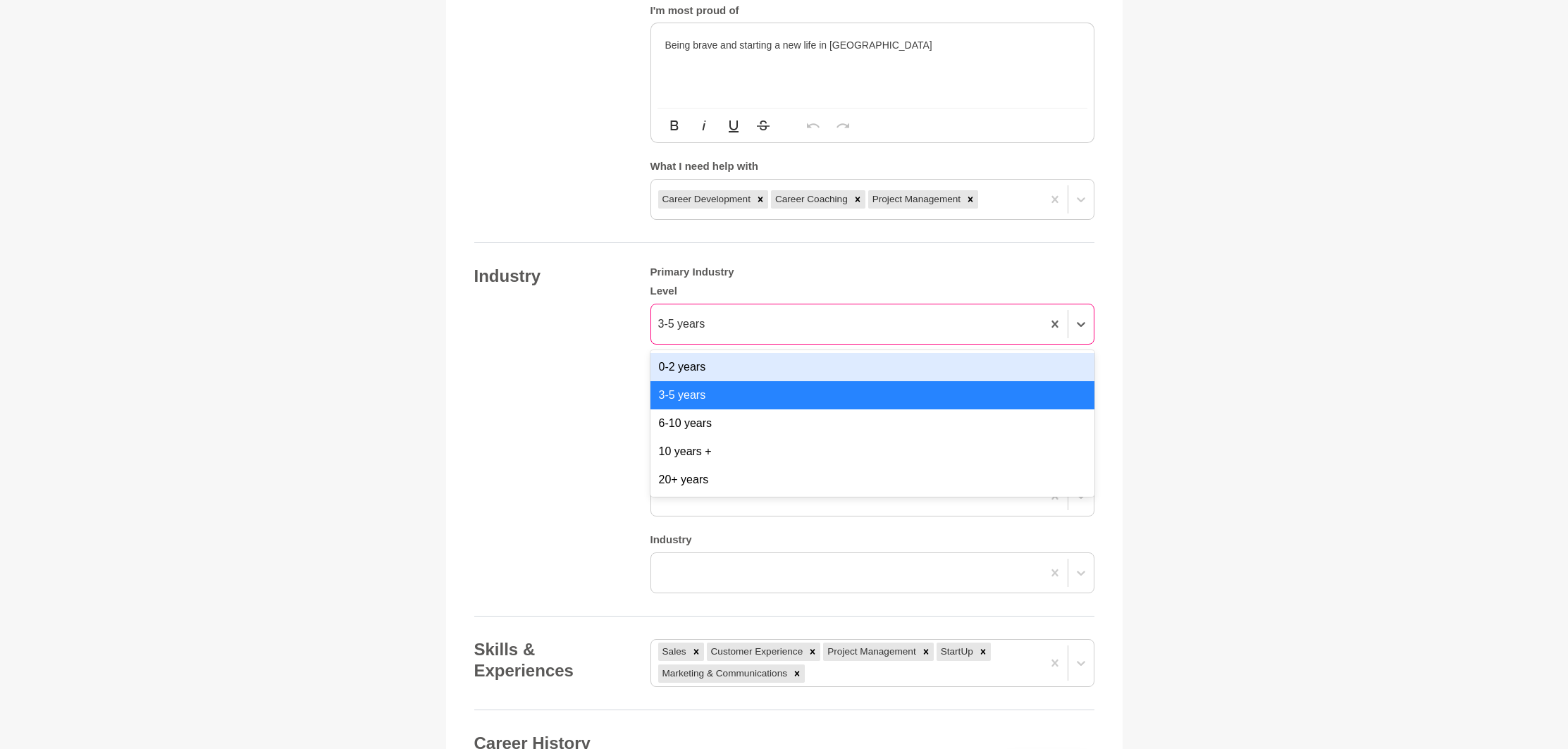
click at [713, 315] on div "3-5 years" at bounding box center [847, 324] width 391 height 26
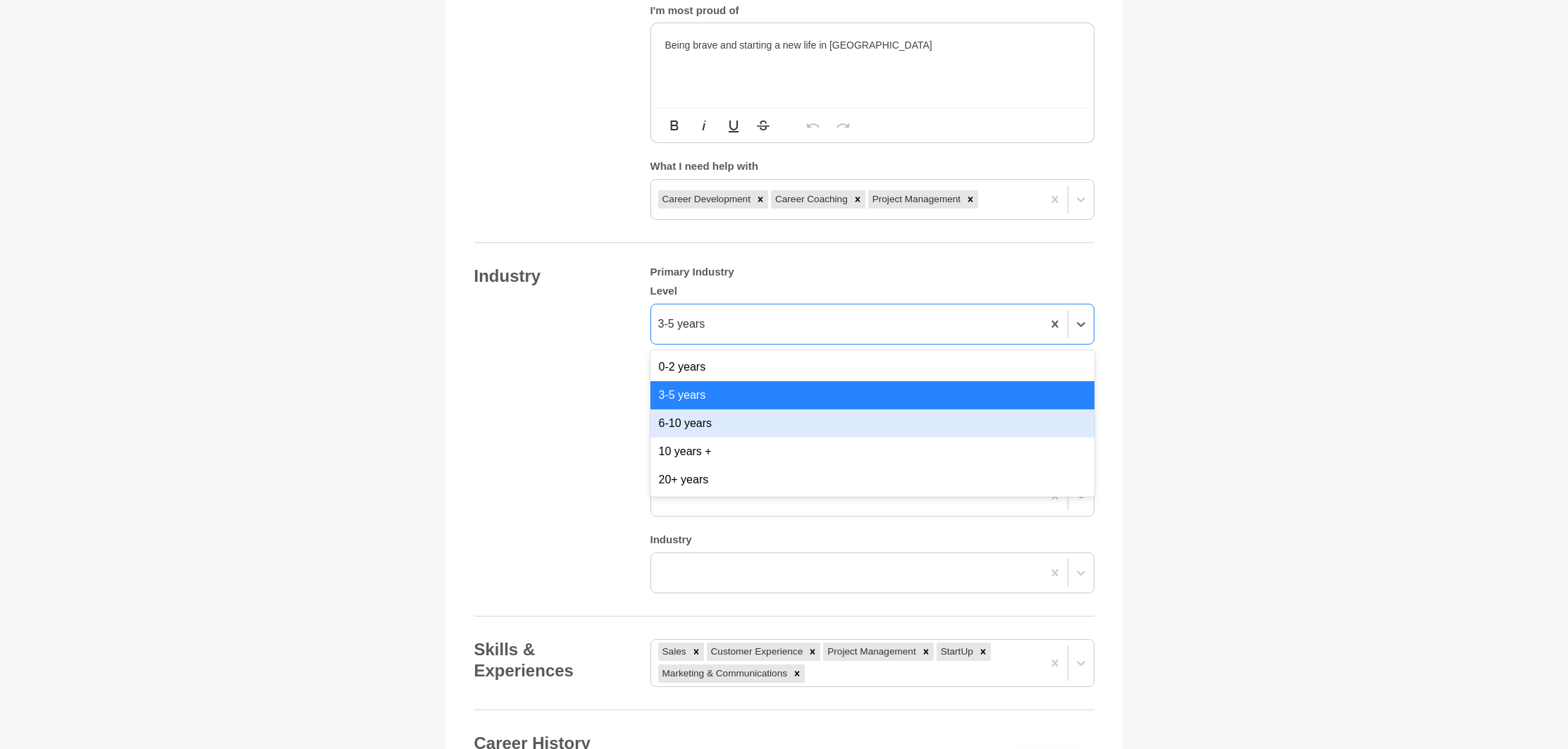
drag, startPoint x: 699, startPoint y: 409, endPoint x: 629, endPoint y: 406, distance: 70.1
click at [699, 410] on div "6-10 years" at bounding box center [872, 423] width 443 height 28
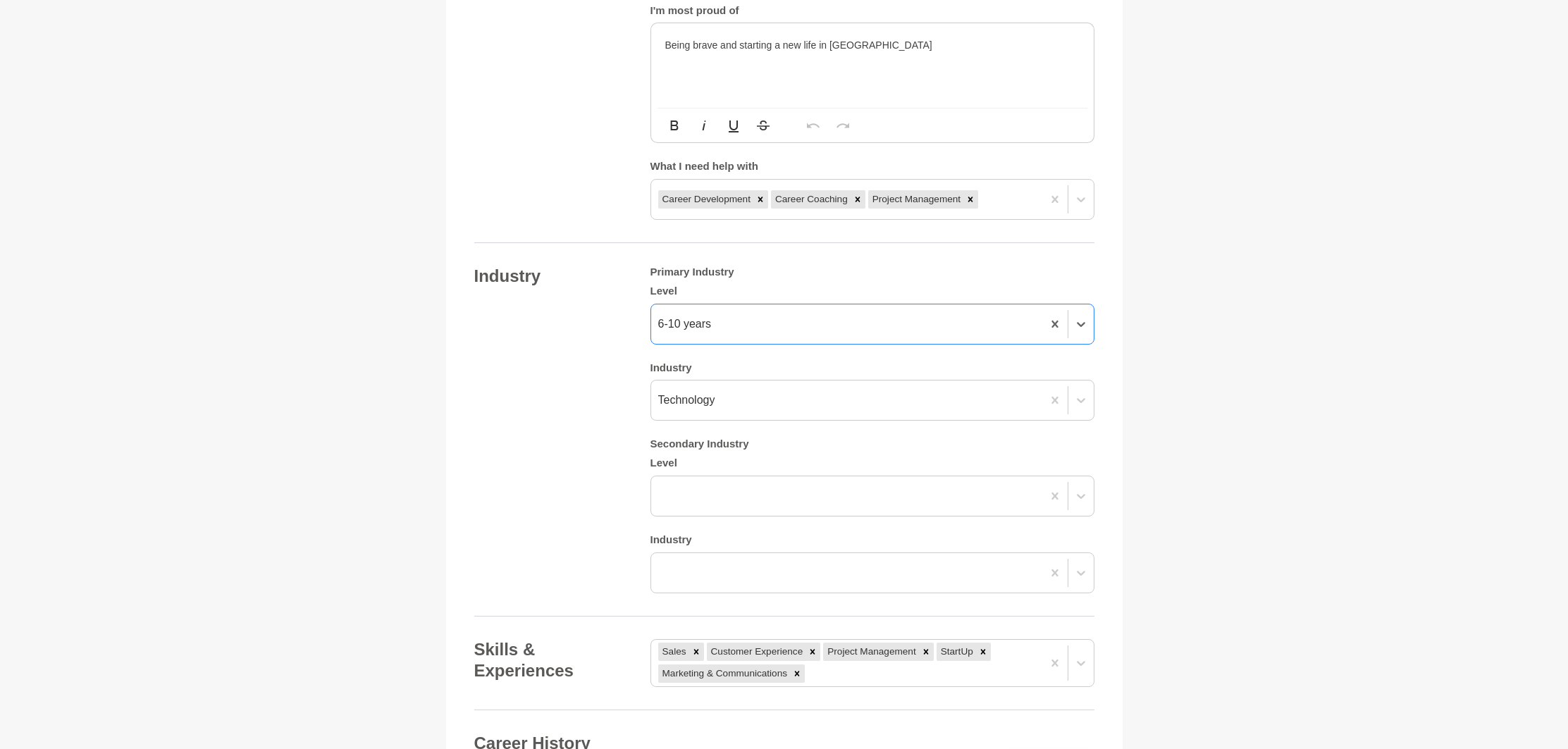
click at [544, 397] on div "Industry Primary Industry Level option 6-10 years, selected. 0 results availabl…" at bounding box center [784, 429] width 620 height 327
click at [580, 448] on div "Industry Primary Industry Level 6-10 years Industry Technology Secondary Indust…" at bounding box center [784, 429] width 620 height 327
click at [1266, 465] on main "Back to Profile Your details [PERSON_NAME] Marketing Officer [GEOGRAPHIC_DATA] …" at bounding box center [784, 195] width 1568 height 2451
click at [818, 311] on div "6-10 years" at bounding box center [847, 324] width 391 height 26
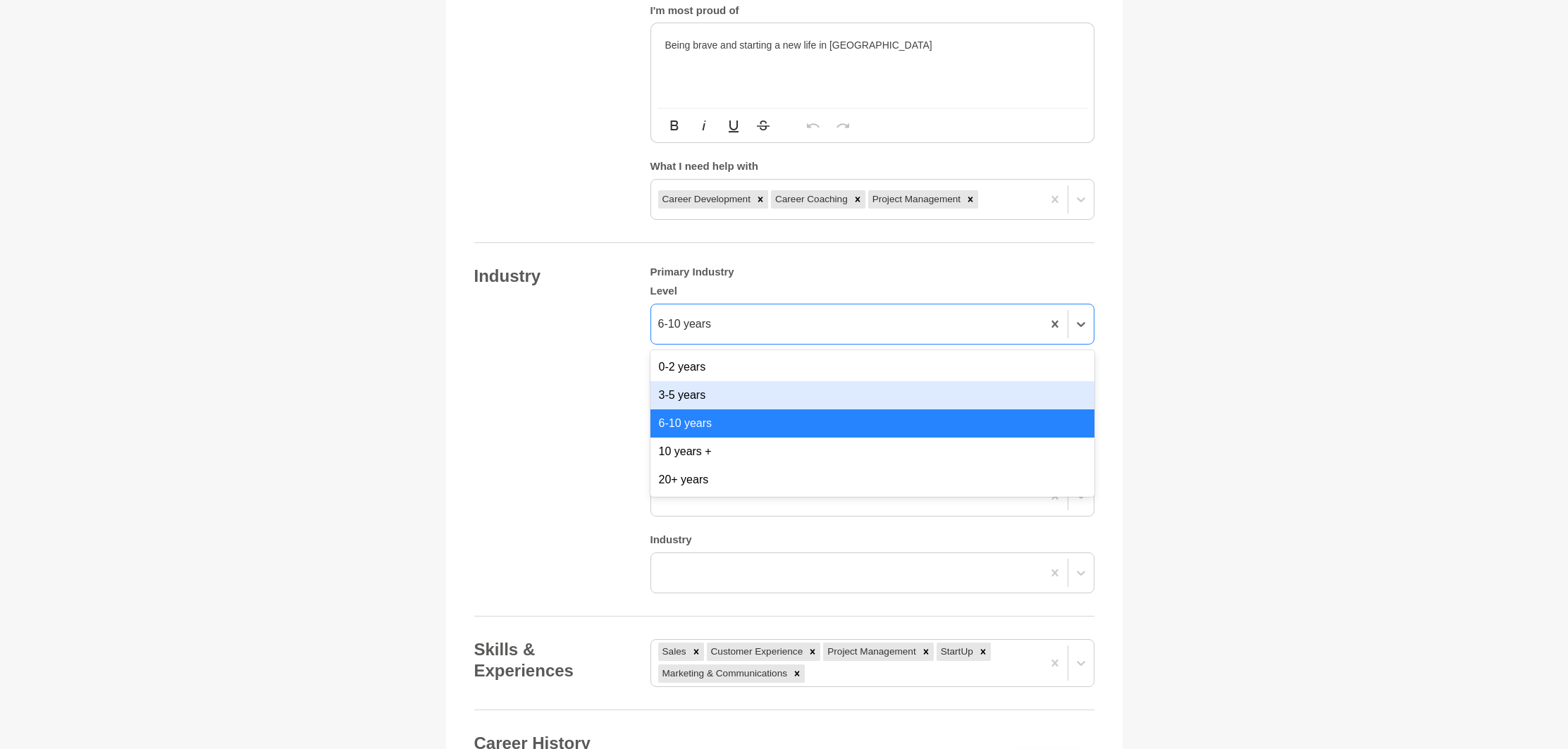
click at [788, 381] on div "3-5 years" at bounding box center [872, 395] width 443 height 28
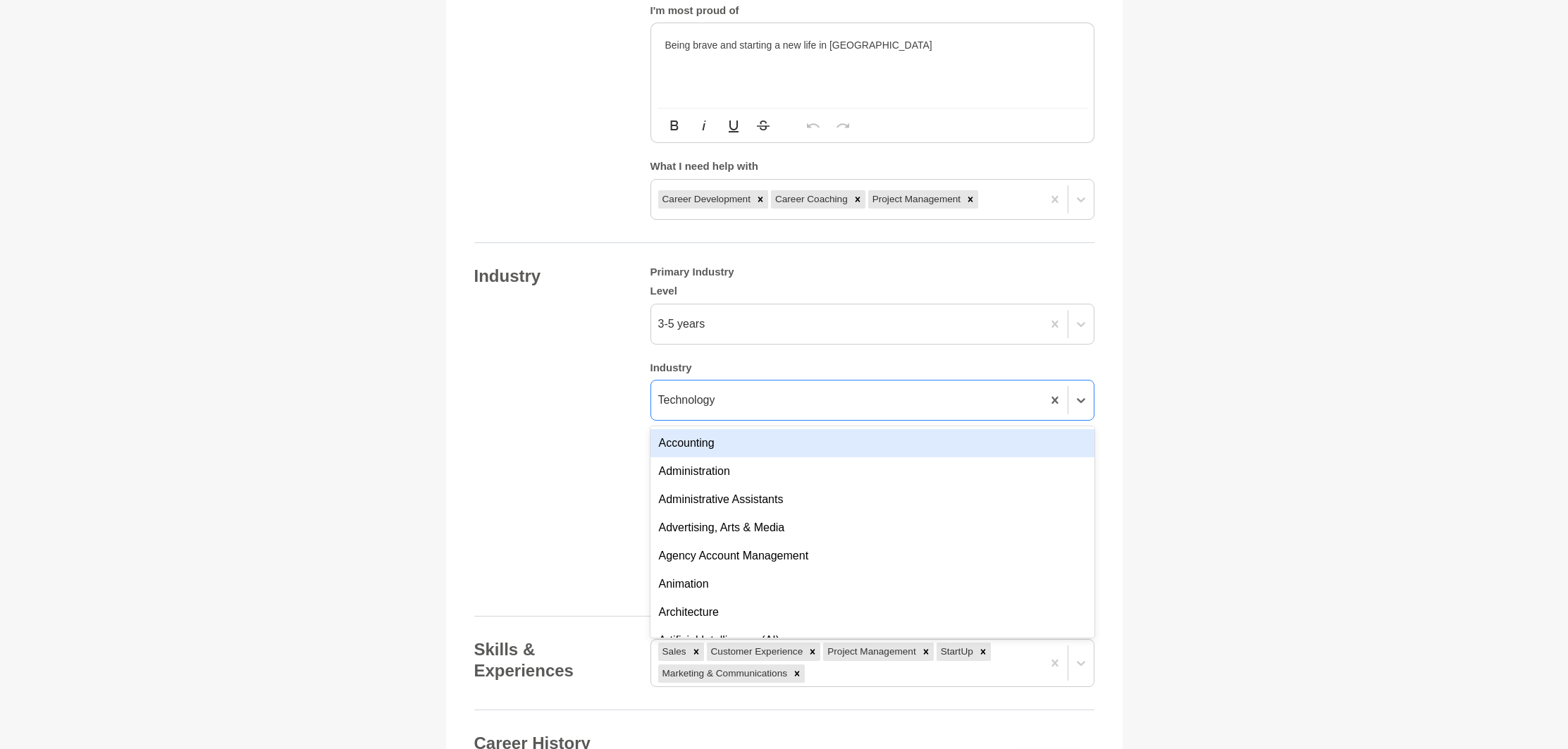
click at [788, 387] on div "Technology" at bounding box center [847, 400] width 391 height 26
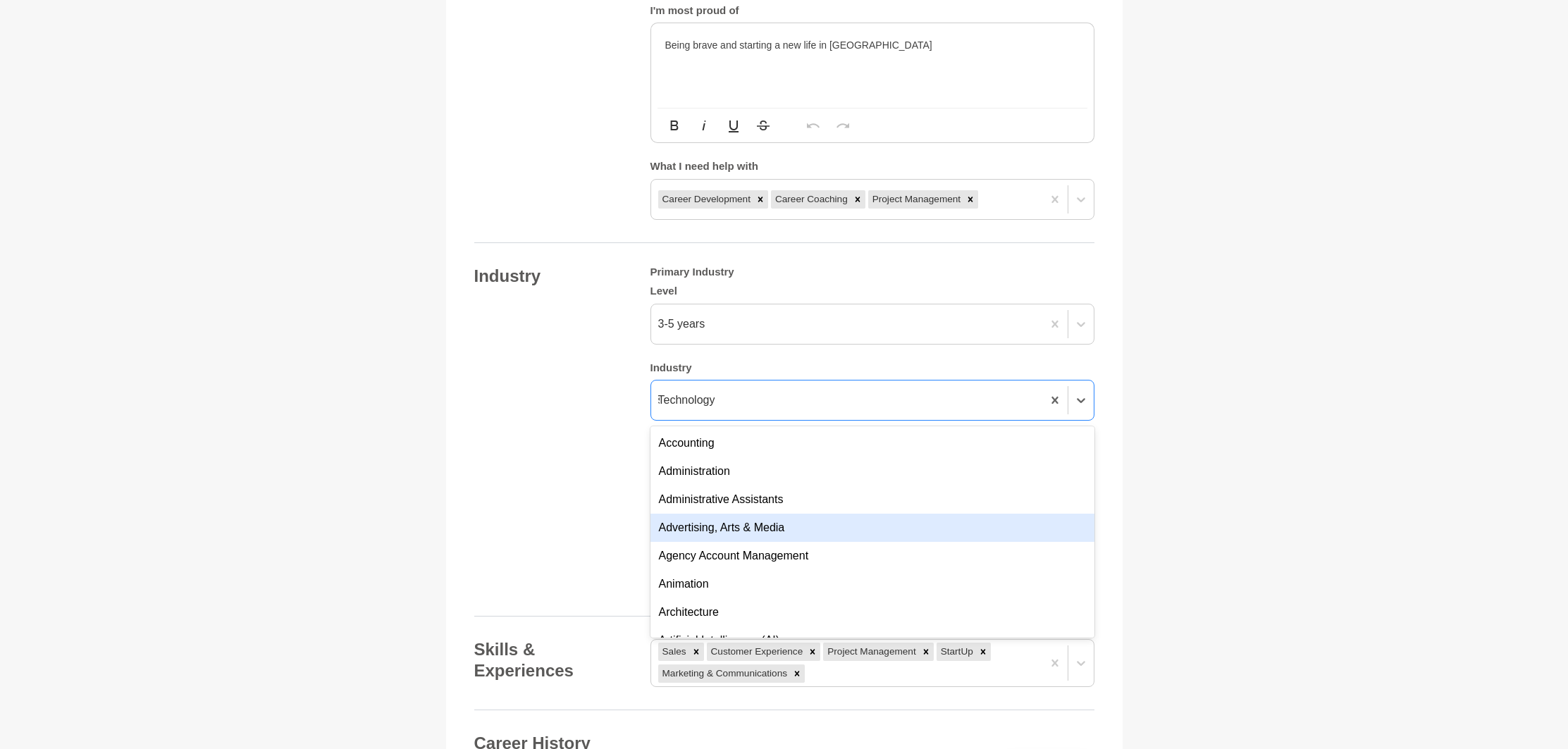
type input "sa"
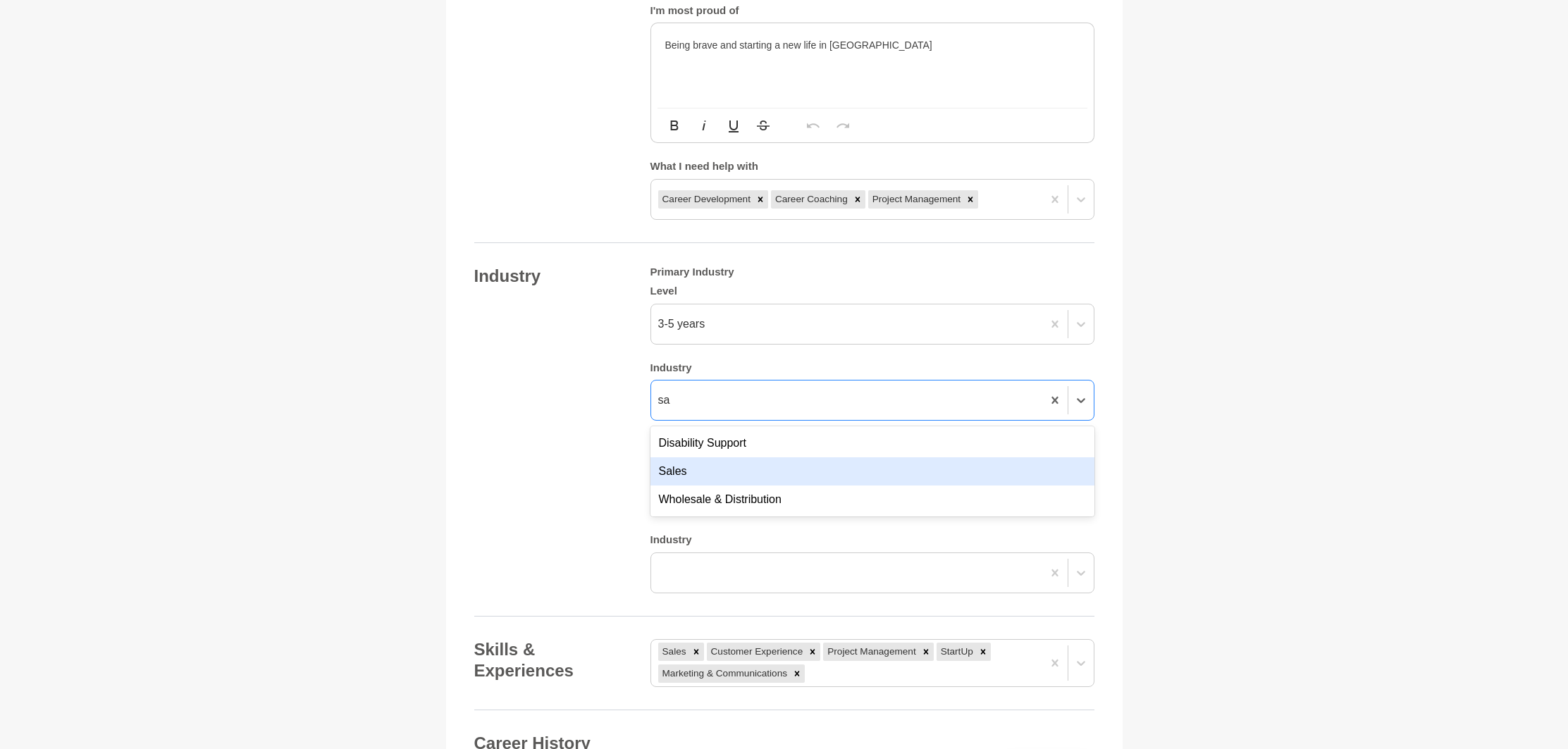
drag, startPoint x: 771, startPoint y: 440, endPoint x: 770, endPoint y: 449, distance: 9.1
click at [770, 449] on div "Disability Support Sales Wholesale & Distribution" at bounding box center [872, 472] width 443 height 91
click at [770, 457] on div "Sales" at bounding box center [872, 471] width 443 height 28
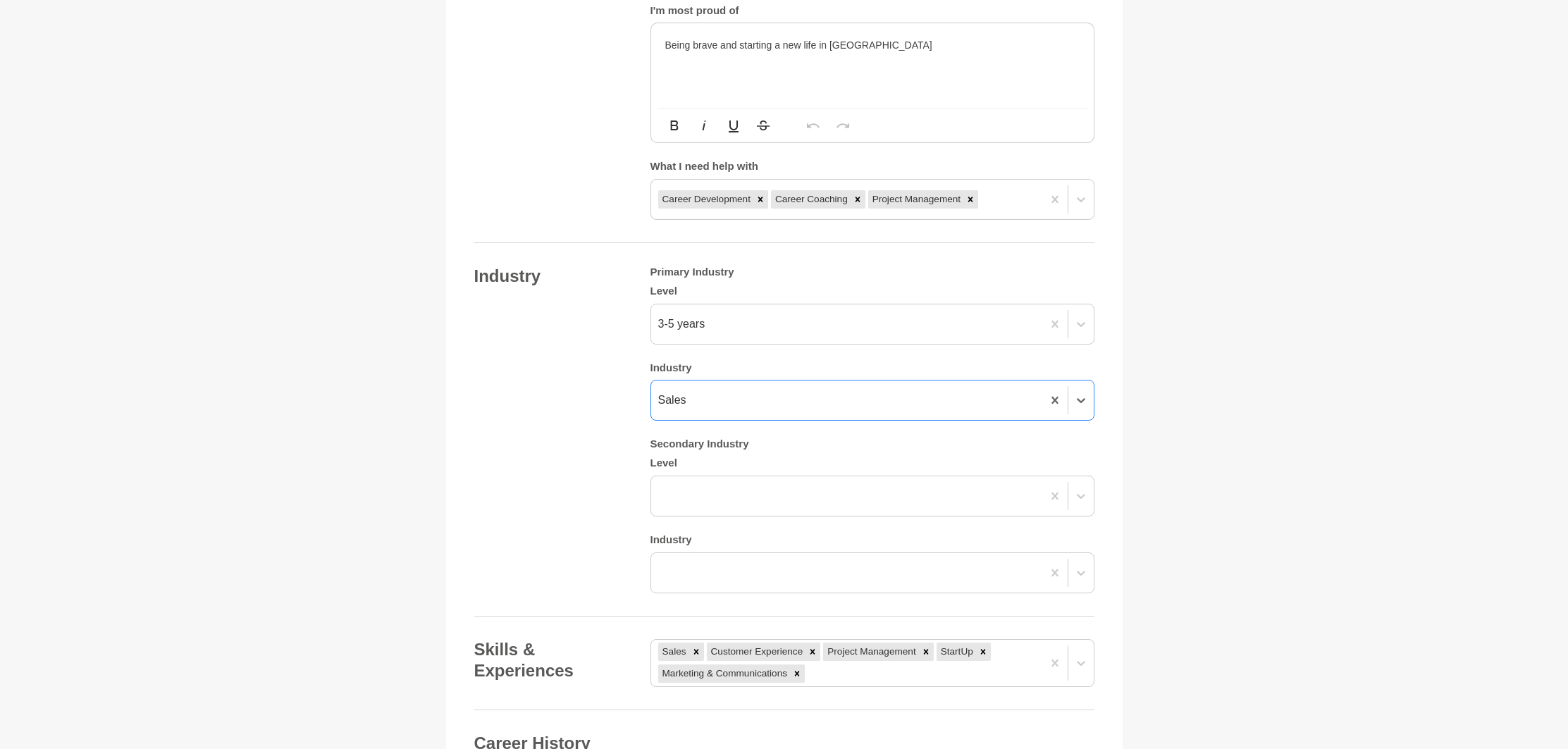
click at [490, 447] on div "Industry Primary Industry Level 3-5 years Industry option Sales, selected. 0 re…" at bounding box center [784, 429] width 620 height 327
click at [628, 473] on div "Industry Primary Industry Level 3-5 years Industry Sales Secondary Industry Lev…" at bounding box center [784, 429] width 620 height 327
click at [659, 476] on div at bounding box center [872, 497] width 443 height 41
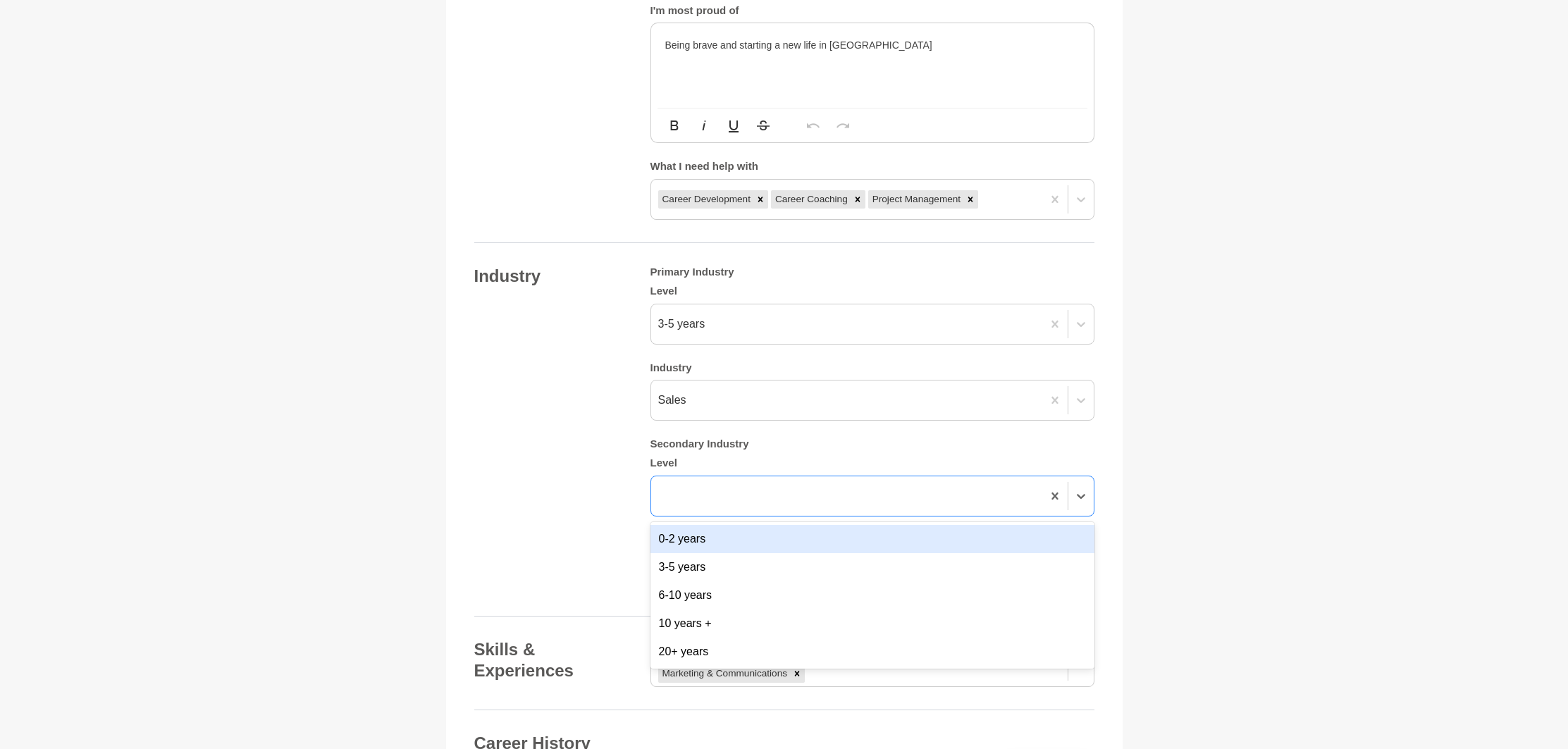
click at [706, 525] on div "0-2 years" at bounding box center [872, 539] width 443 height 28
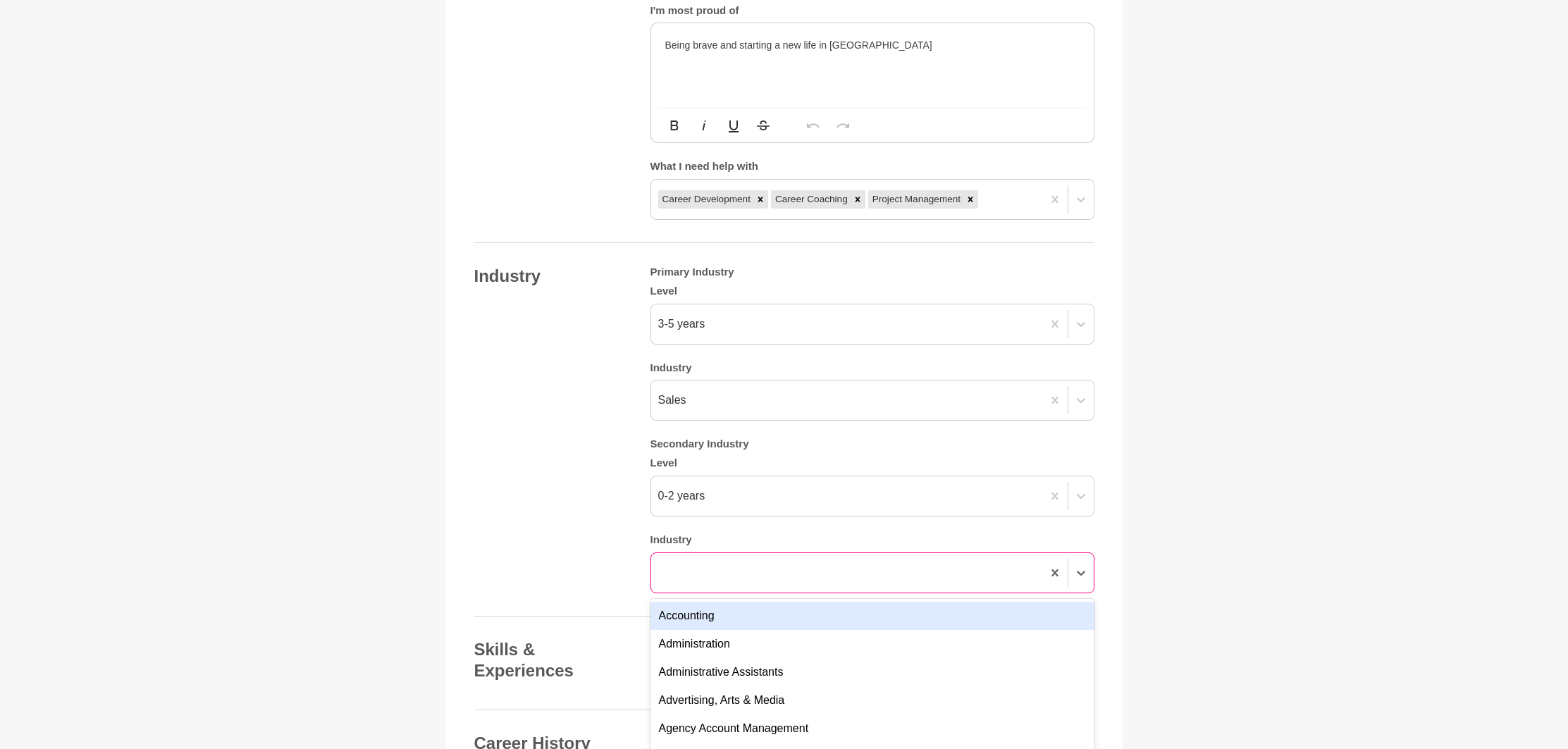
scroll to position [1135, 0]
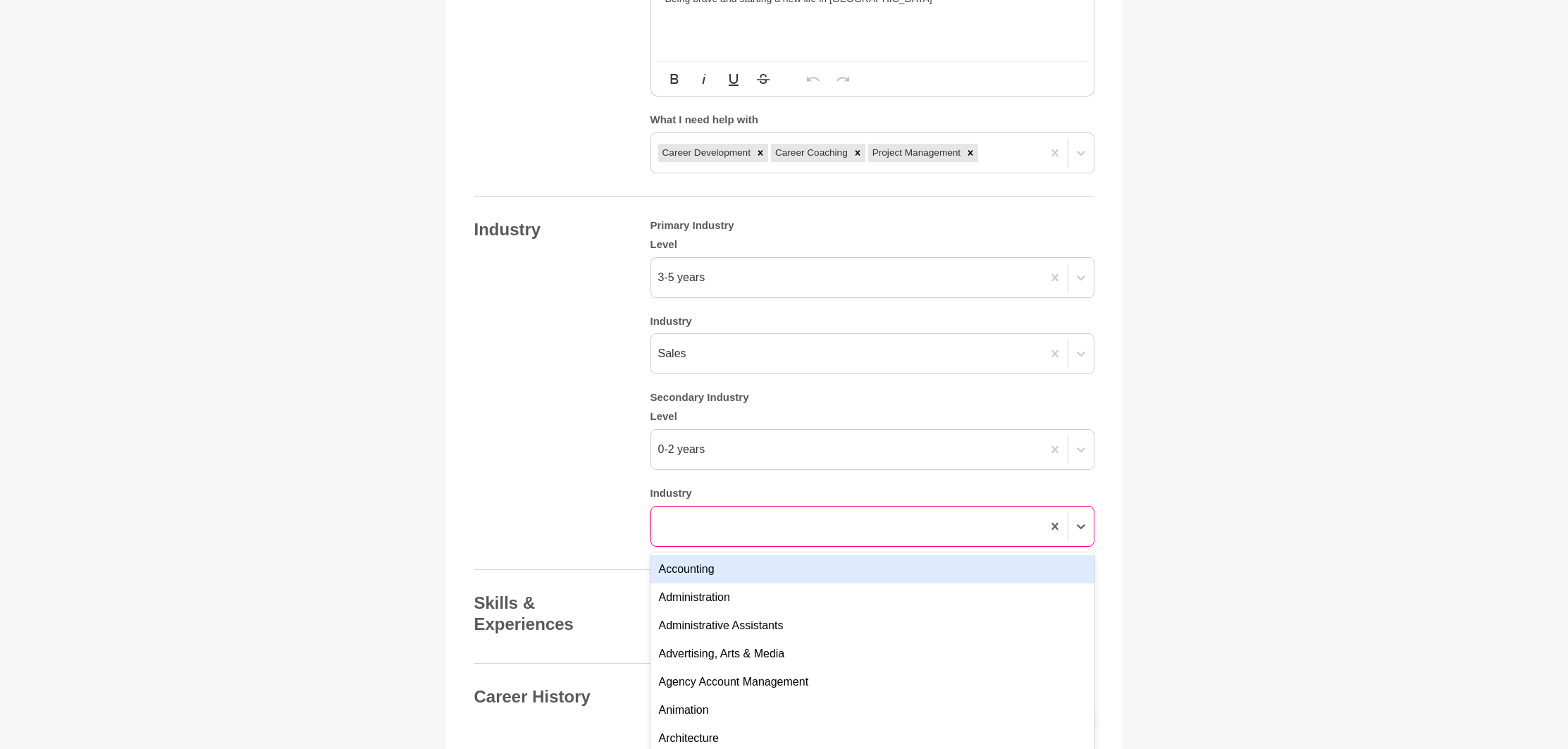
click at [705, 547] on div "option Accounting focused, 1 of 144. 144 results available. Use Up and Down to …" at bounding box center [872, 527] width 443 height 41
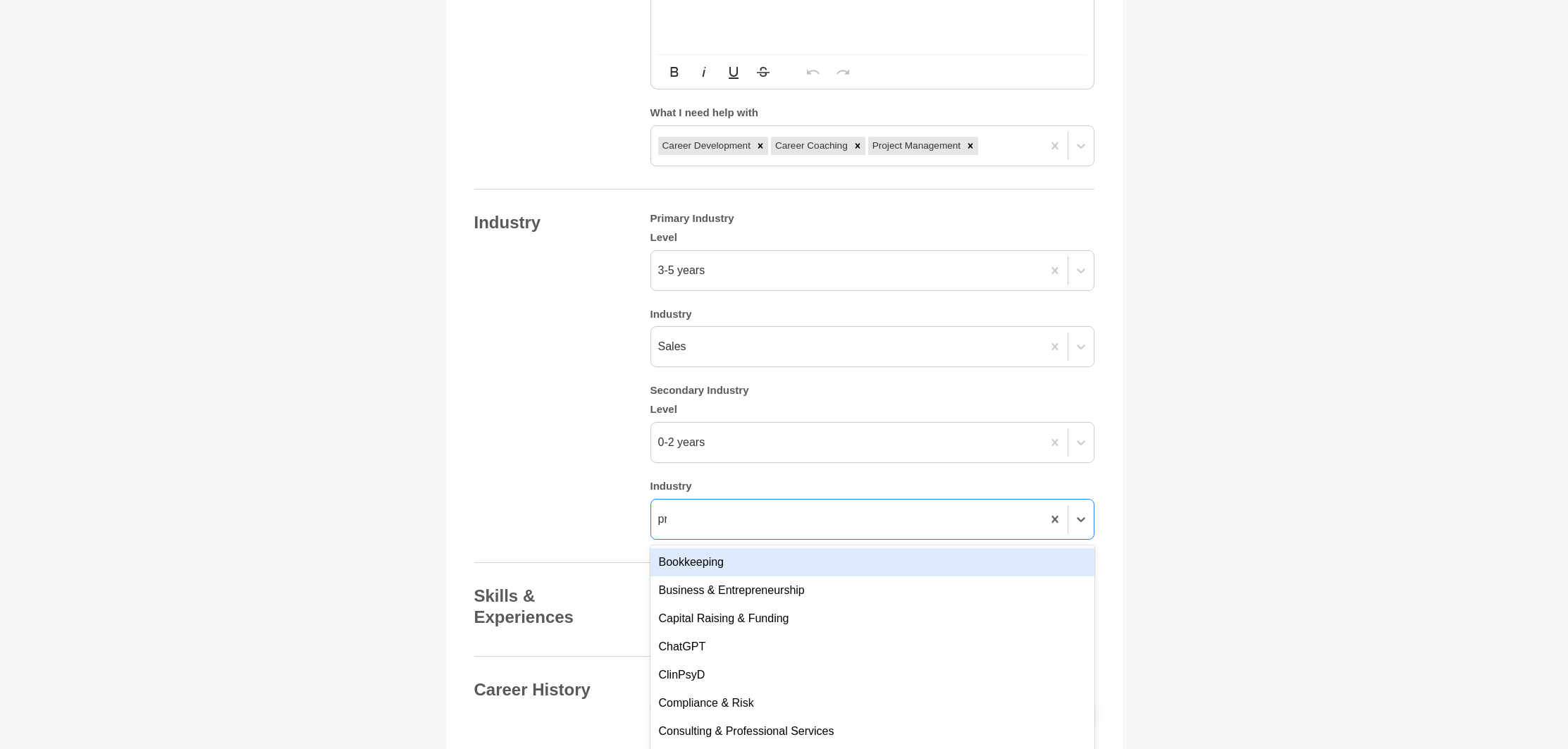
type input "proj"
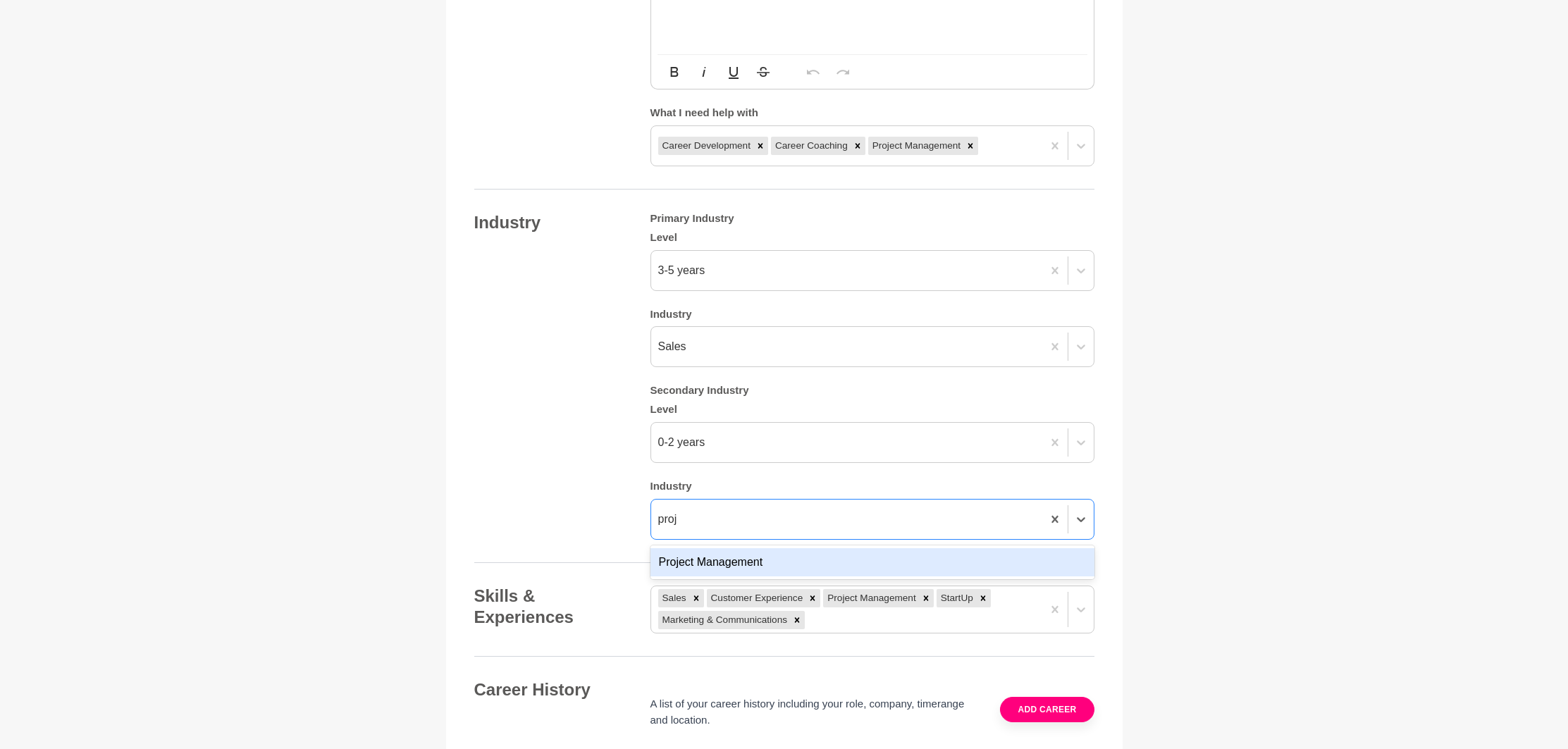
click at [717, 548] on div "Project Management" at bounding box center [872, 562] width 443 height 28
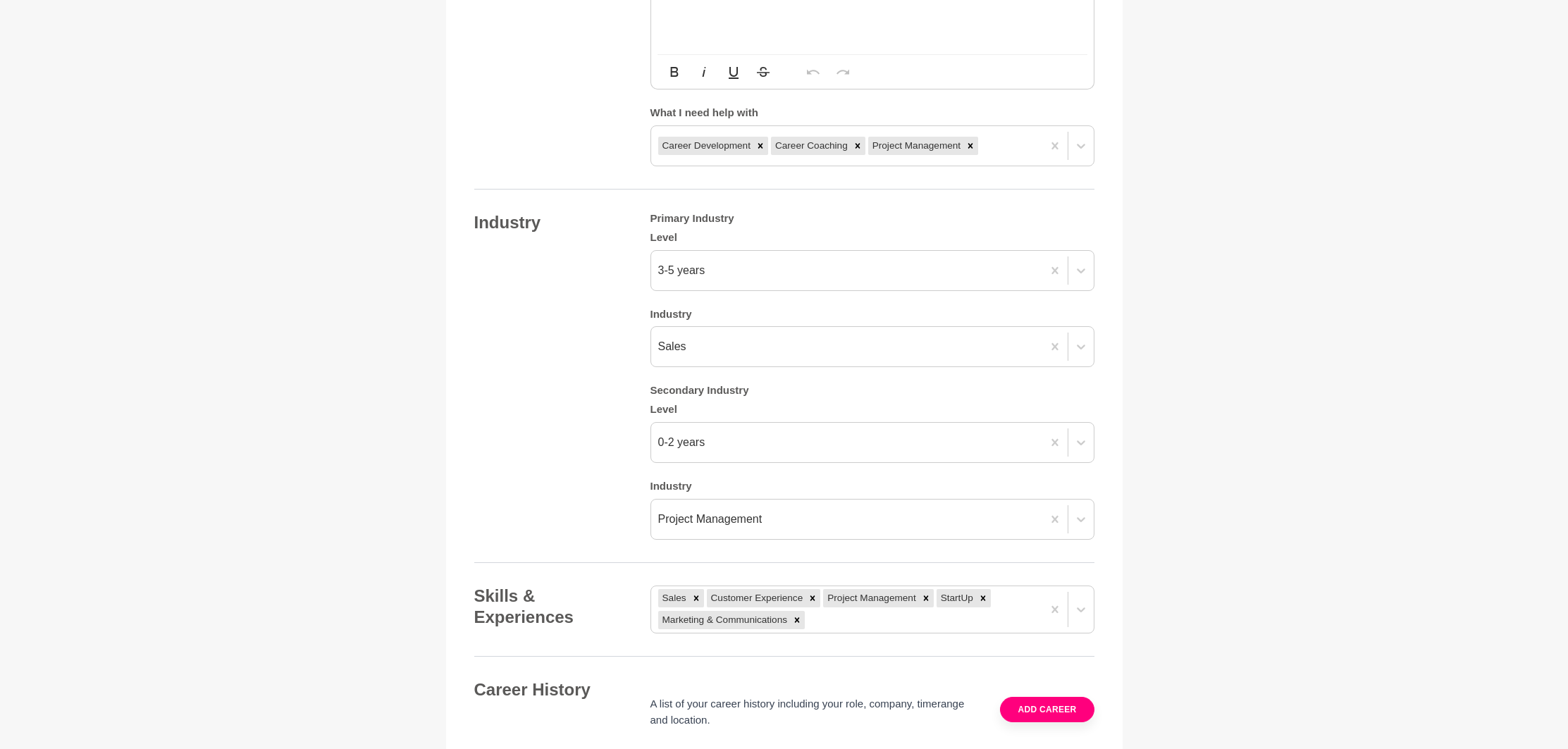
click at [581, 504] on div "Industry Primary Industry Level 3-5 years Industry Sales Secondary Industry Lev…" at bounding box center [784, 375] width 620 height 327
click at [613, 489] on div "Industry Primary Industry Level 3-5 years Industry Sales Secondary Industry Lev…" at bounding box center [784, 373] width 620 height 327
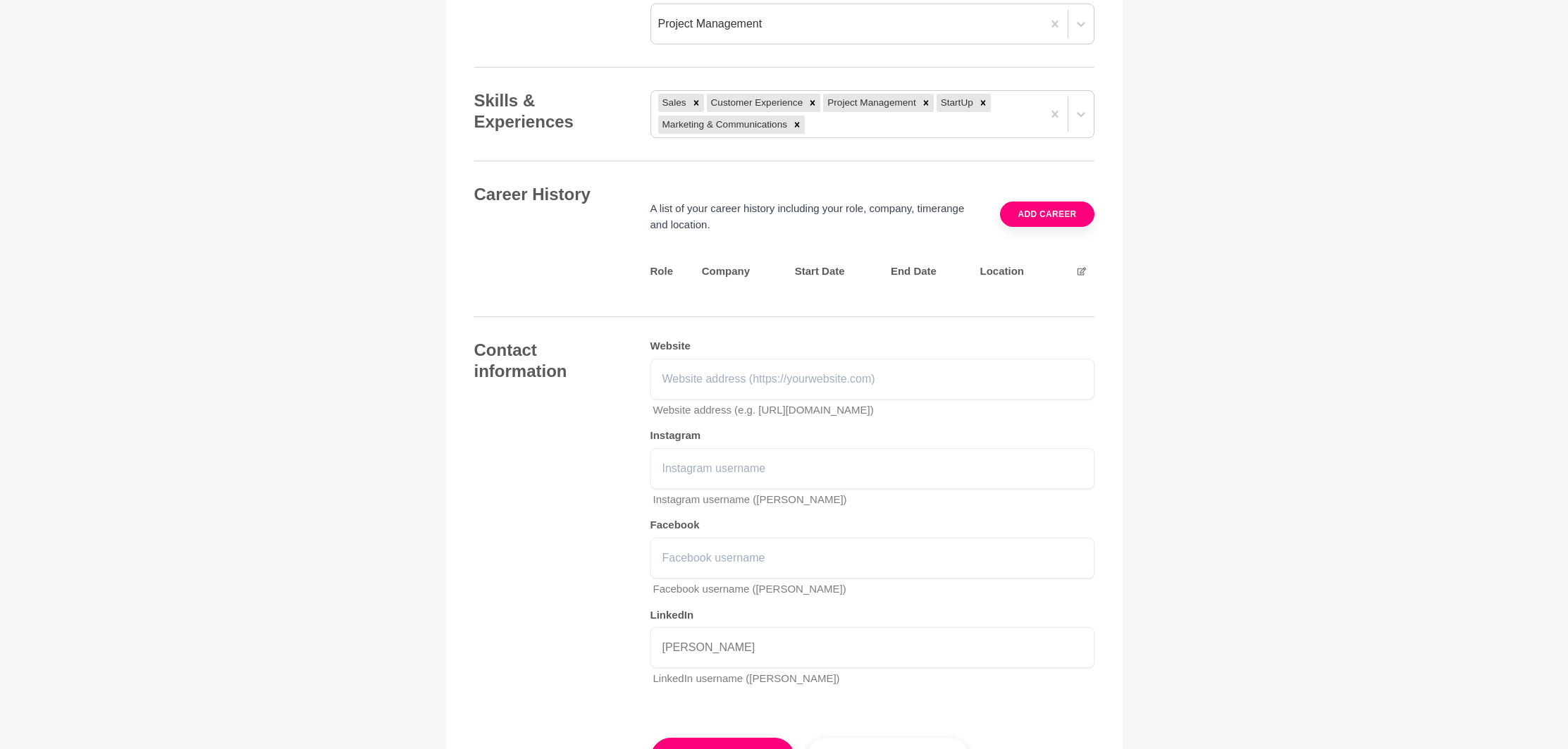
scroll to position [1908, 0]
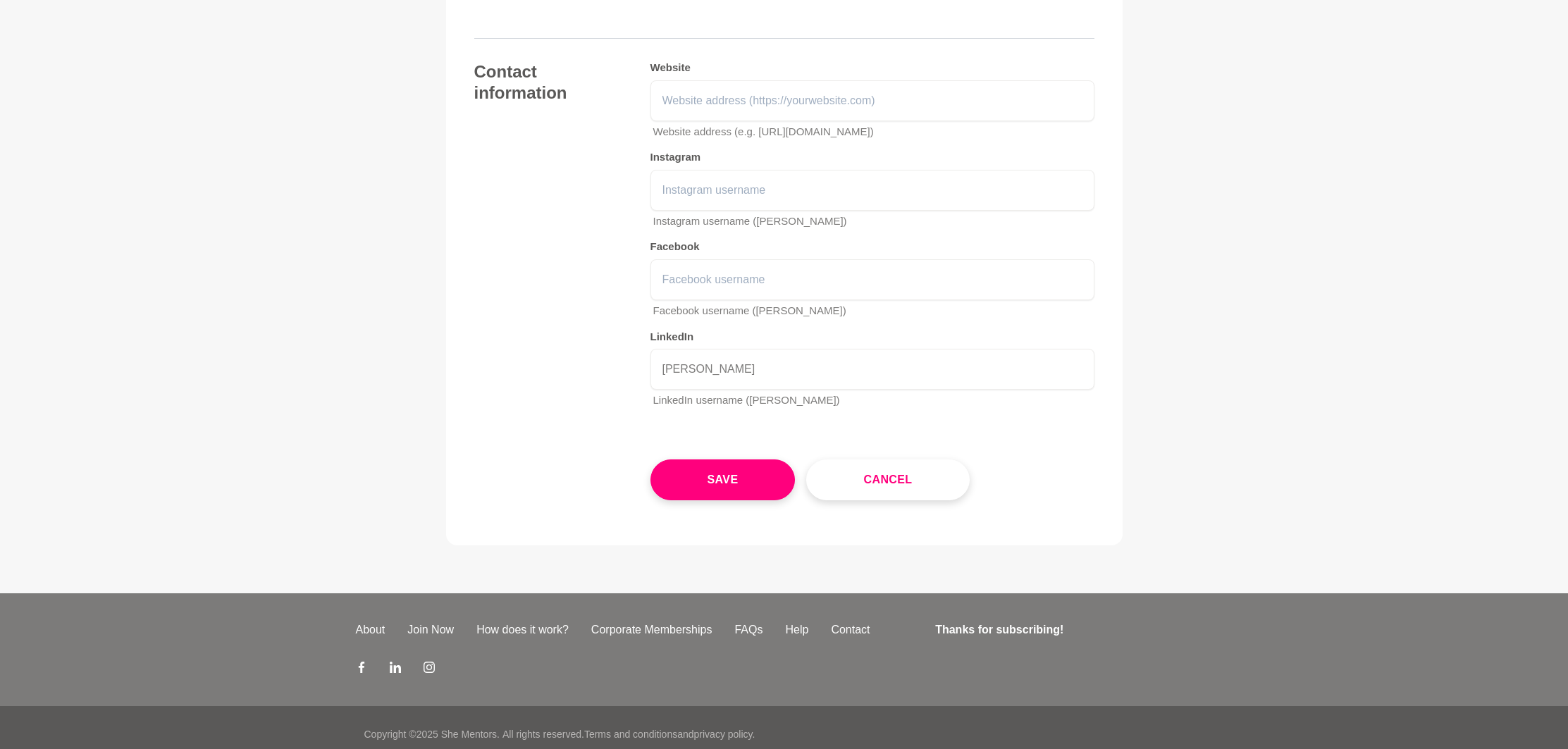
click at [689, 469] on button "Save" at bounding box center [723, 481] width 145 height 41
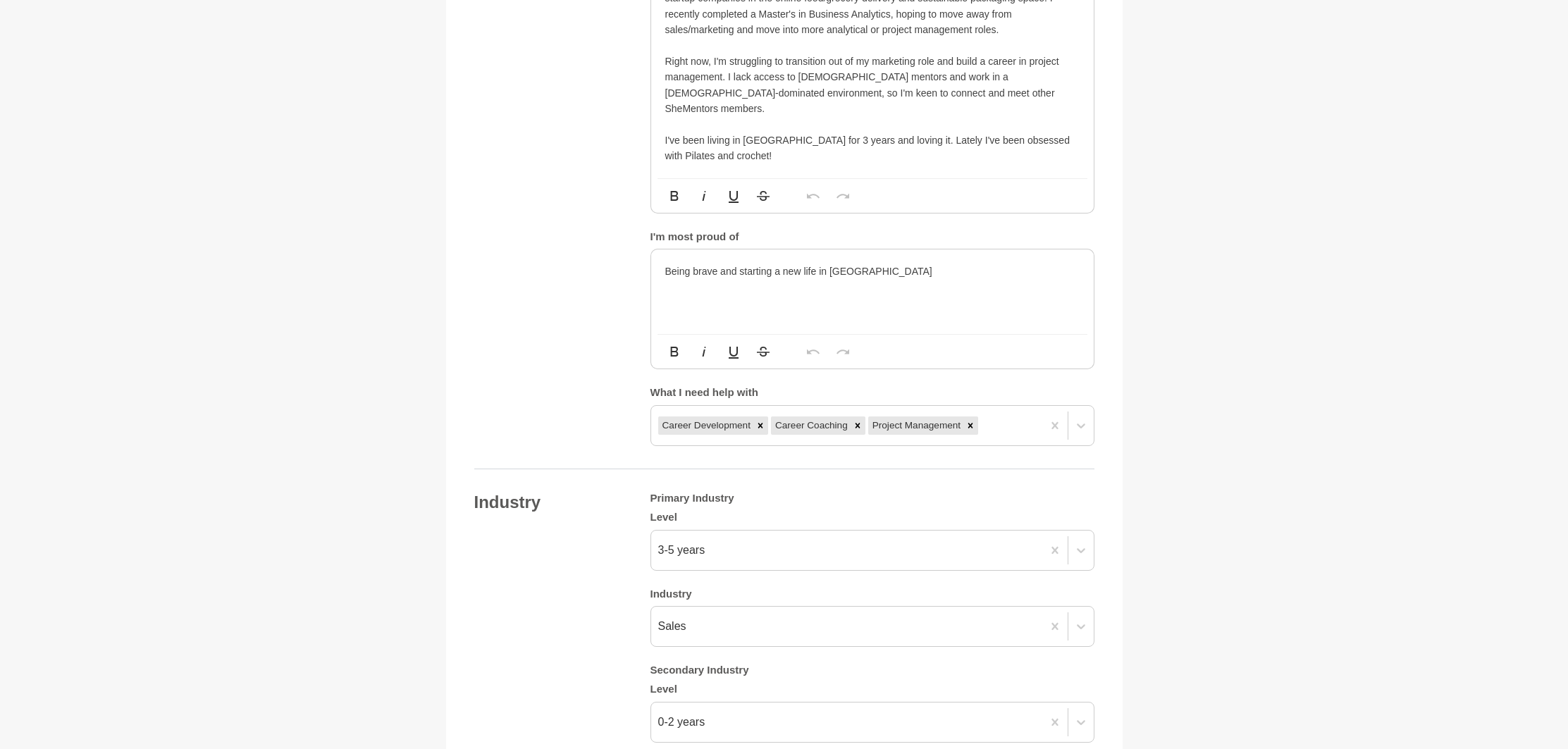
scroll to position [765, 0]
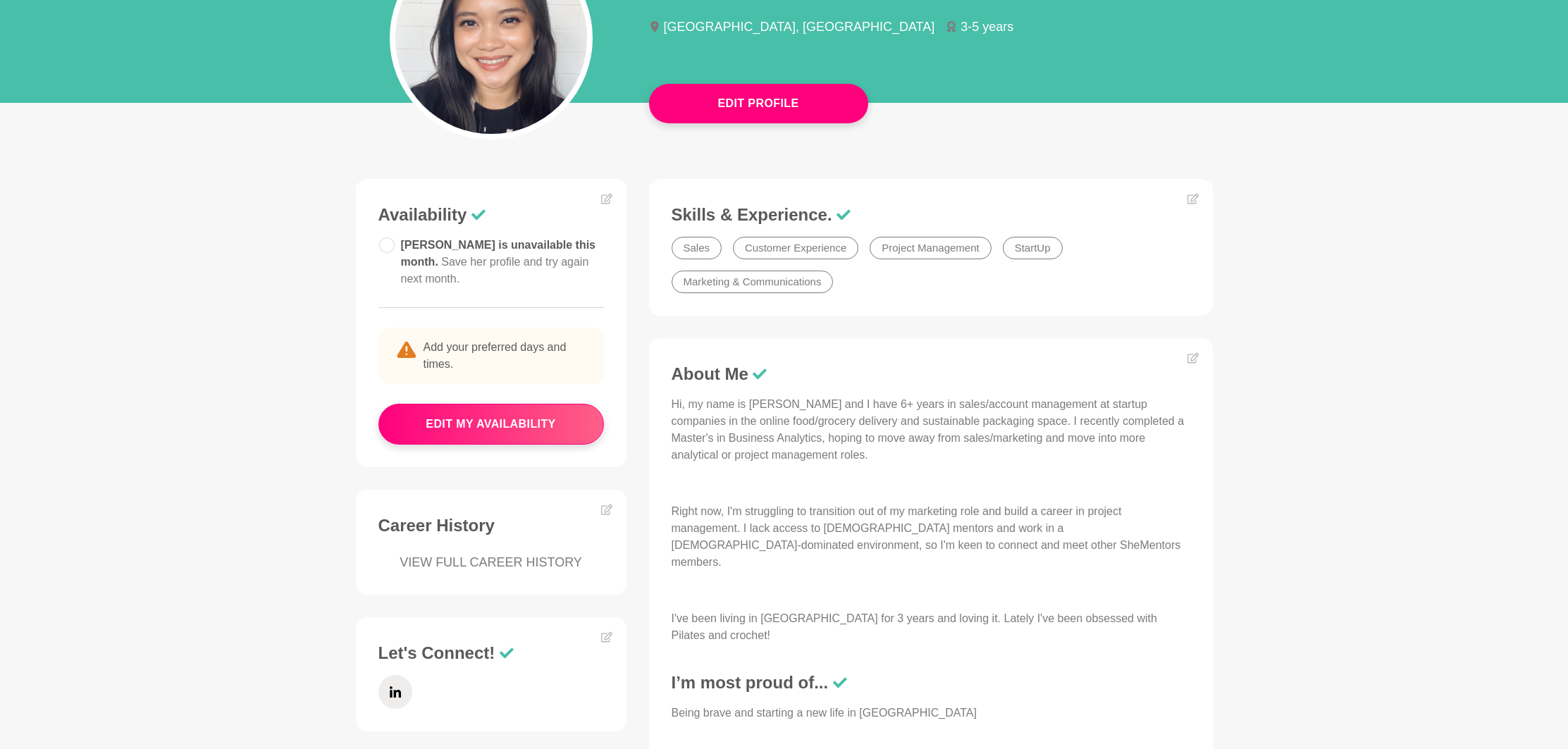
scroll to position [194, 0]
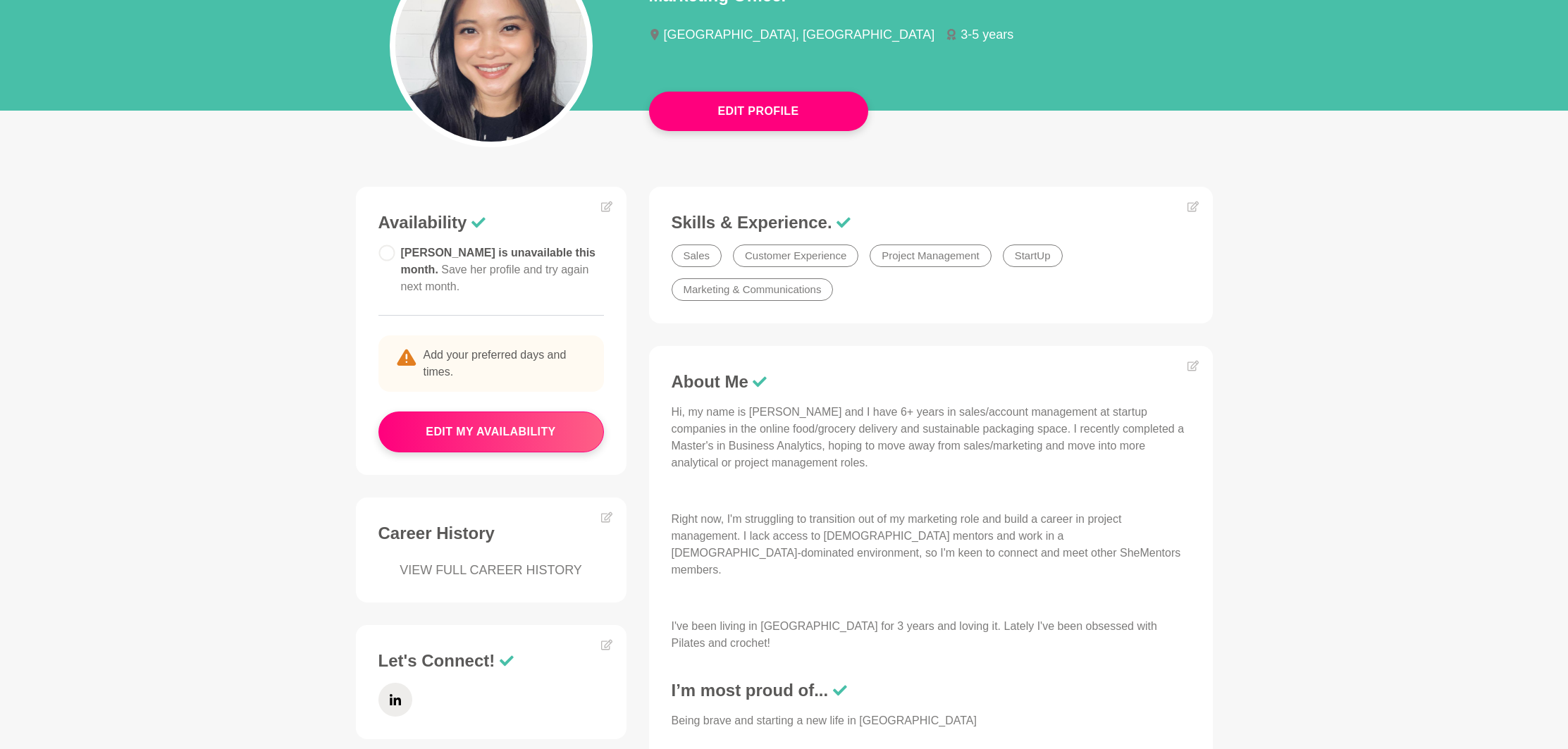
click at [905, 408] on p "Hi, my name is [PERSON_NAME] and I have 6+ years in sales/account management at…" at bounding box center [931, 437] width 519 height 68
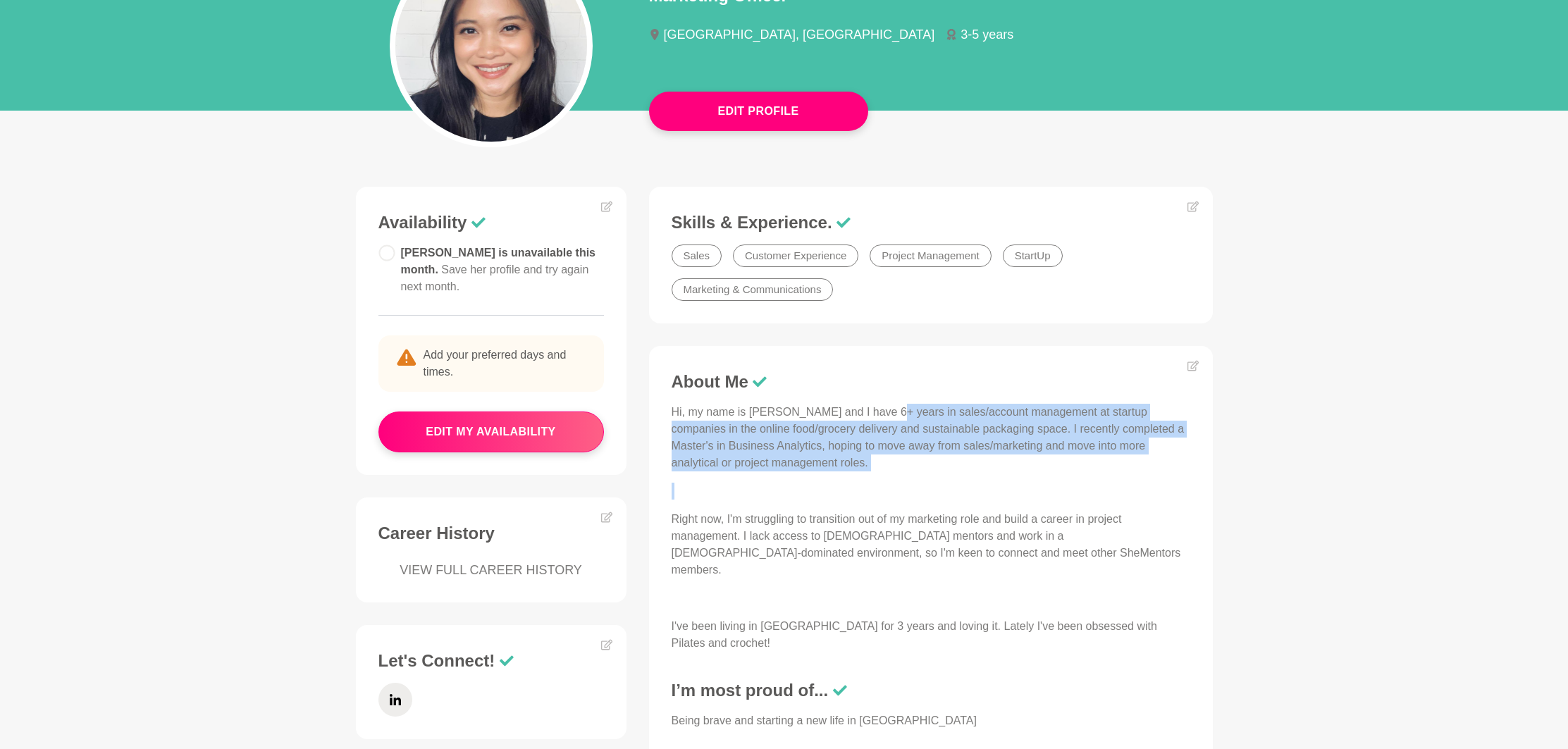
drag, startPoint x: 884, startPoint y: 413, endPoint x: 995, endPoint y: 511, distance: 148.1
click at [995, 511] on div "Hi, my name is [PERSON_NAME] and I have 6+ years in sales/account management at…" at bounding box center [931, 528] width 519 height 248
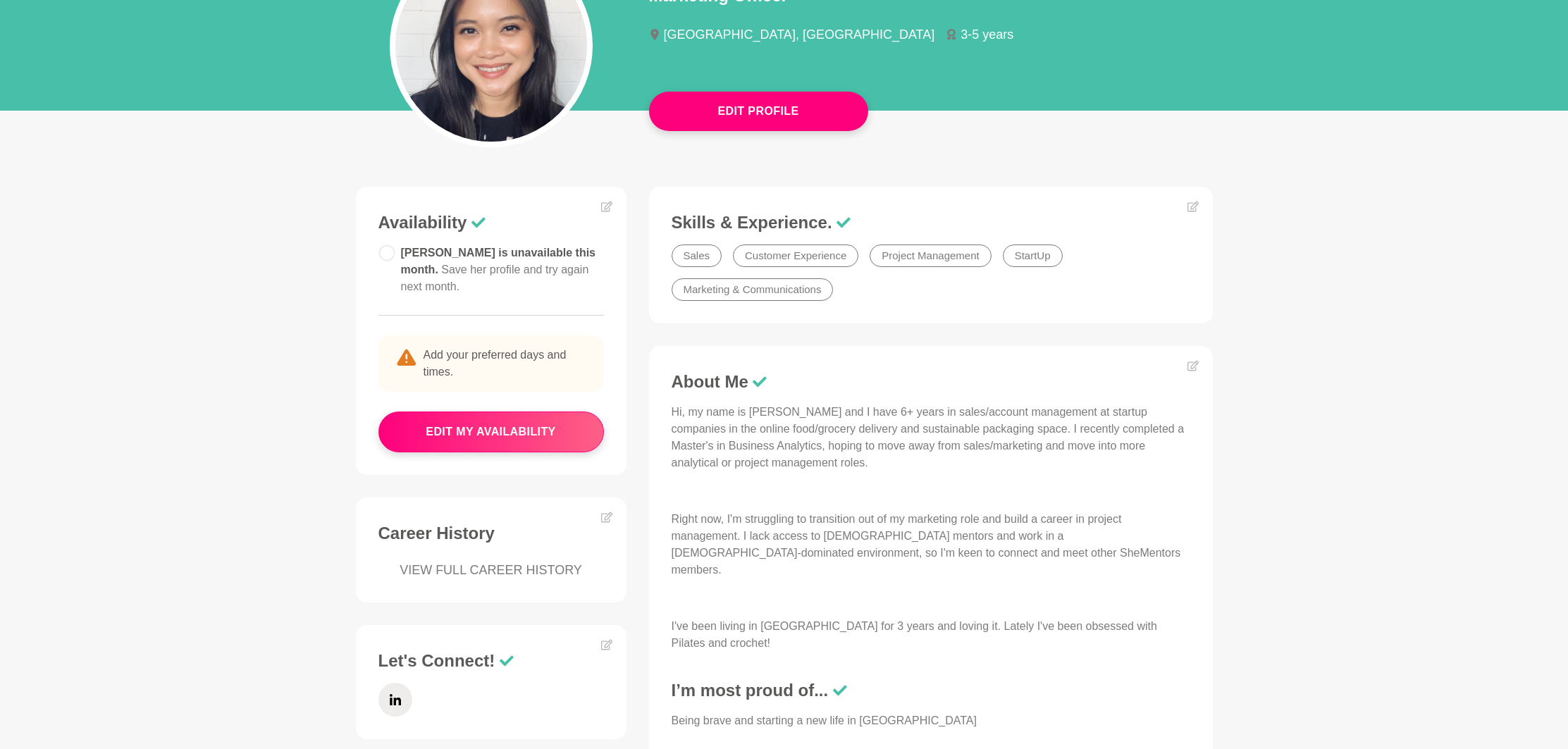
click at [1004, 516] on p "Right now, I'm struggling to transition out of my marketing role and build a ca…" at bounding box center [931, 545] width 519 height 68
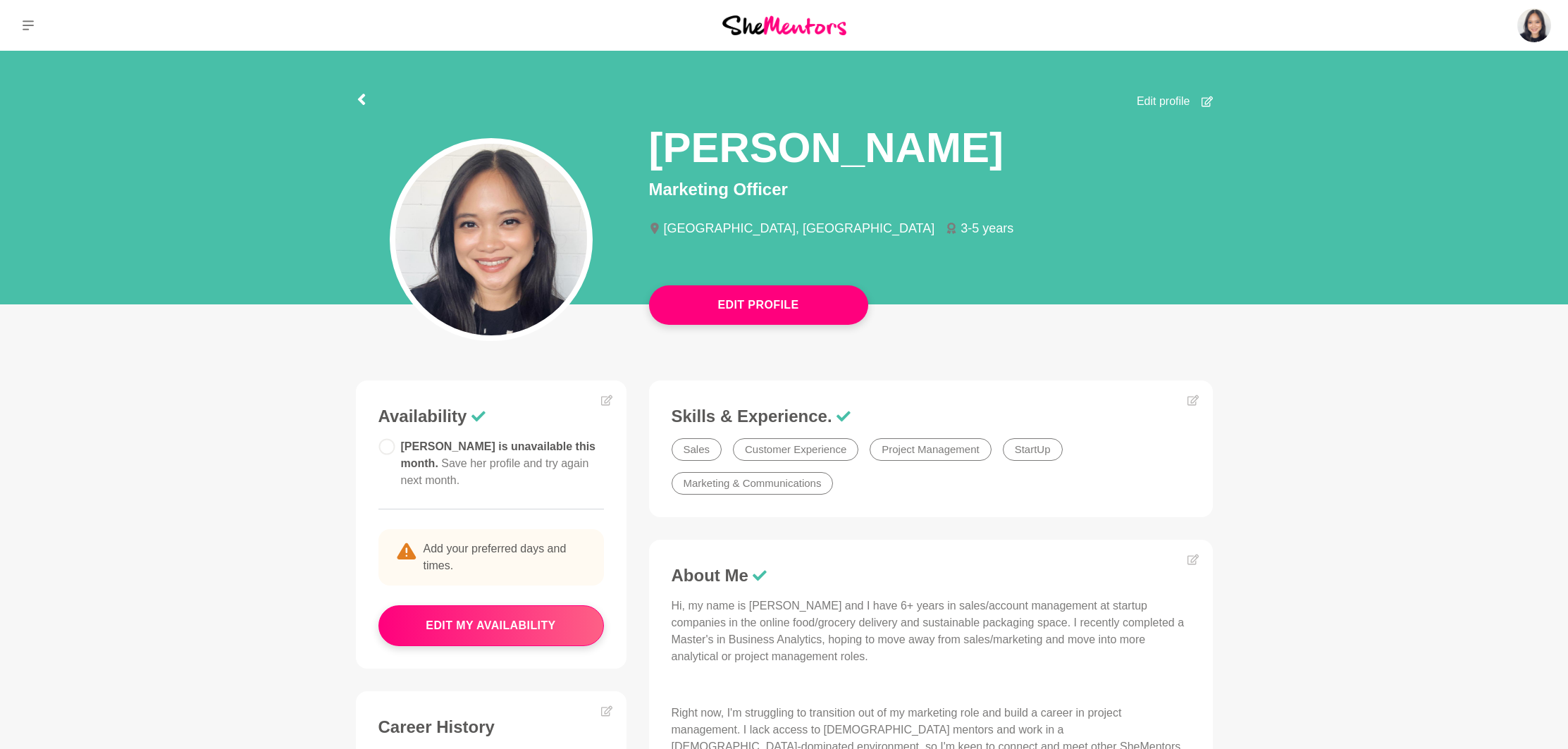
click at [348, 99] on section "Edit profile [PERSON_NAME] Marketing Officer [GEOGRAPHIC_DATA], [GEOGRAPHIC_DAT…" at bounding box center [784, 181] width 901 height 262
click at [368, 97] on div "Edit profile" at bounding box center [784, 97] width 857 height 26
click at [372, 99] on div "Edit profile" at bounding box center [784, 97] width 857 height 26
click at [370, 99] on div "Edit profile" at bounding box center [784, 97] width 857 height 26
click at [367, 99] on div "Edit profile" at bounding box center [784, 97] width 857 height 26
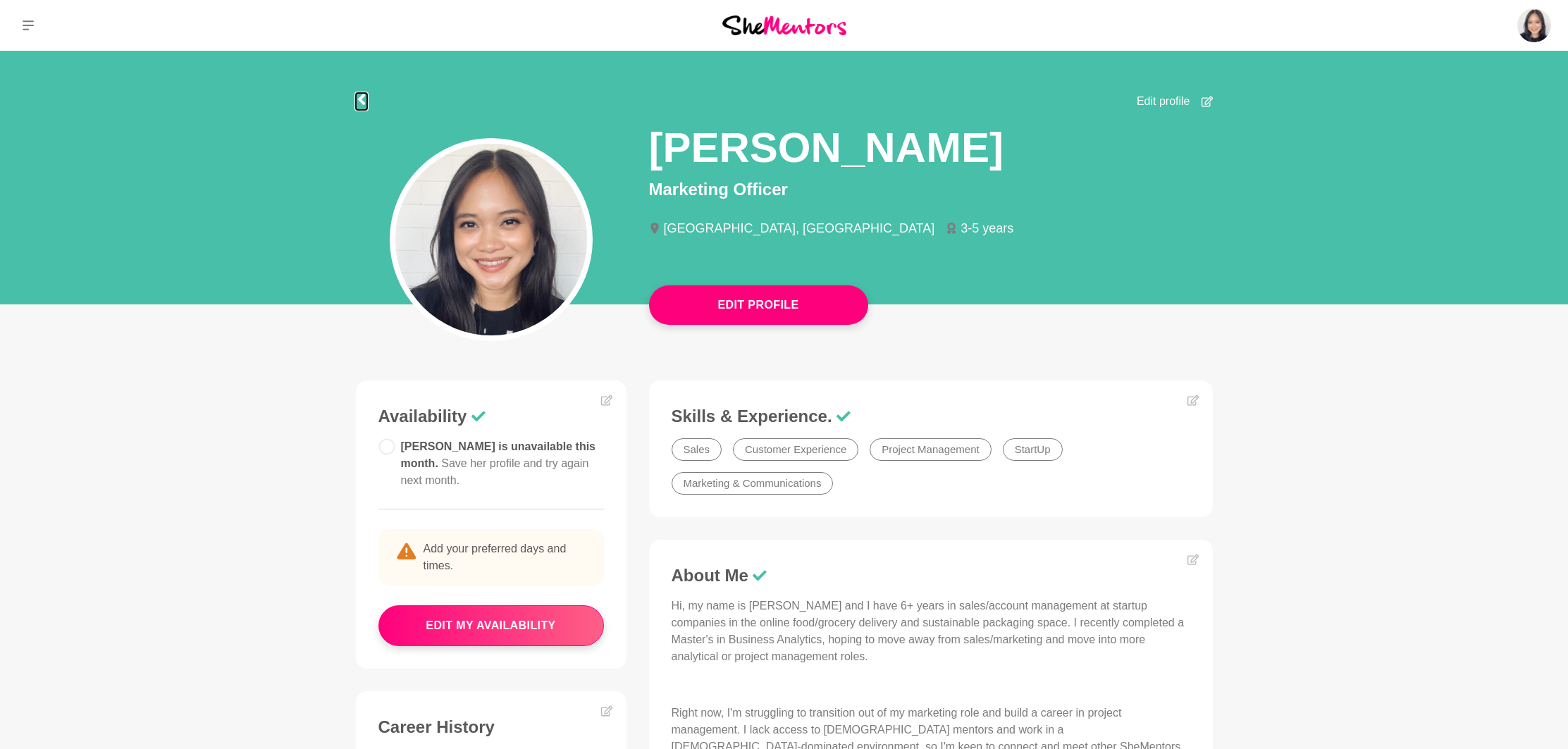
click at [360, 105] on button at bounding box center [361, 102] width 11 height 17
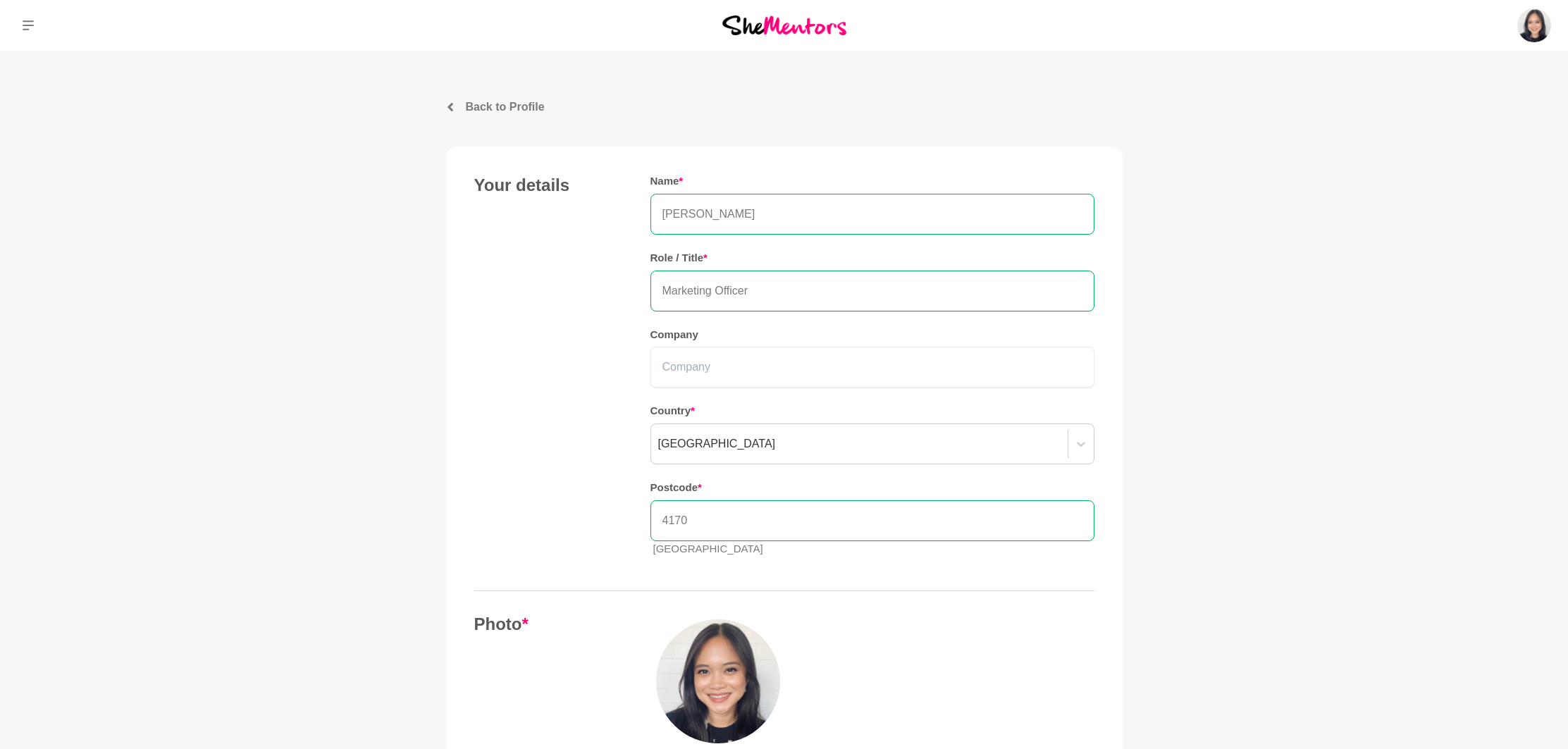
click at [807, 22] on img at bounding box center [784, 25] width 124 height 19
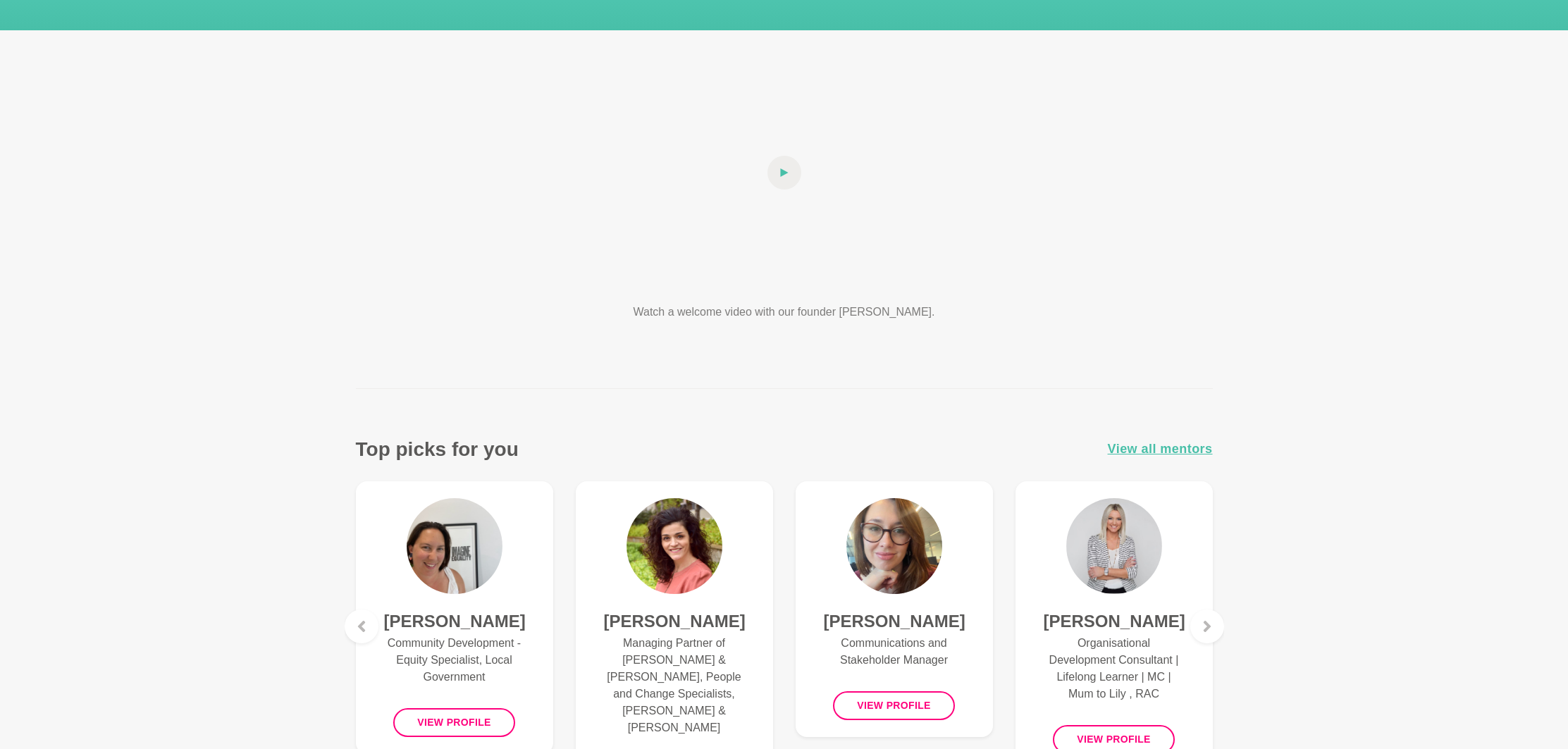
scroll to position [682, 0]
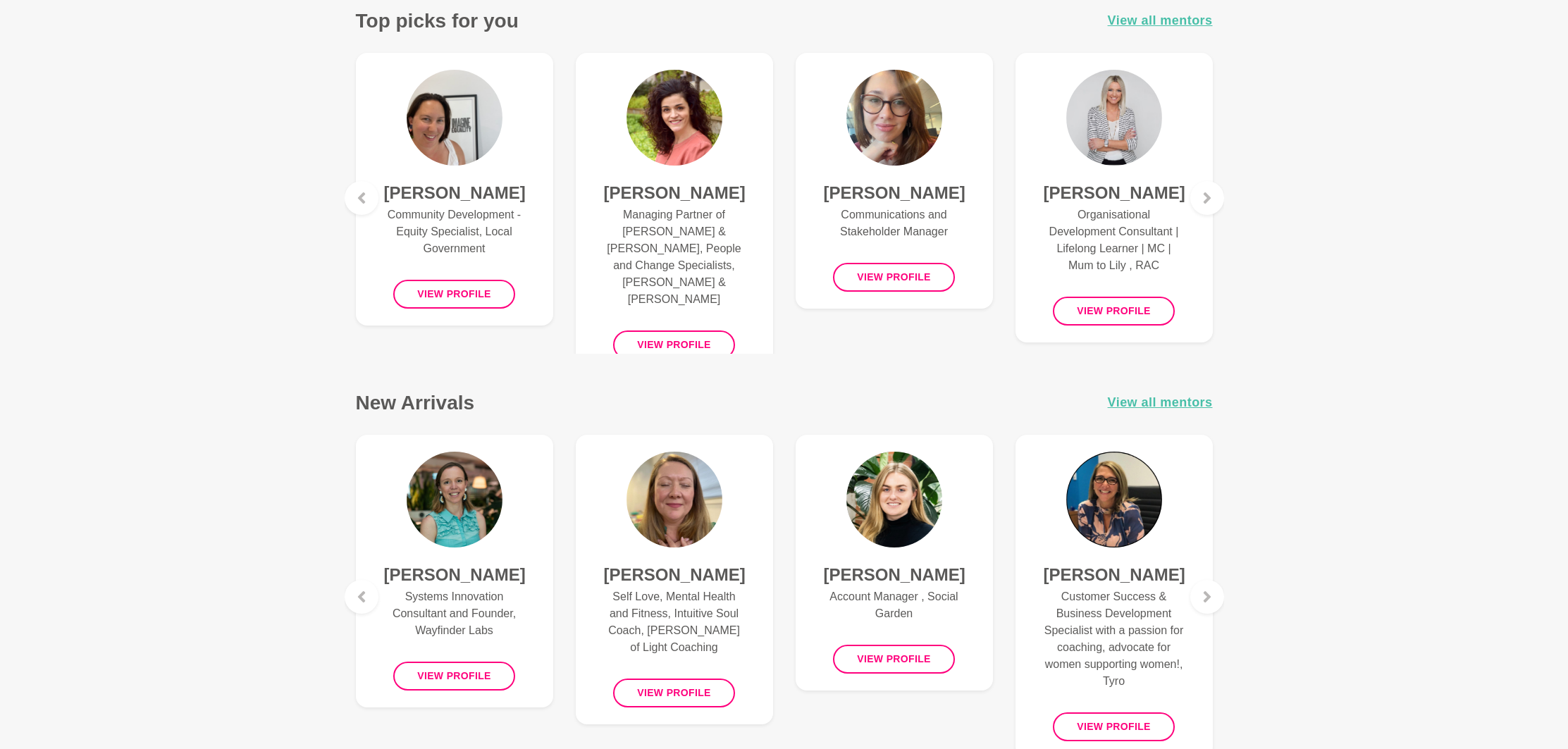
scroll to position [422, 0]
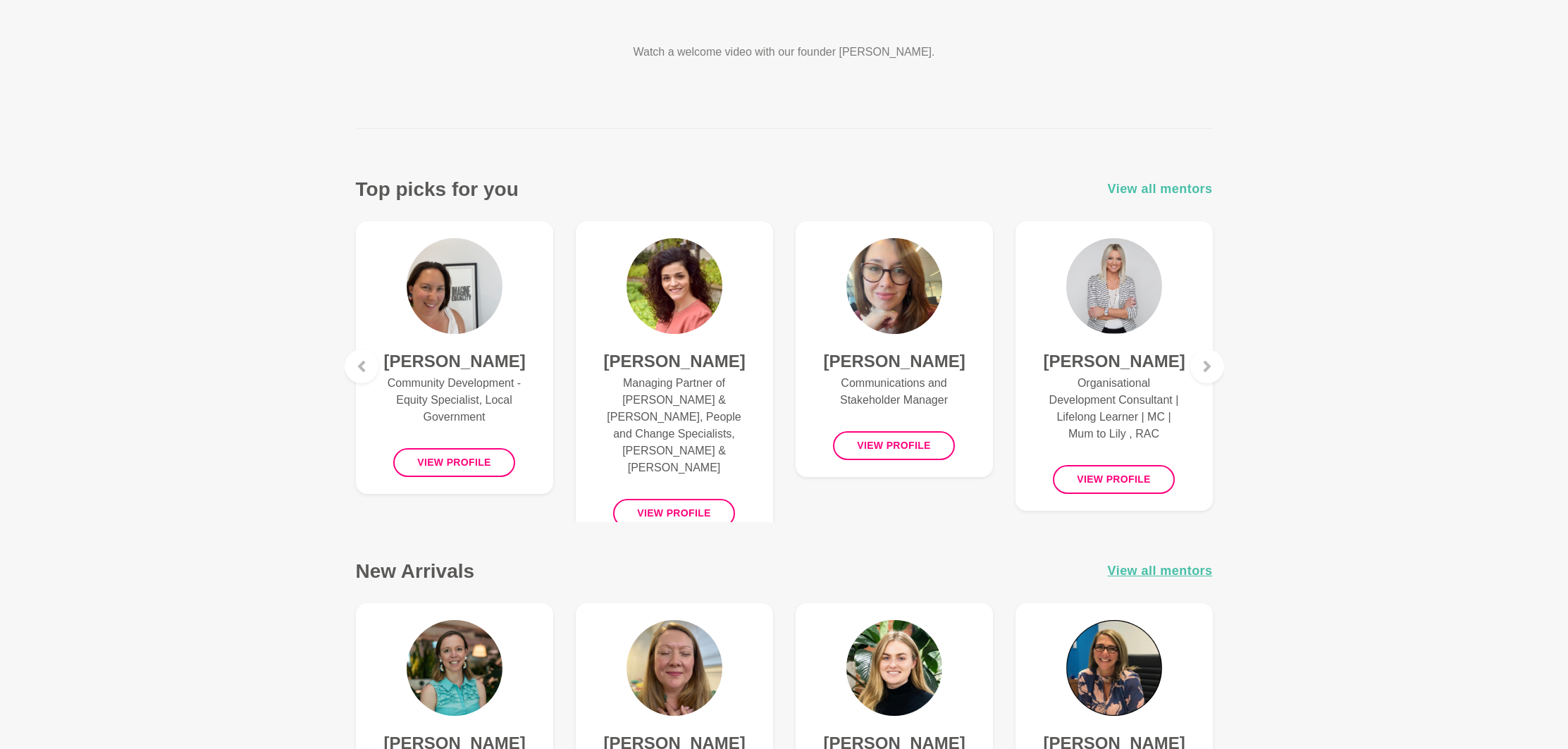
click at [1166, 185] on span "View all mentors" at bounding box center [1160, 189] width 105 height 21
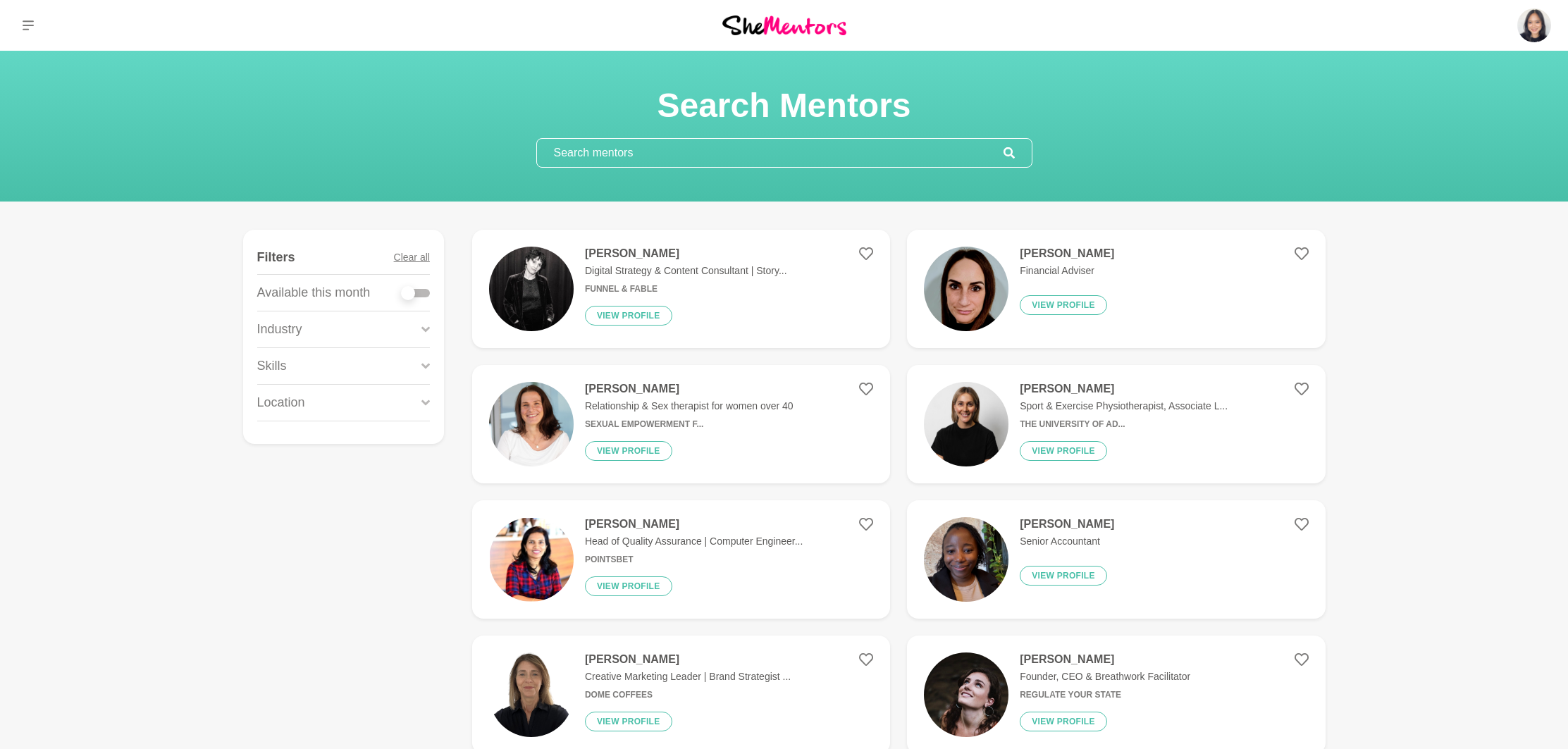
click at [607, 157] on input "text" at bounding box center [770, 152] width 467 height 28
type input "r"
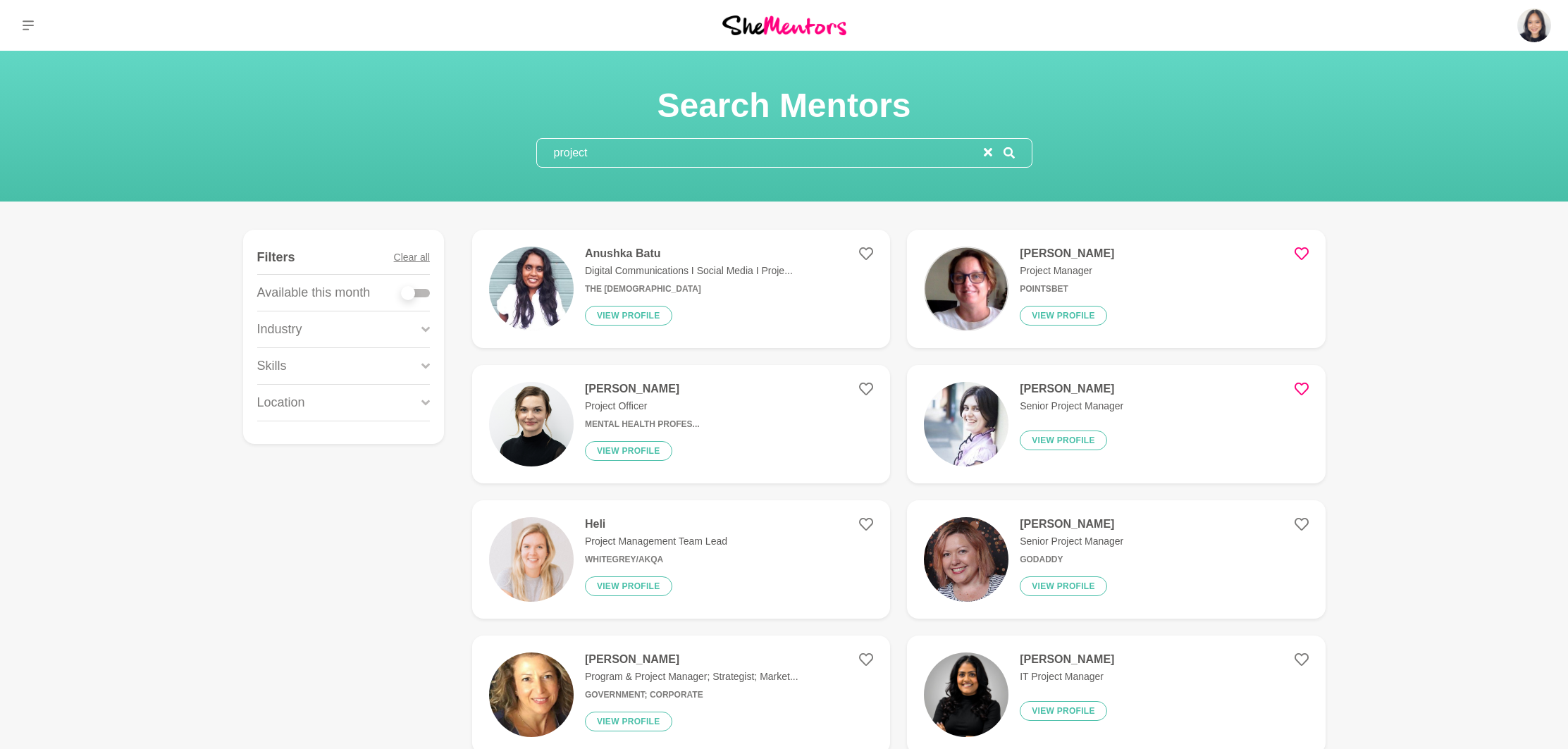
type input "project"
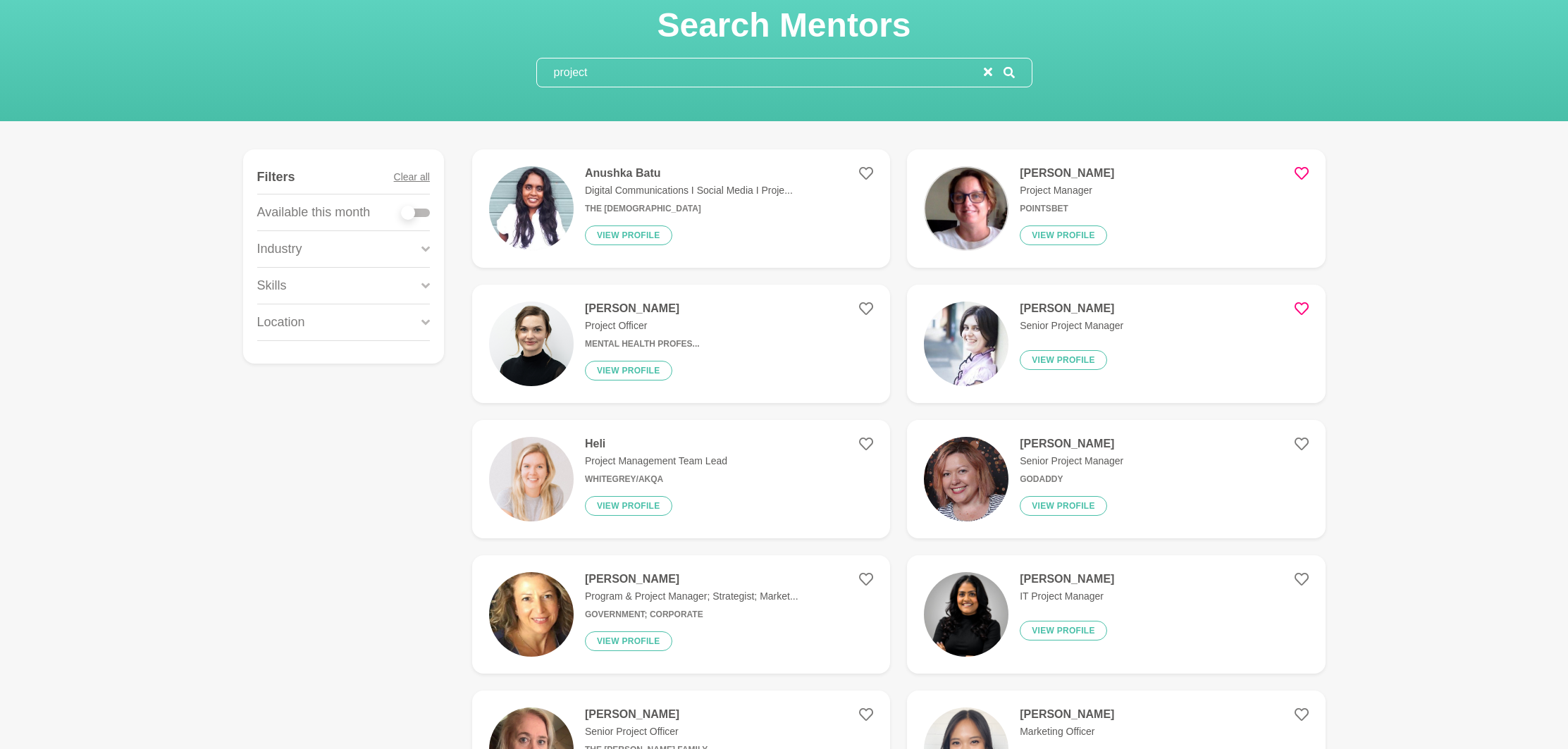
scroll to position [246, 0]
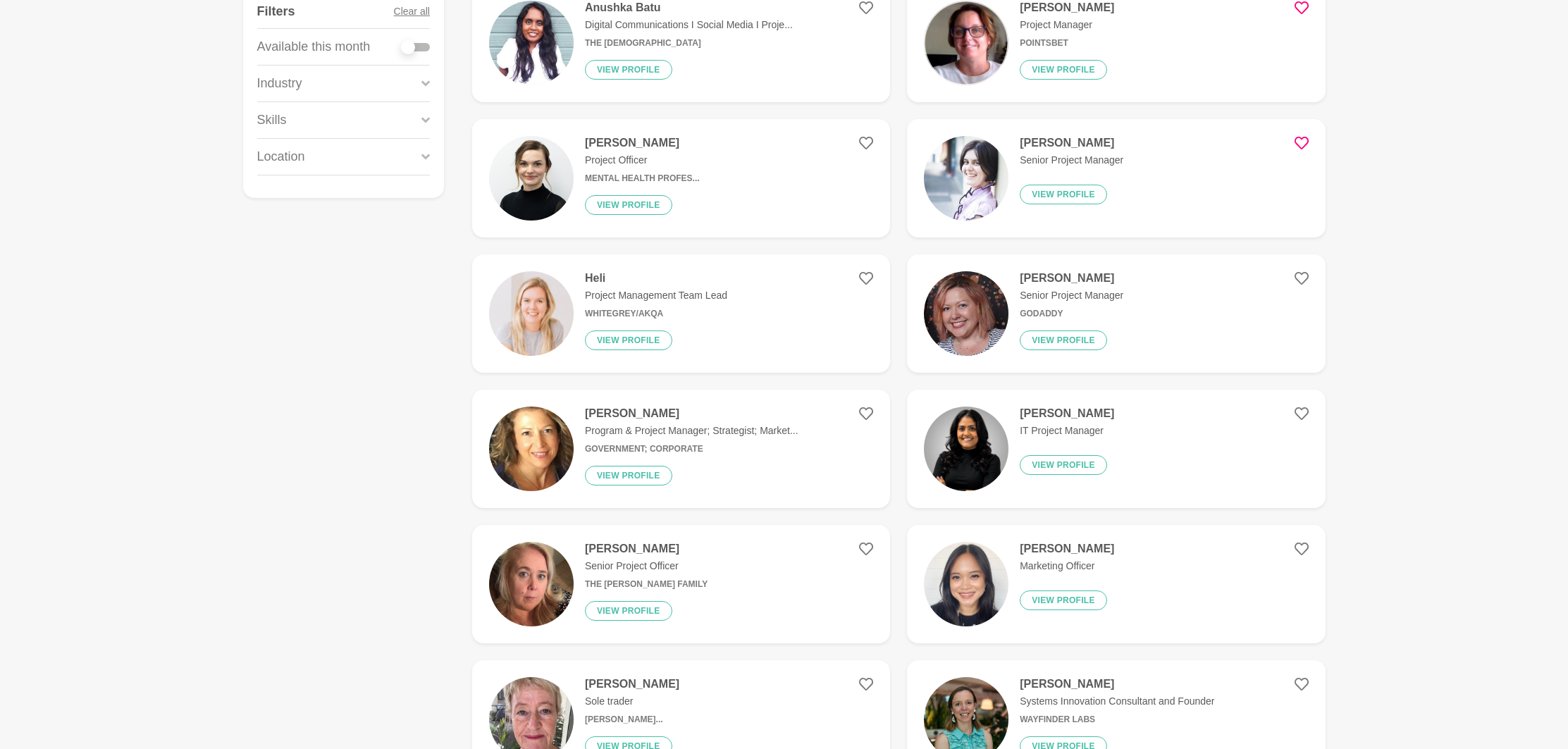
click at [1069, 276] on h4 "[PERSON_NAME]" at bounding box center [1071, 278] width 103 height 14
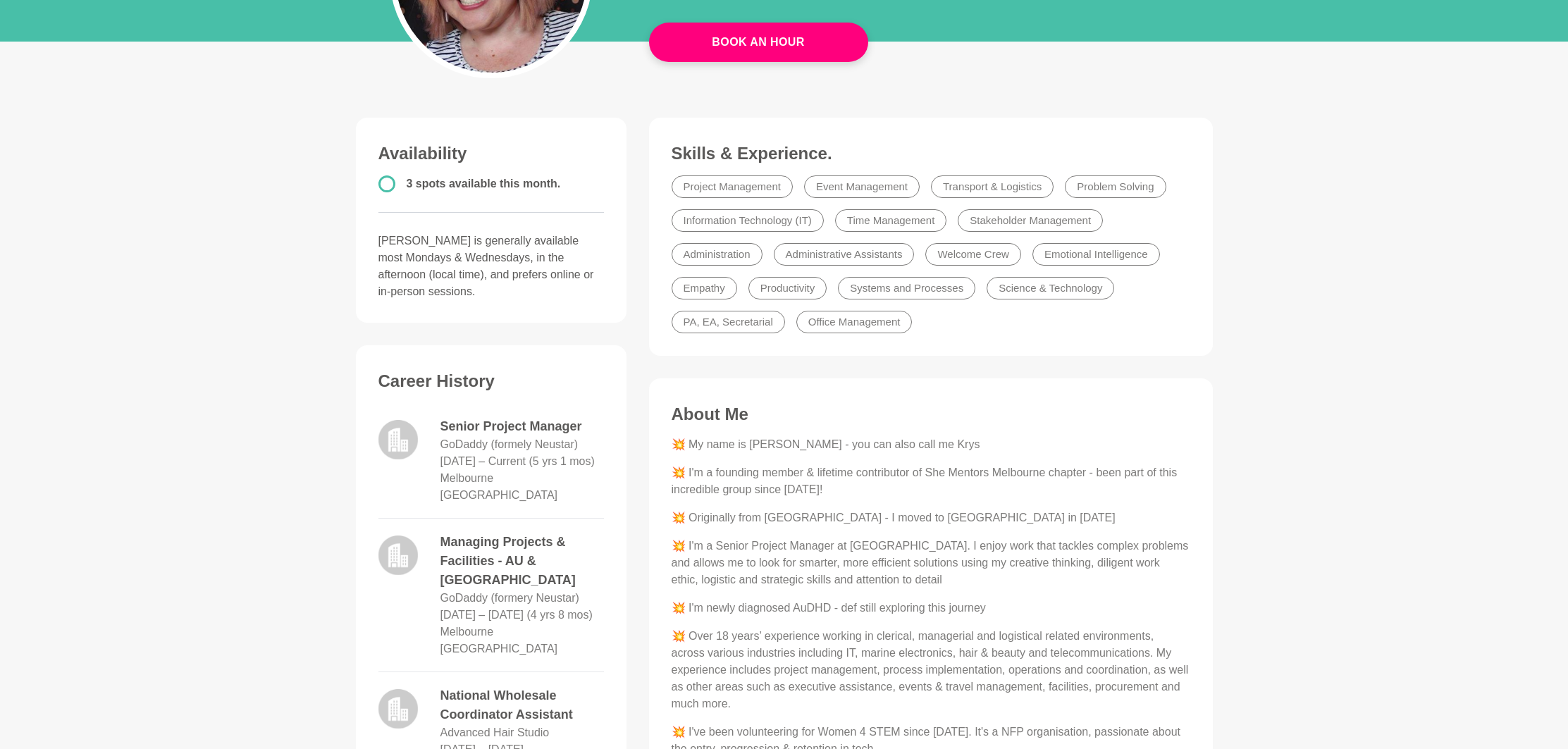
scroll to position [267, 0]
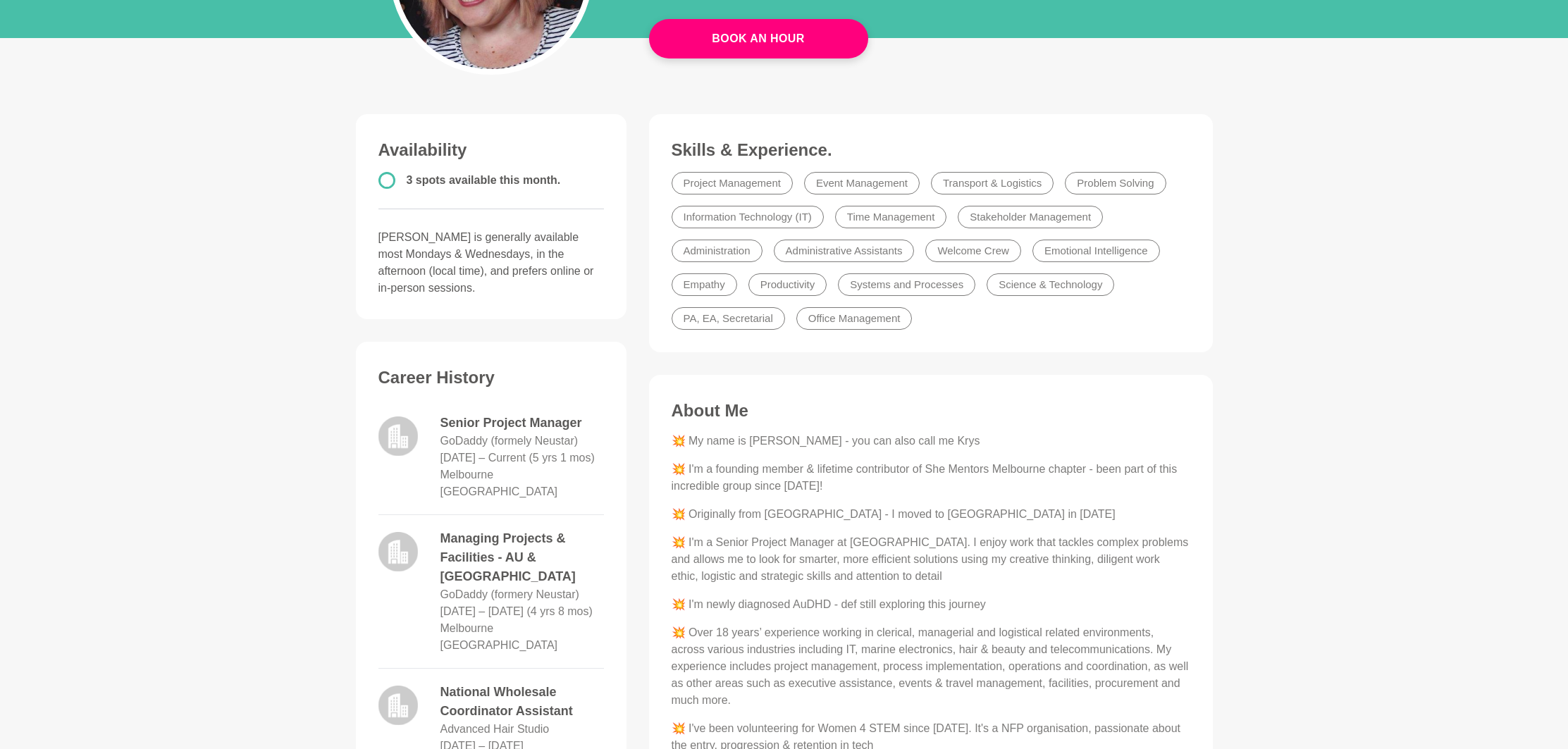
click at [281, 457] on main "Book An Hour [PERSON_NAME] Senior Project Manager [GEOGRAPHIC_DATA], [GEOGRAPHI…" at bounding box center [784, 500] width 1568 height 1432
click at [755, 451] on div "💥 My name is [PERSON_NAME] - you can also call me Krys 💥 I'm a founding member …" at bounding box center [931, 616] width 519 height 367
drag, startPoint x: 784, startPoint y: 445, endPoint x: 860, endPoint y: 529, distance: 113.3
click at [860, 529] on div "💥 My name is [PERSON_NAME] - you can also call me Krys 💥 I'm a founding member …" at bounding box center [931, 616] width 519 height 367
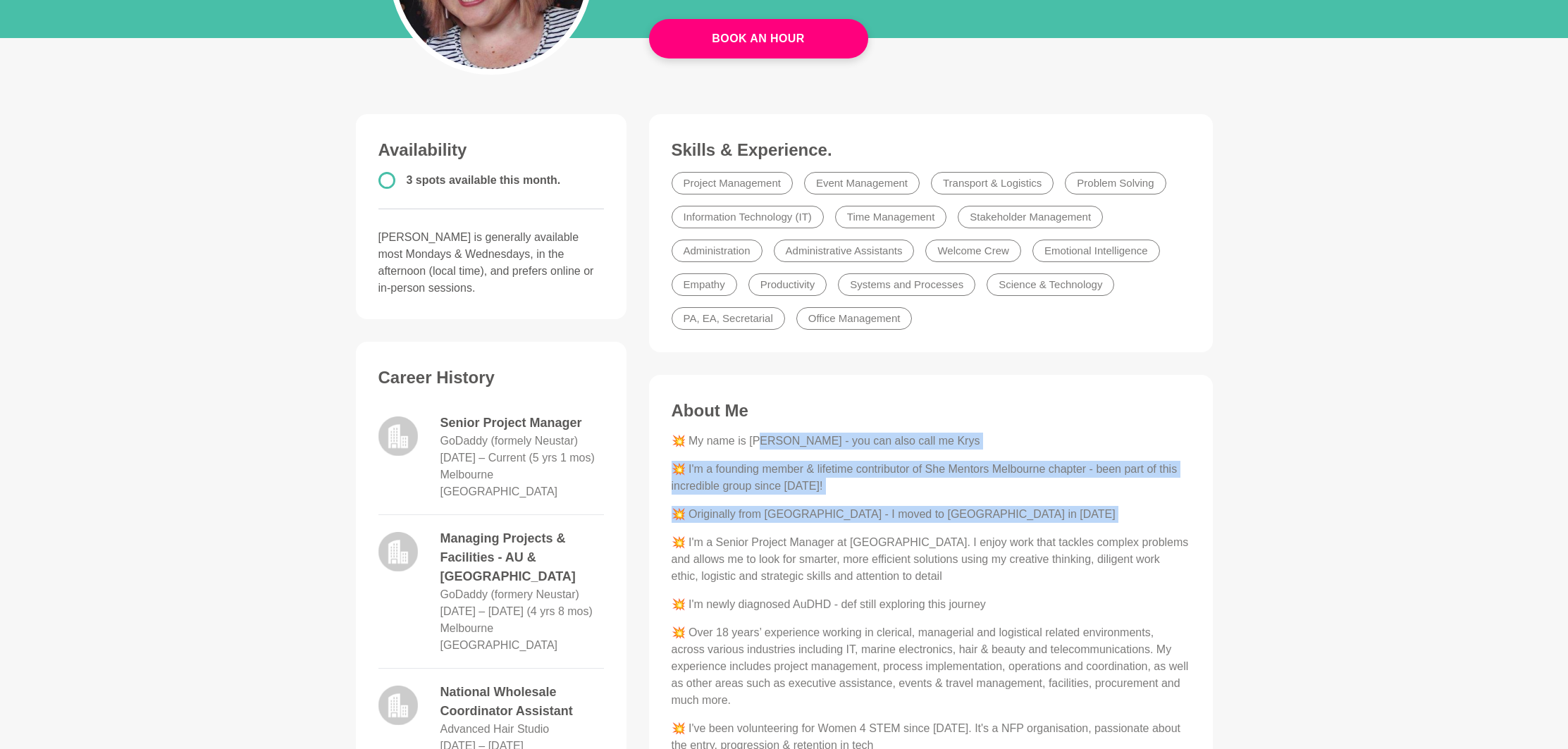
click at [860, 533] on div "💥 My name is [PERSON_NAME] - you can also call me Krys 💥 I'm a founding member …" at bounding box center [931, 616] width 519 height 367
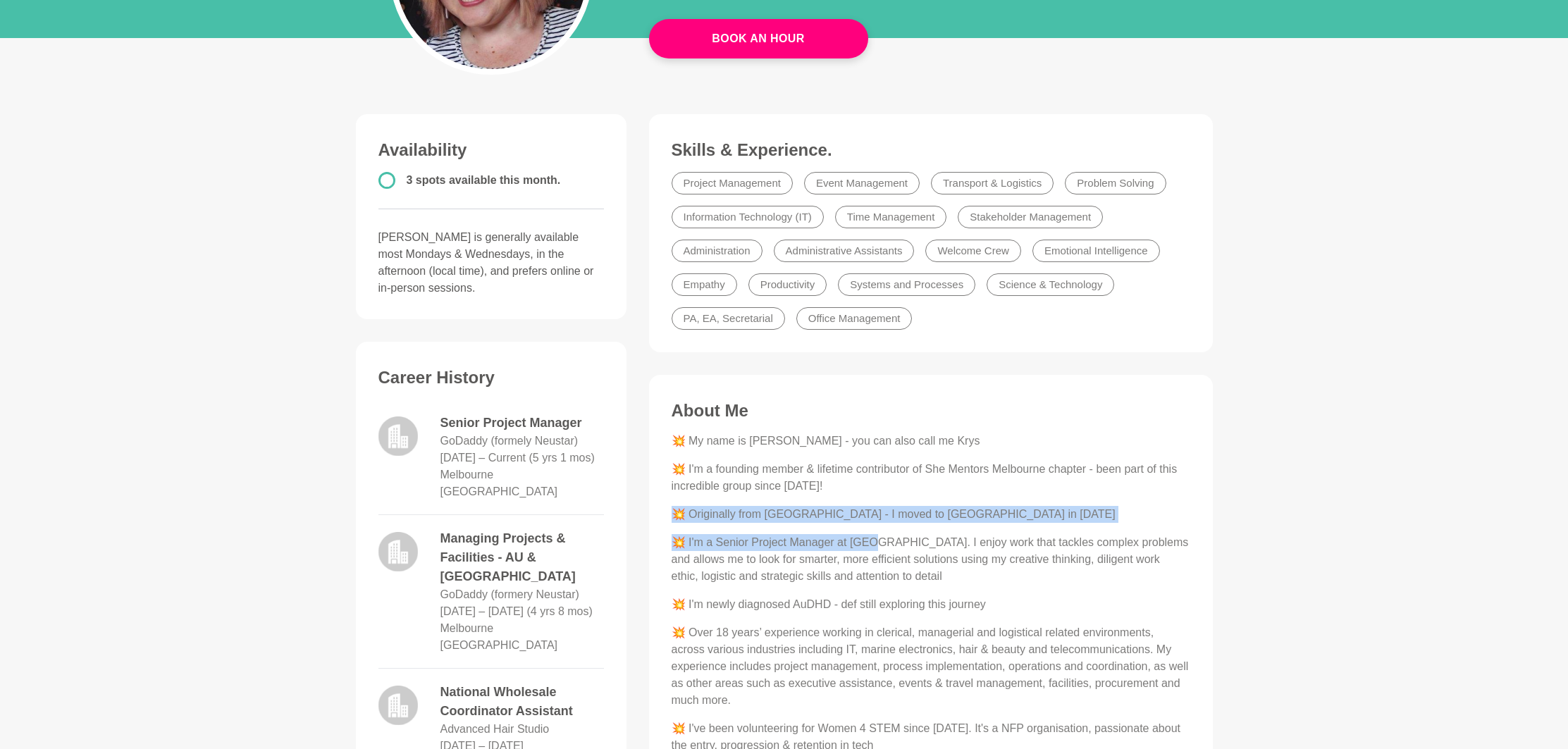
drag, startPoint x: 813, startPoint y: 532, endPoint x: 723, endPoint y: 498, distance: 96.2
click at [723, 498] on div "💥 My name is [PERSON_NAME] - you can also call me Krys 💥 I'm a founding member …" at bounding box center [931, 616] width 519 height 367
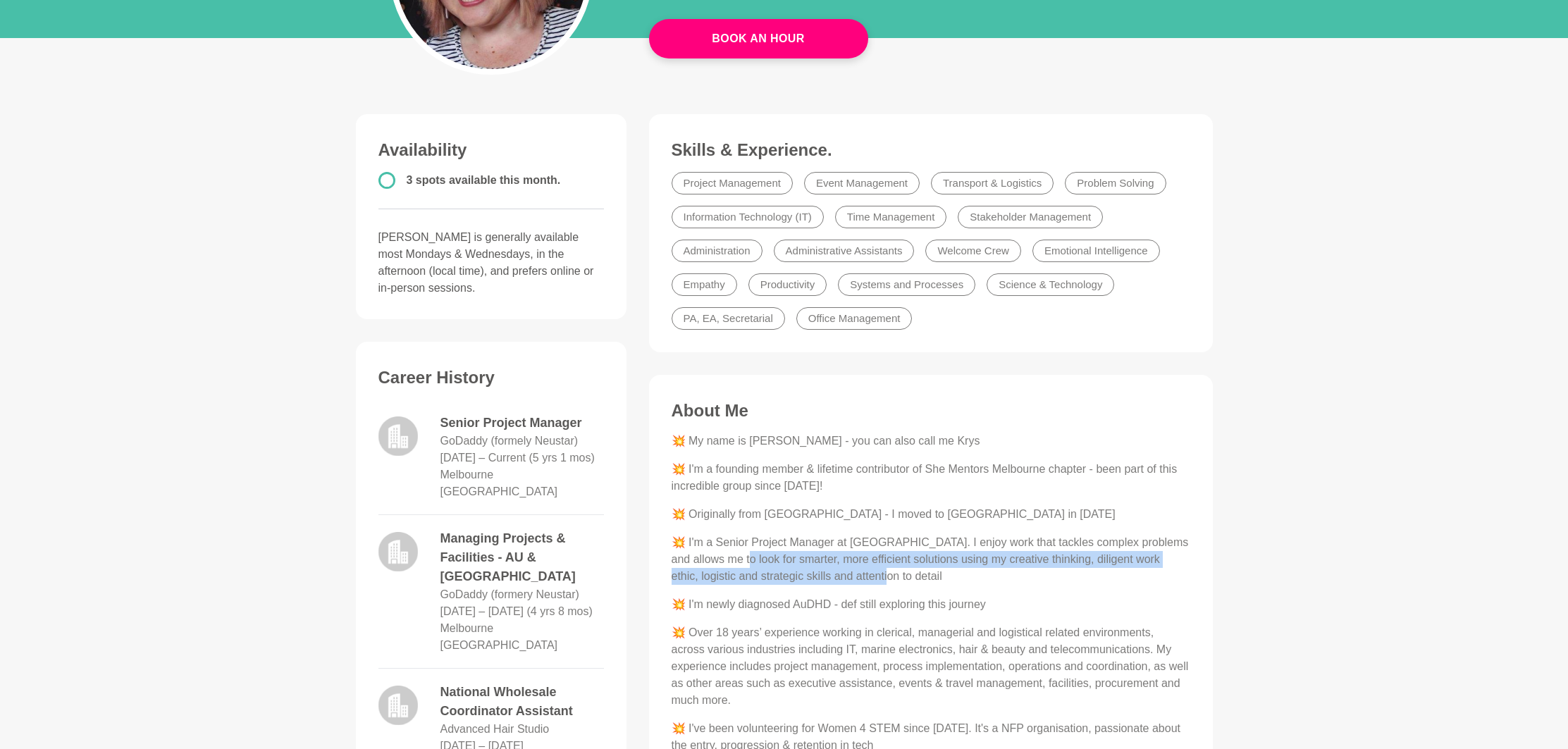
drag, startPoint x: 741, startPoint y: 553, endPoint x: 872, endPoint y: 575, distance: 132.8
click at [872, 575] on p "💥 I'm a Senior Project Manager at [GEOGRAPHIC_DATA]. I enjoy work that tackles …" at bounding box center [931, 559] width 519 height 50
drag, startPoint x: 954, startPoint y: 576, endPoint x: 817, endPoint y: 550, distance: 139.4
click at [817, 550] on p "💥 I'm a Senior Project Manager at [GEOGRAPHIC_DATA]. I enjoy work that tackles …" at bounding box center [931, 559] width 519 height 50
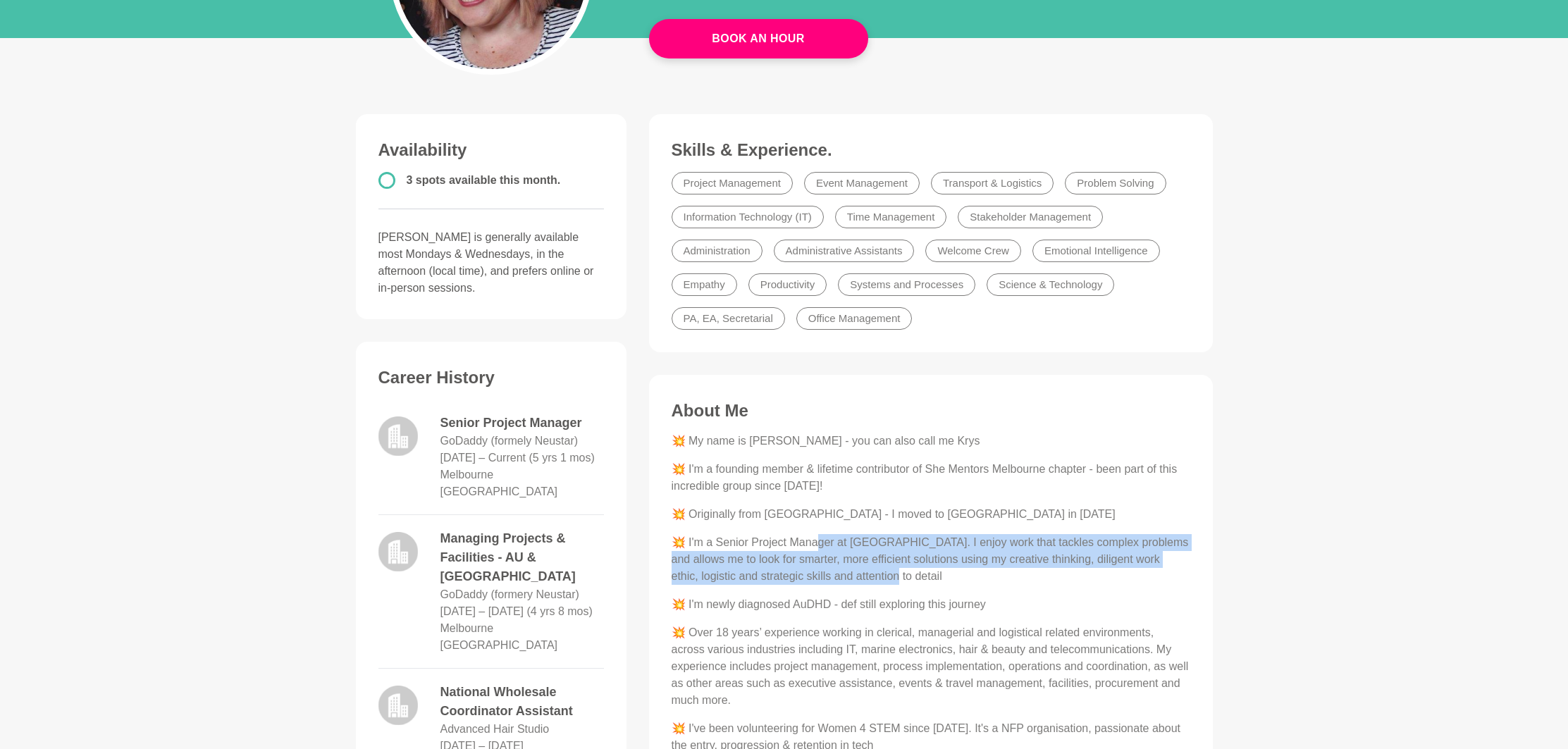
click at [817, 550] on p "💥 I'm a Senior Project Manager at [GEOGRAPHIC_DATA]. I enjoy work that tackles …" at bounding box center [931, 559] width 519 height 50
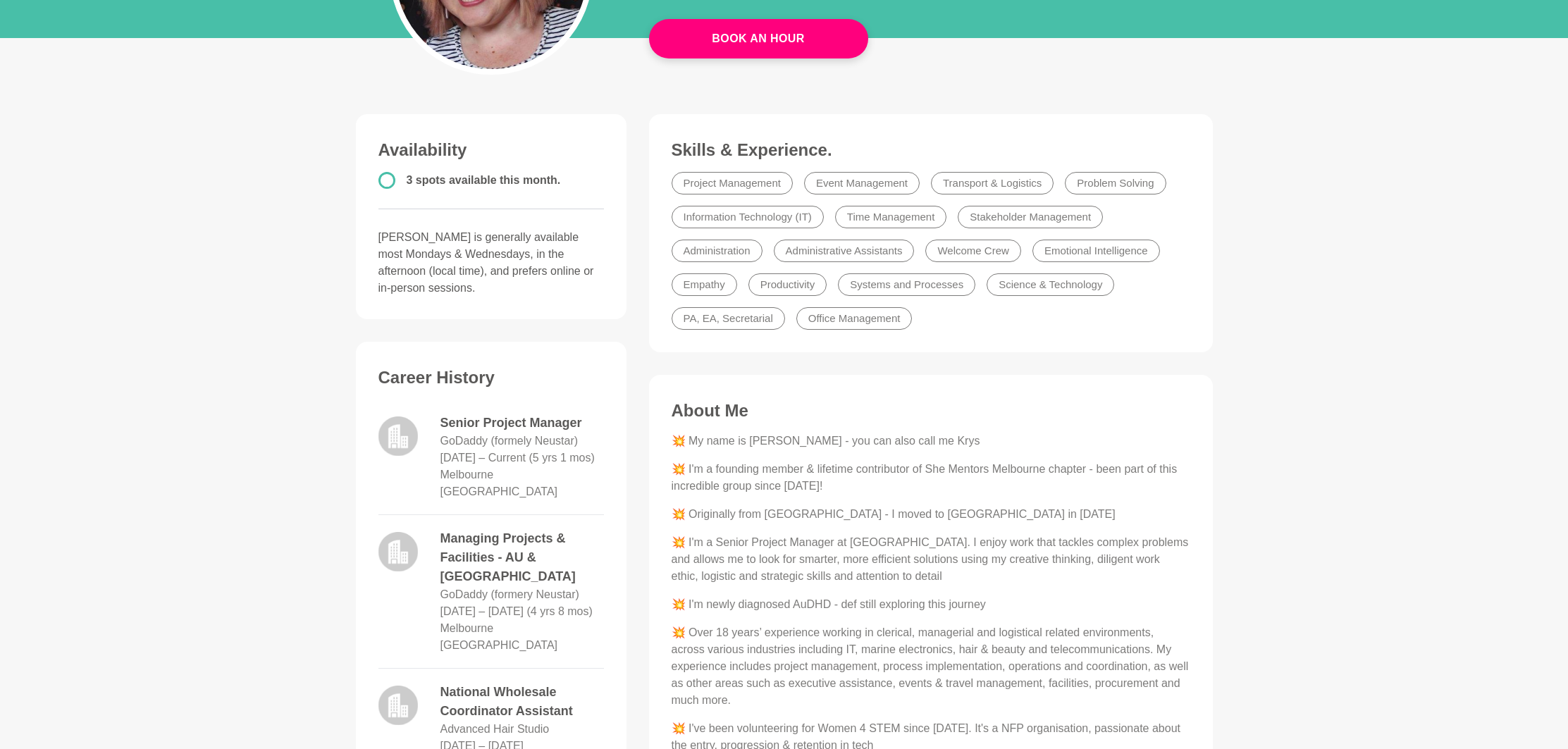
click at [841, 557] on p "💥 I'm a Senior Project Manager at [GEOGRAPHIC_DATA]. I enjoy work that tackles …" at bounding box center [931, 559] width 519 height 50
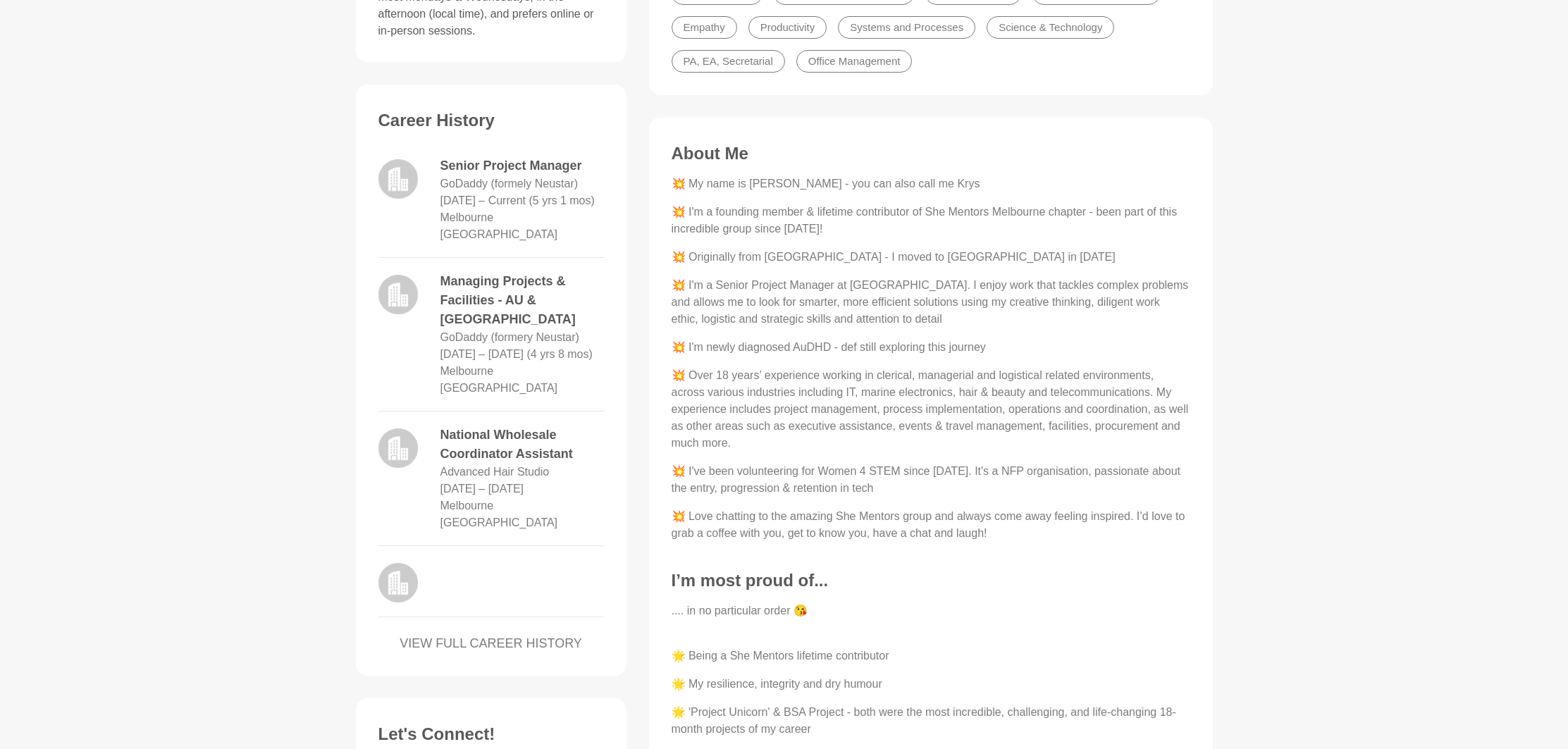
scroll to position [525, 0]
click at [897, 537] on p "💥 Love chatting to the amazing She Mentors group and always come away feeling i…" at bounding box center [931, 524] width 519 height 34
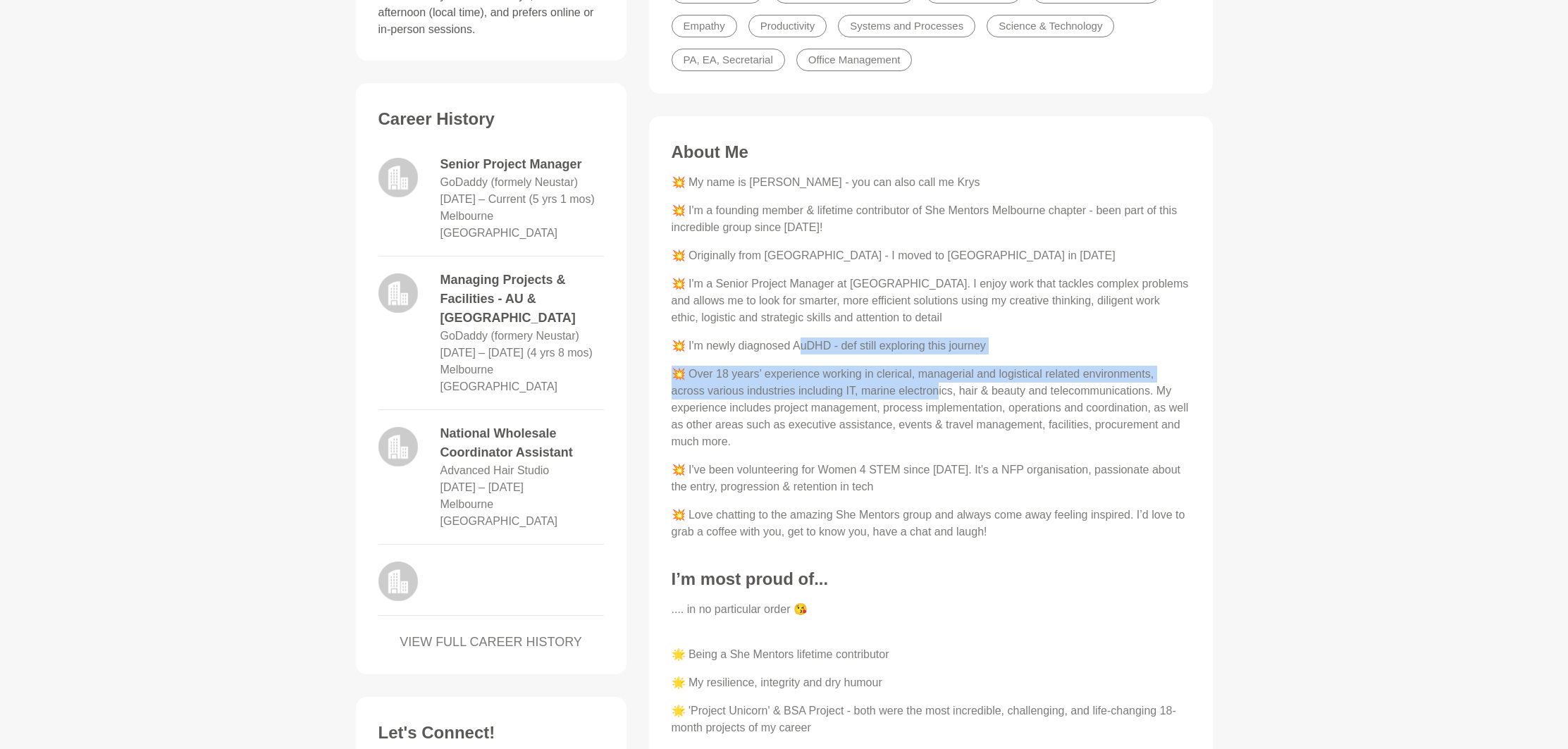
drag, startPoint x: 802, startPoint y: 351, endPoint x: 912, endPoint y: 400, distance: 120.4
click at [903, 391] on div "💥 My name is [PERSON_NAME] - you can also call me Krys 💥 I'm a founding member …" at bounding box center [931, 357] width 519 height 367
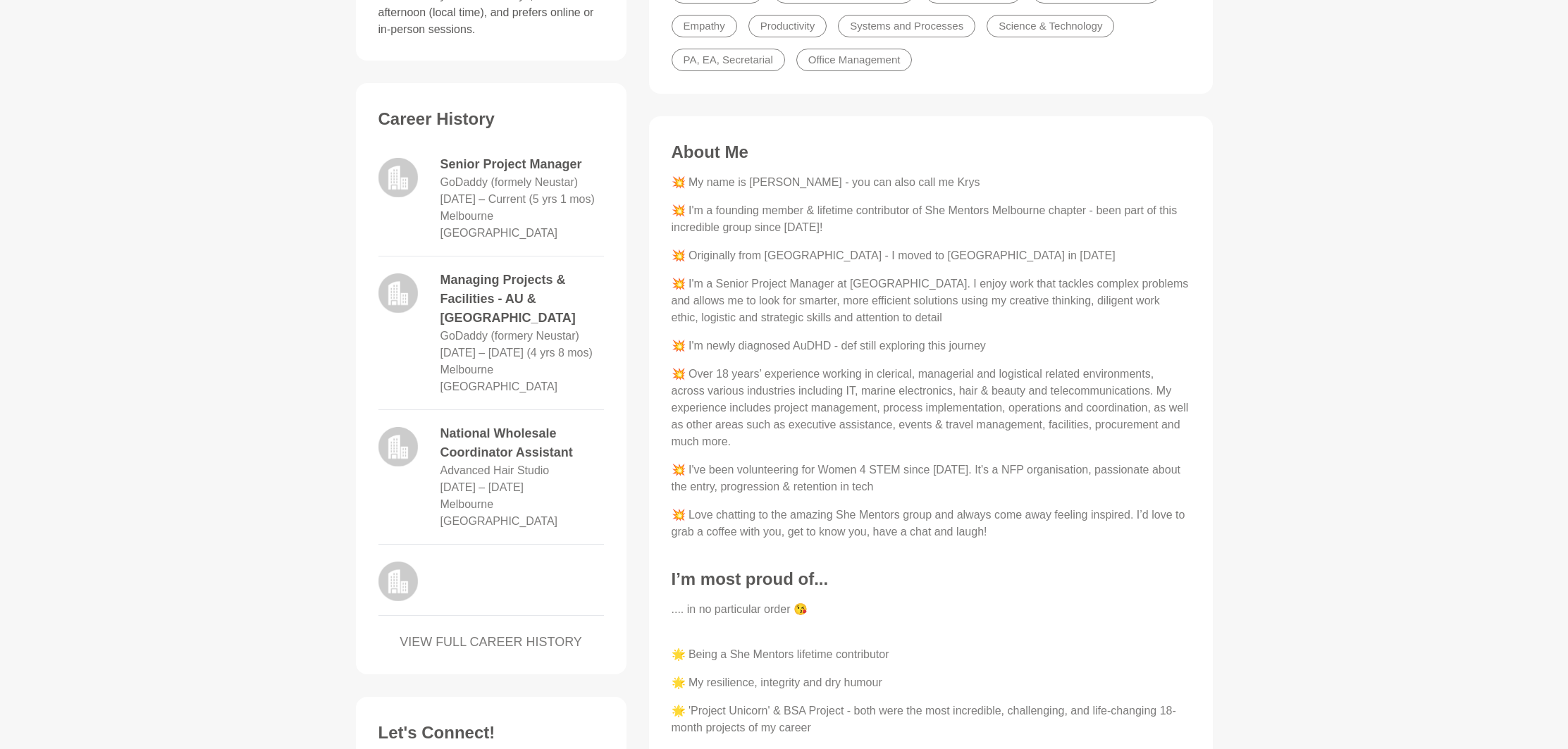
drag, startPoint x: 913, startPoint y: 404, endPoint x: 905, endPoint y: 411, distance: 10.6
click at [913, 405] on p "💥 Over 18 years’ experience working in clerical, managerial and logistical rela…" at bounding box center [931, 408] width 519 height 85
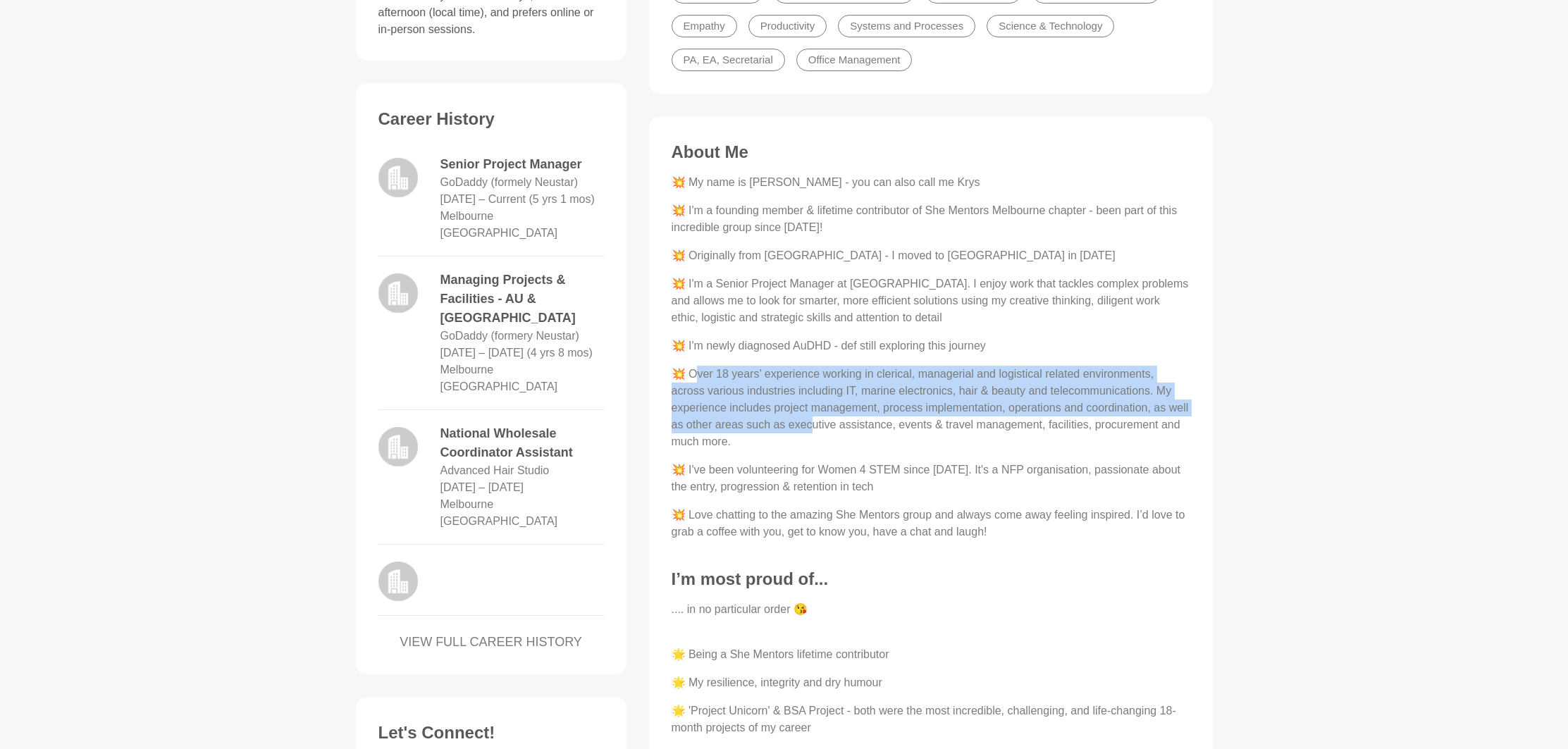
drag, startPoint x: 775, startPoint y: 408, endPoint x: 829, endPoint y: 432, distance: 59.1
click at [829, 432] on p "💥 Over 18 years’ experience working in clerical, managerial and logistical rela…" at bounding box center [931, 408] width 519 height 85
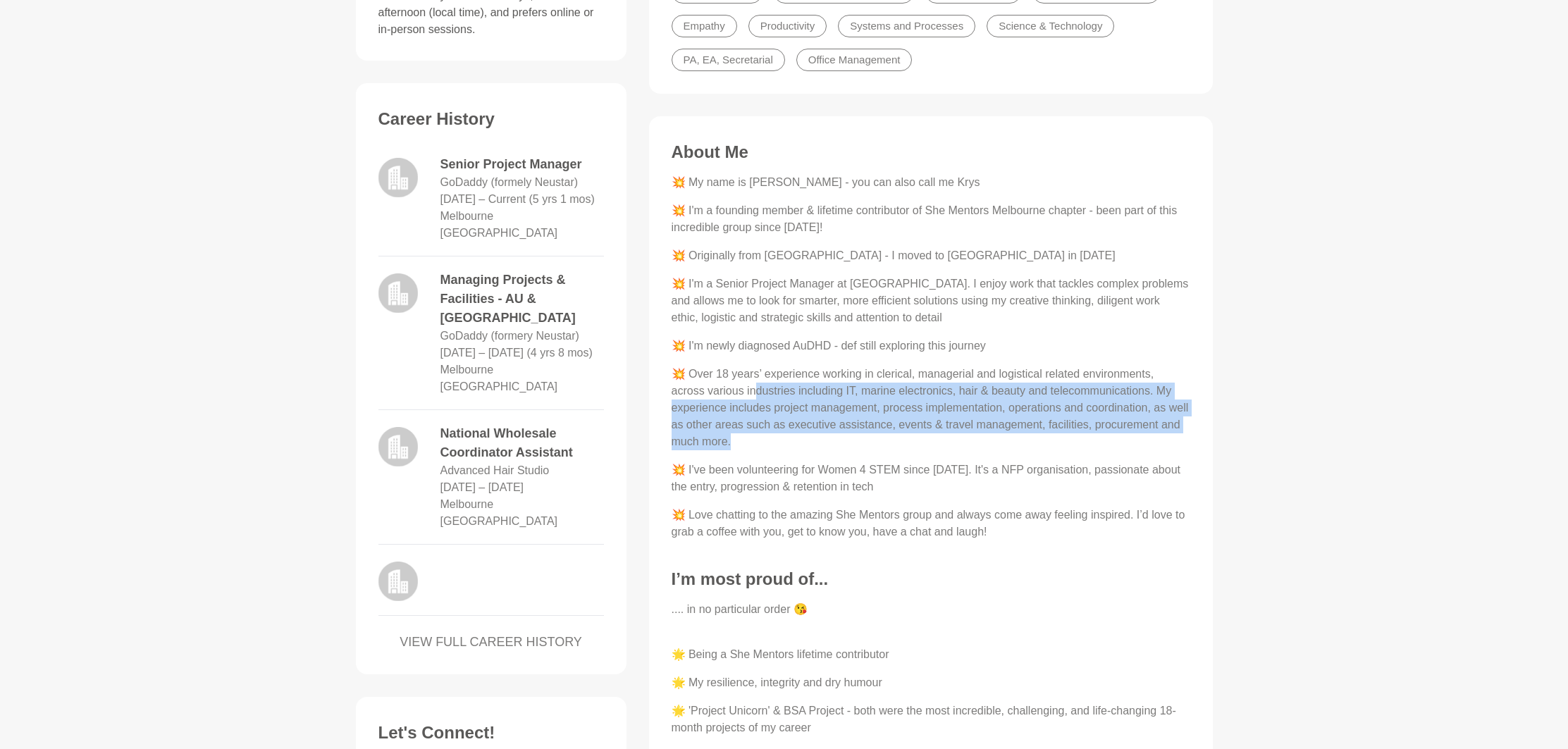
drag, startPoint x: 791, startPoint y: 439, endPoint x: 718, endPoint y: 398, distance: 83.7
click at [718, 398] on p "💥 Over 18 years’ experience working in clerical, managerial and logistical rela…" at bounding box center [931, 408] width 519 height 85
click at [719, 399] on p "💥 Over 18 years’ experience working in clerical, managerial and logistical rela…" at bounding box center [931, 408] width 519 height 85
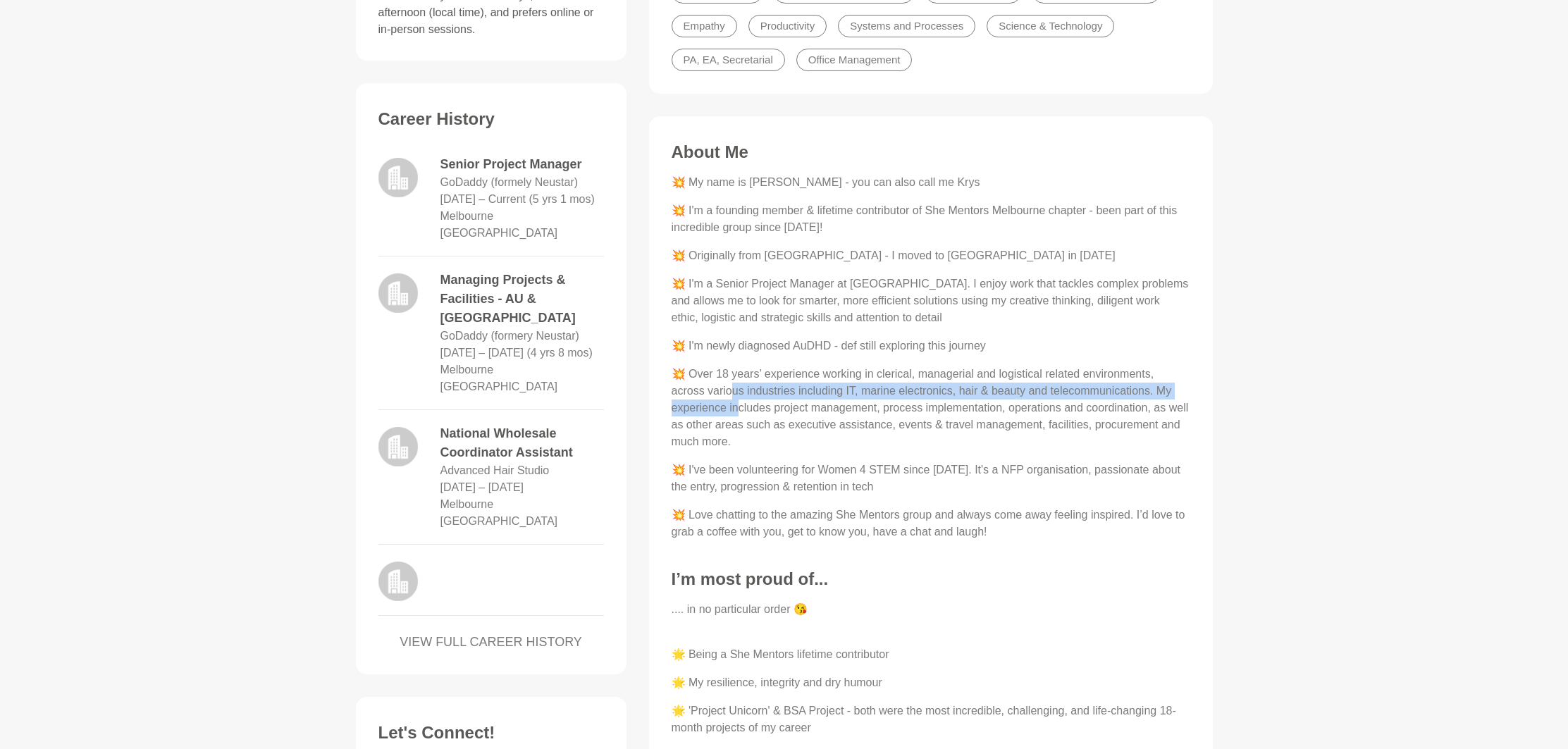
drag, startPoint x: 737, startPoint y: 404, endPoint x: 773, endPoint y: 432, distance: 45.6
click at [766, 424] on p "💥 Over 18 years’ experience working in clerical, managerial and logistical rela…" at bounding box center [931, 408] width 519 height 85
drag, startPoint x: 773, startPoint y: 432, endPoint x: 796, endPoint y: 481, distance: 54.1
click at [773, 432] on p "💥 Over 18 years’ experience working in clerical, managerial and logistical rela…" at bounding box center [931, 408] width 519 height 85
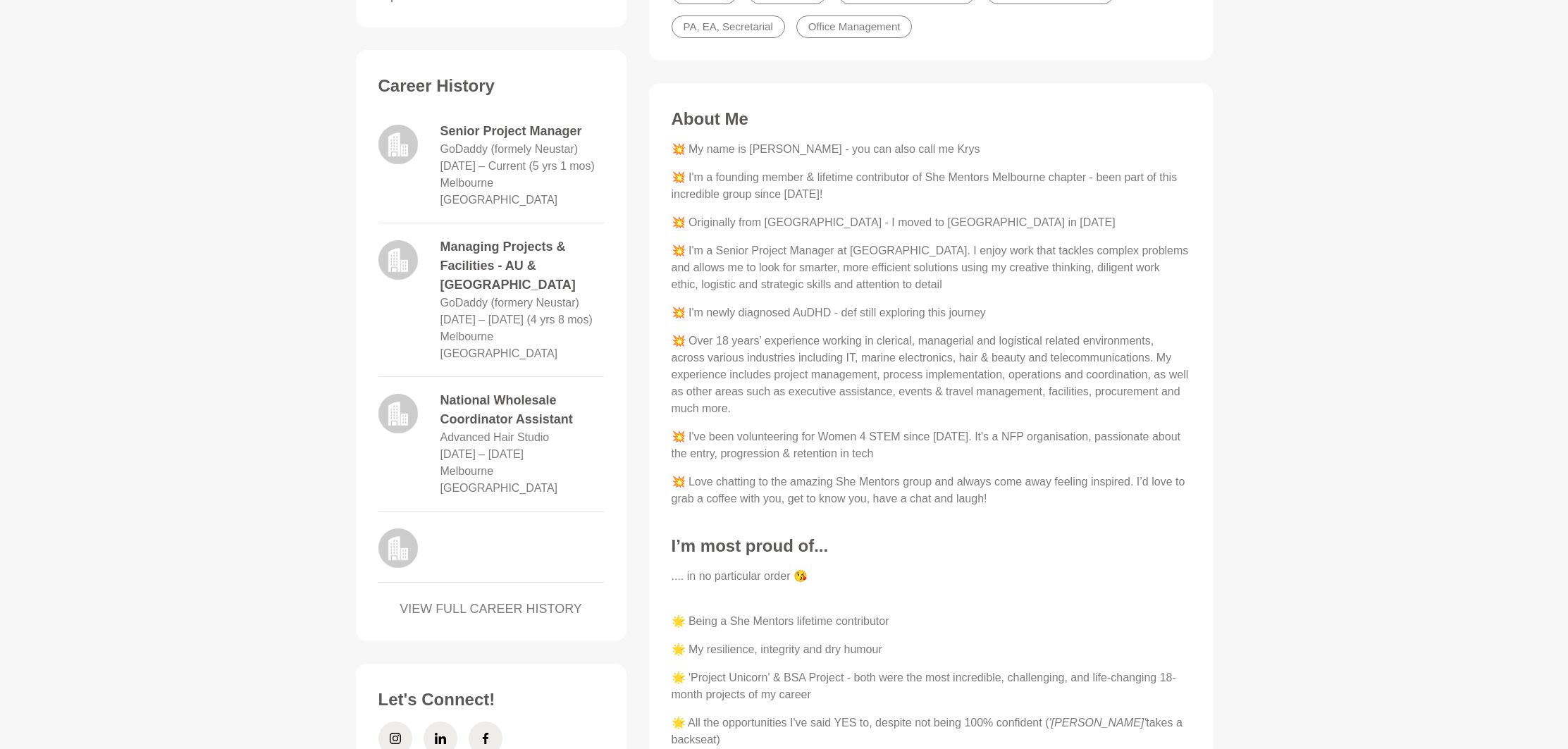
scroll to position [752, 0]
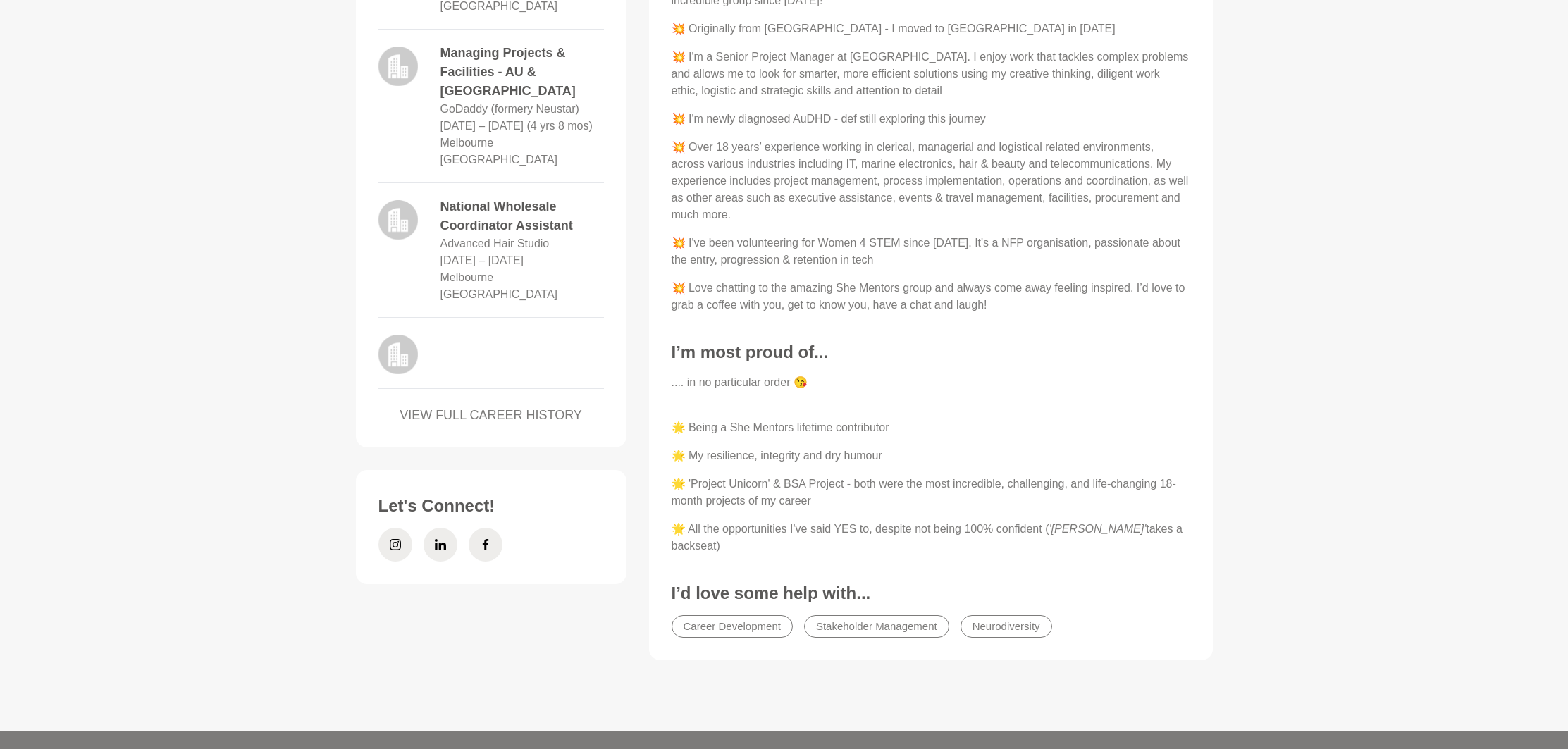
click at [783, 478] on p "🌟 'Project Unicorn' & BSA Project - both were the most incredible, challenging,…" at bounding box center [931, 493] width 519 height 34
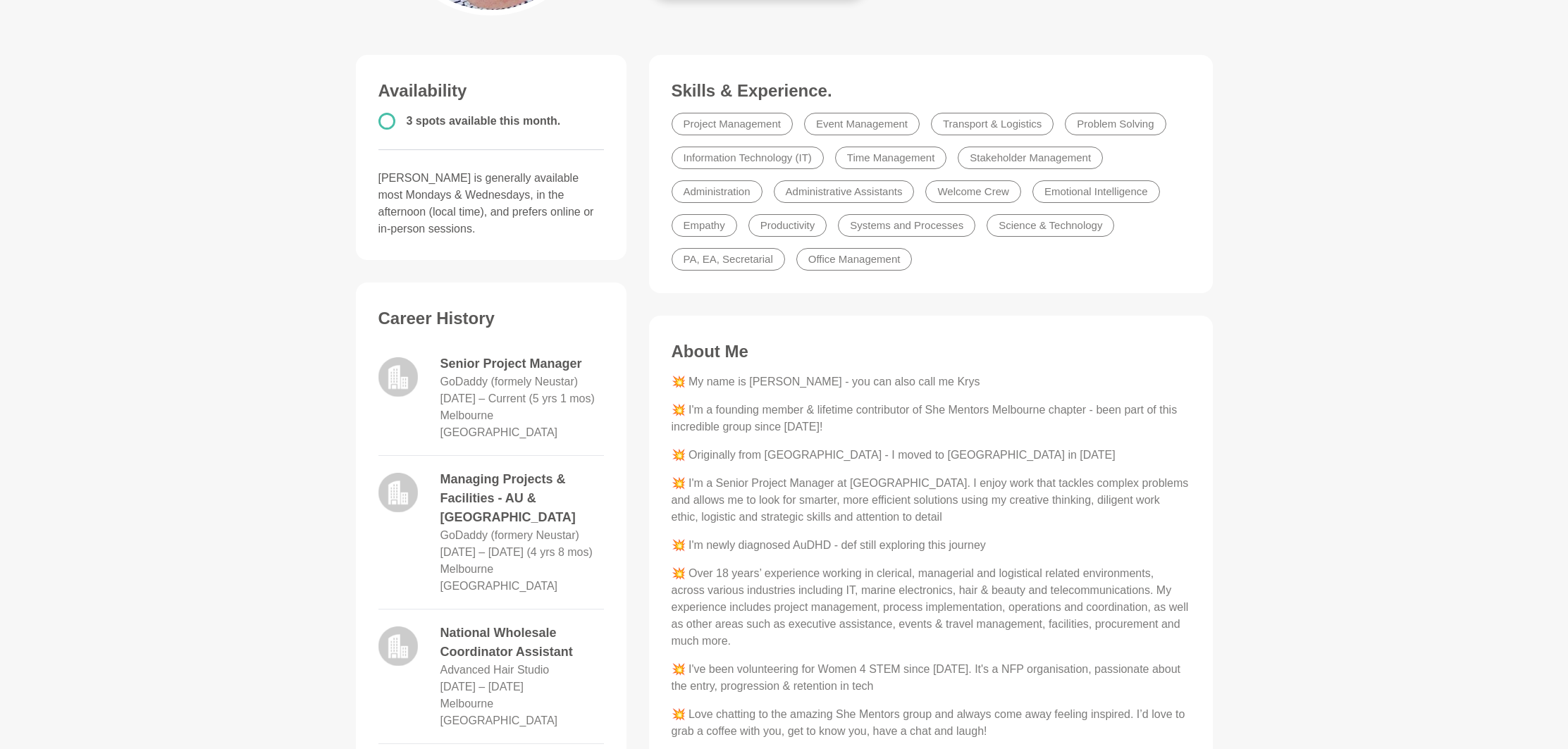
scroll to position [0, 0]
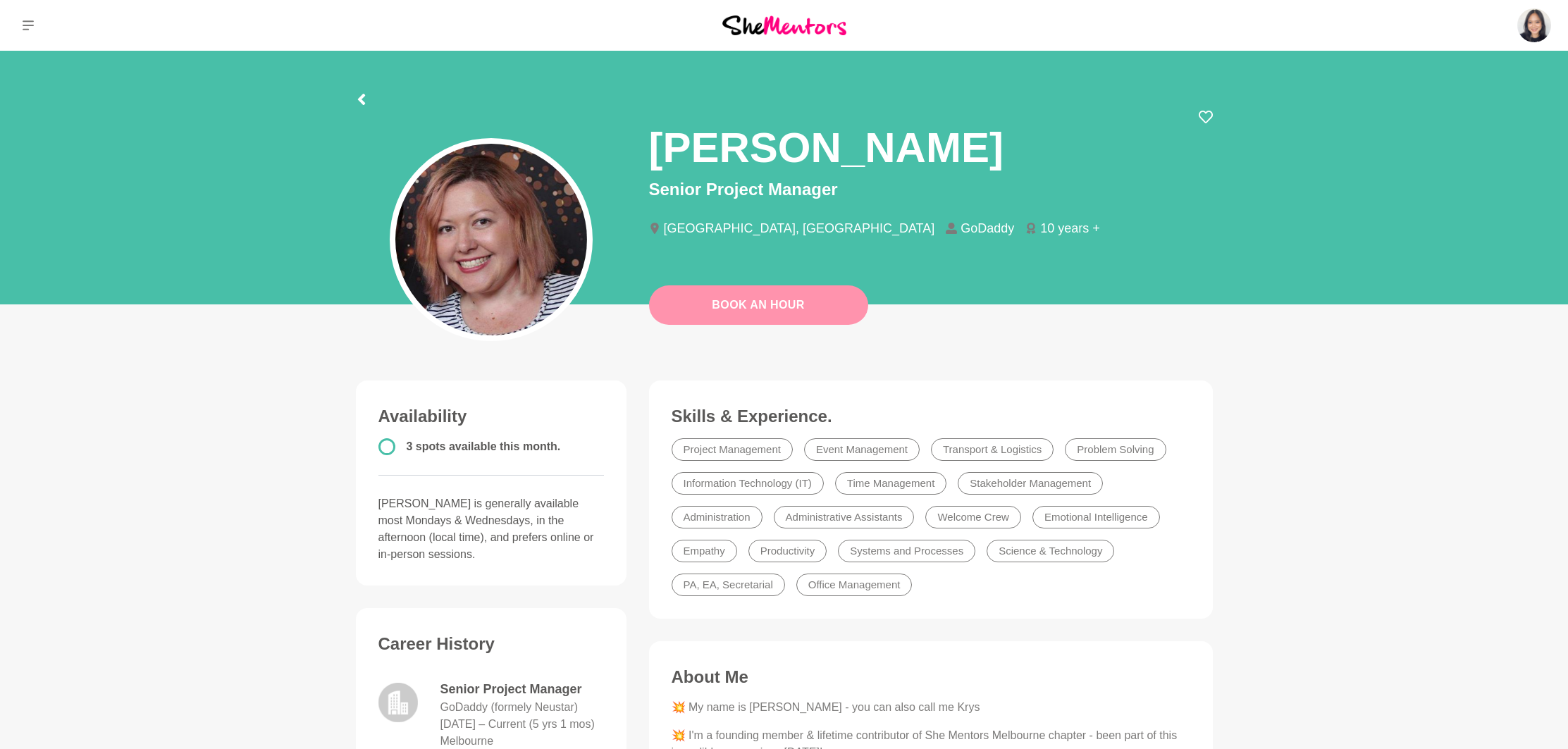
click at [759, 320] on link "Book An Hour" at bounding box center [758, 305] width 219 height 39
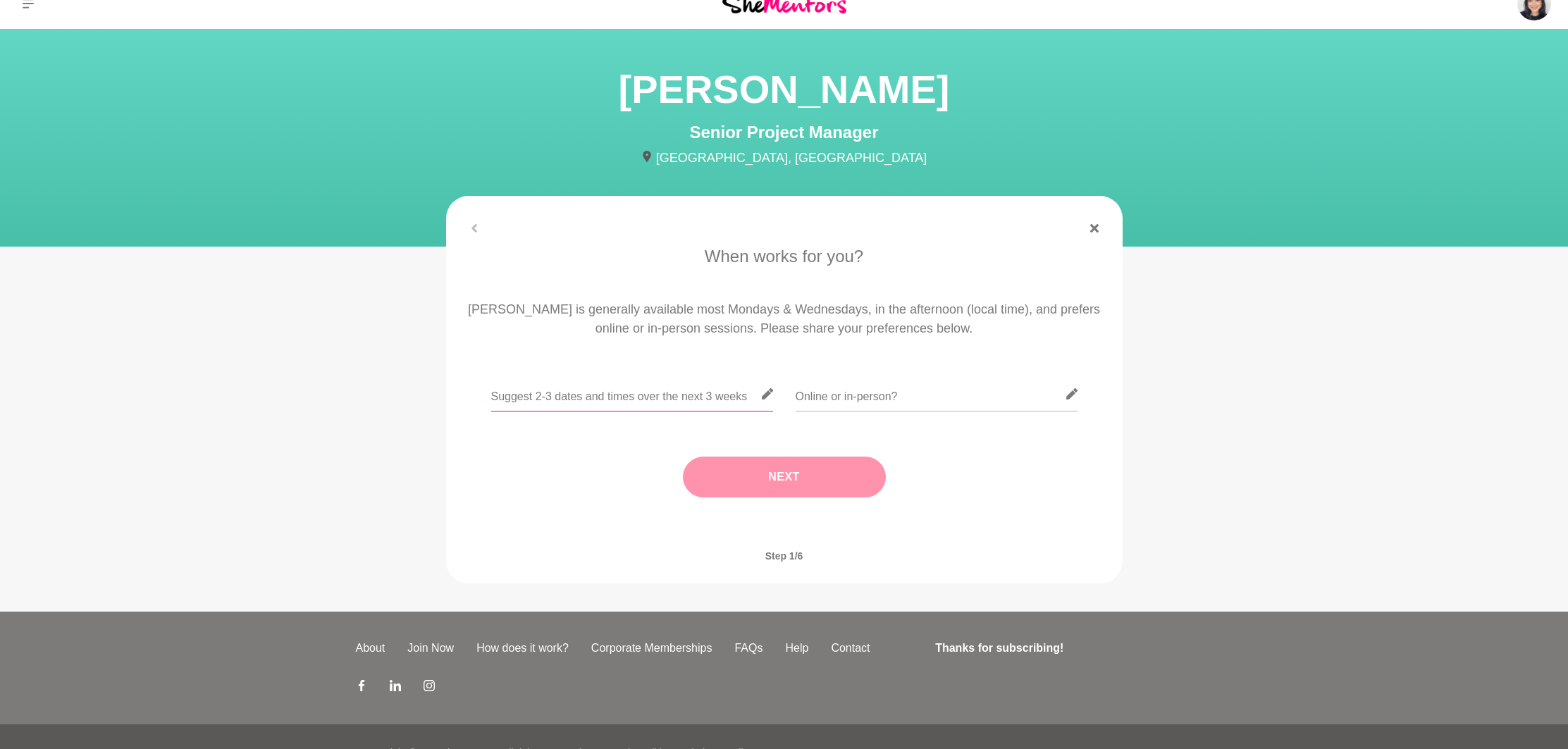
scroll to position [54, 0]
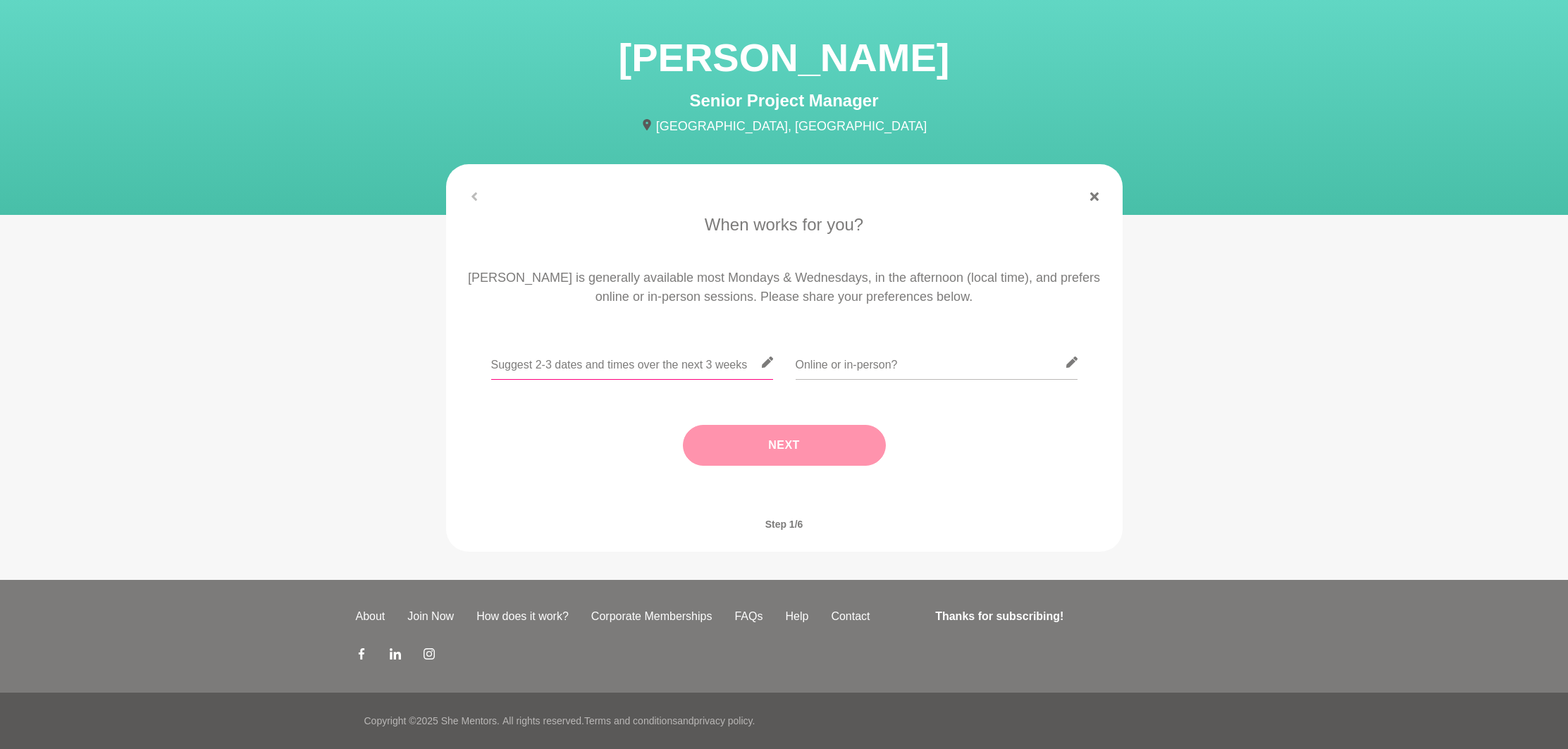
click at [638, 353] on input "text" at bounding box center [632, 363] width 282 height 34
click at [577, 364] on input "text" at bounding box center [632, 363] width 282 height 34
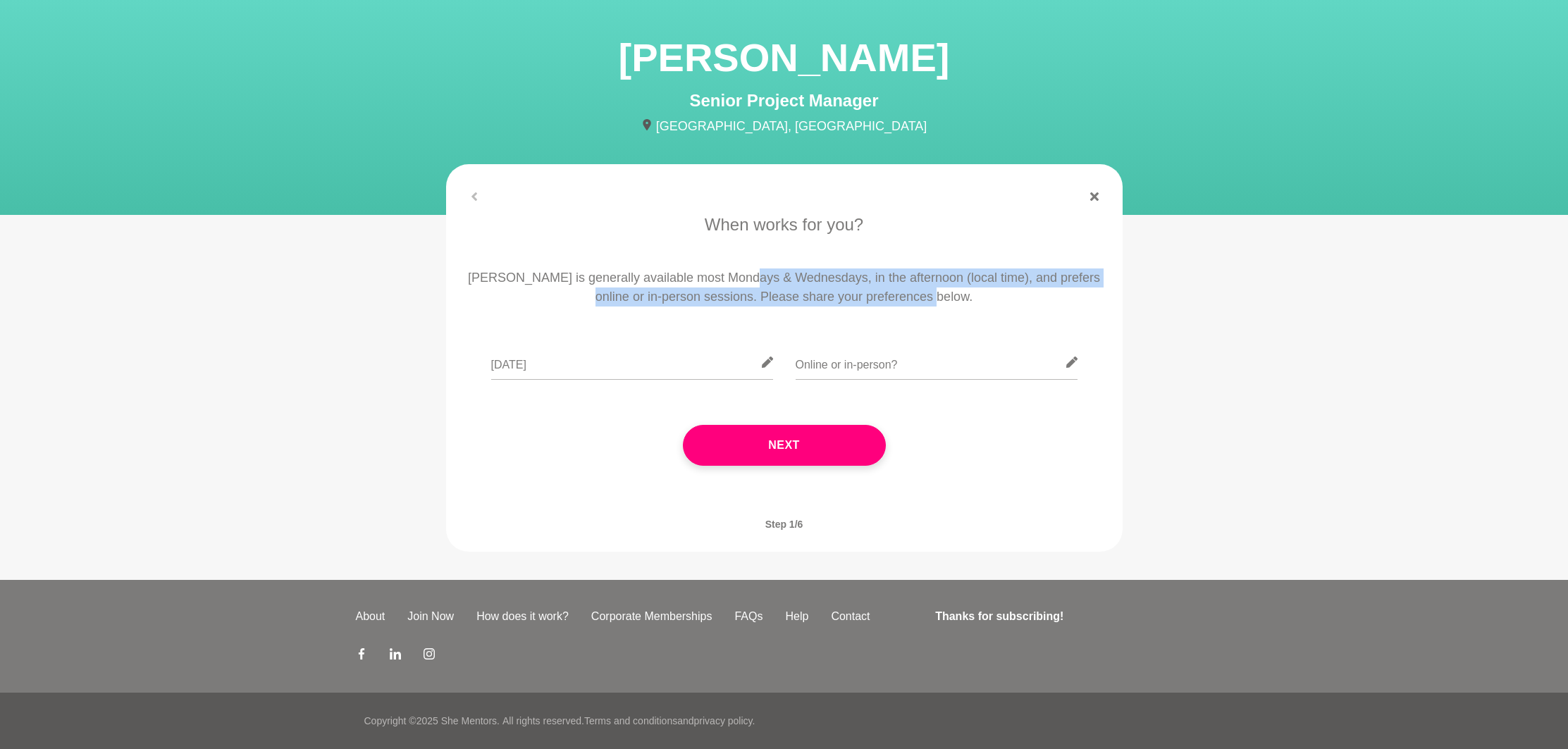
drag, startPoint x: 766, startPoint y: 284, endPoint x: 895, endPoint y: 316, distance: 132.9
click at [894, 316] on div "When works for you? [PERSON_NAME] is generally available most Mondays & Wednesd…" at bounding box center [784, 353] width 654 height 282
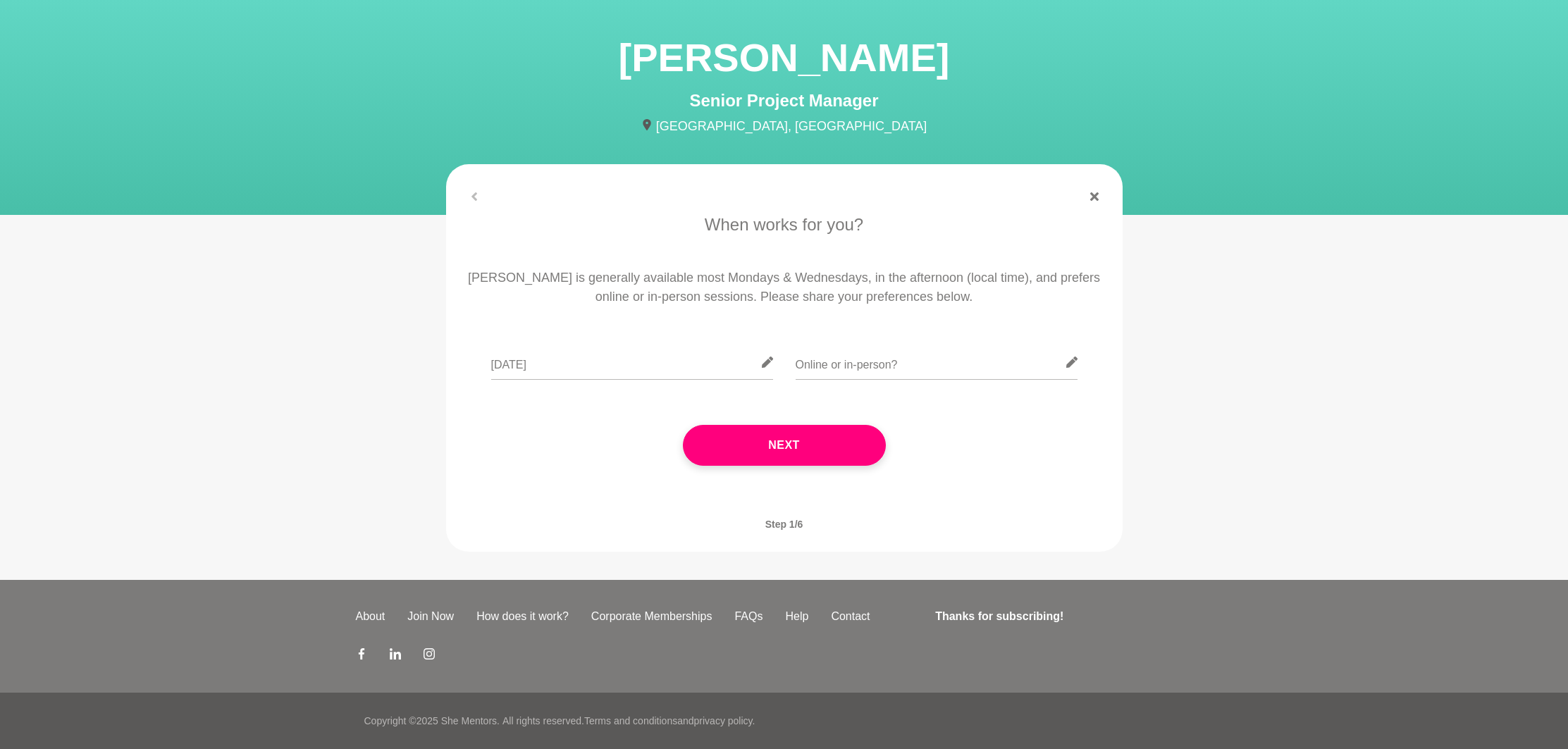
drag, startPoint x: 914, startPoint y: 300, endPoint x: 935, endPoint y: 299, distance: 21.0
click at [915, 300] on p "[PERSON_NAME] is generally available most Mondays & Wednesdays, in the afternoo…" at bounding box center [784, 287] width 637 height 38
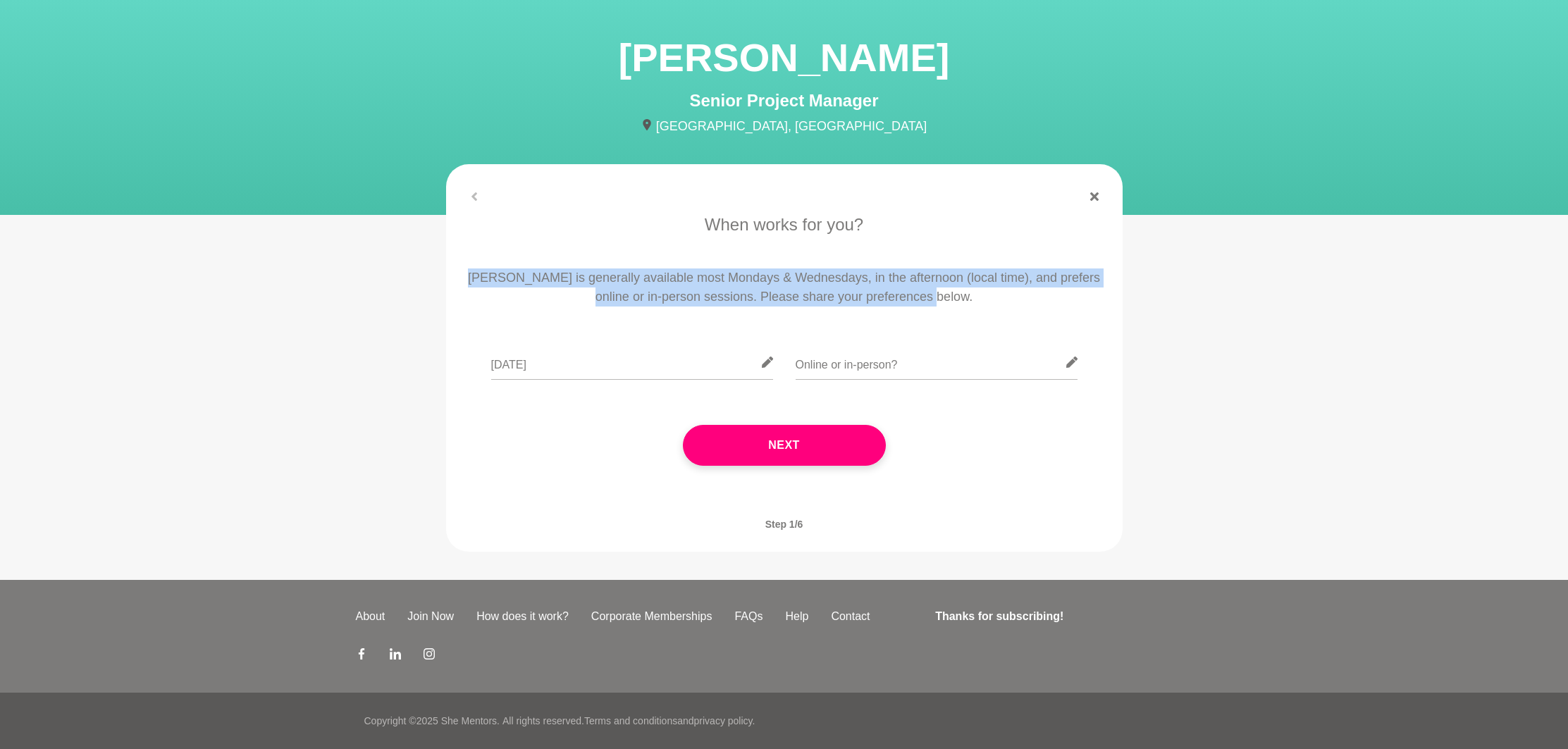
drag, startPoint x: 927, startPoint y: 291, endPoint x: 655, endPoint y: 247, distance: 275.5
click at [655, 247] on div "When works for you? [PERSON_NAME] is generally available most Mondays & Wednesd…" at bounding box center [784, 353] width 654 height 282
click at [615, 280] on p "[PERSON_NAME] is generally available most Mondays & Wednesdays, in the afternoo…" at bounding box center [784, 287] width 637 height 38
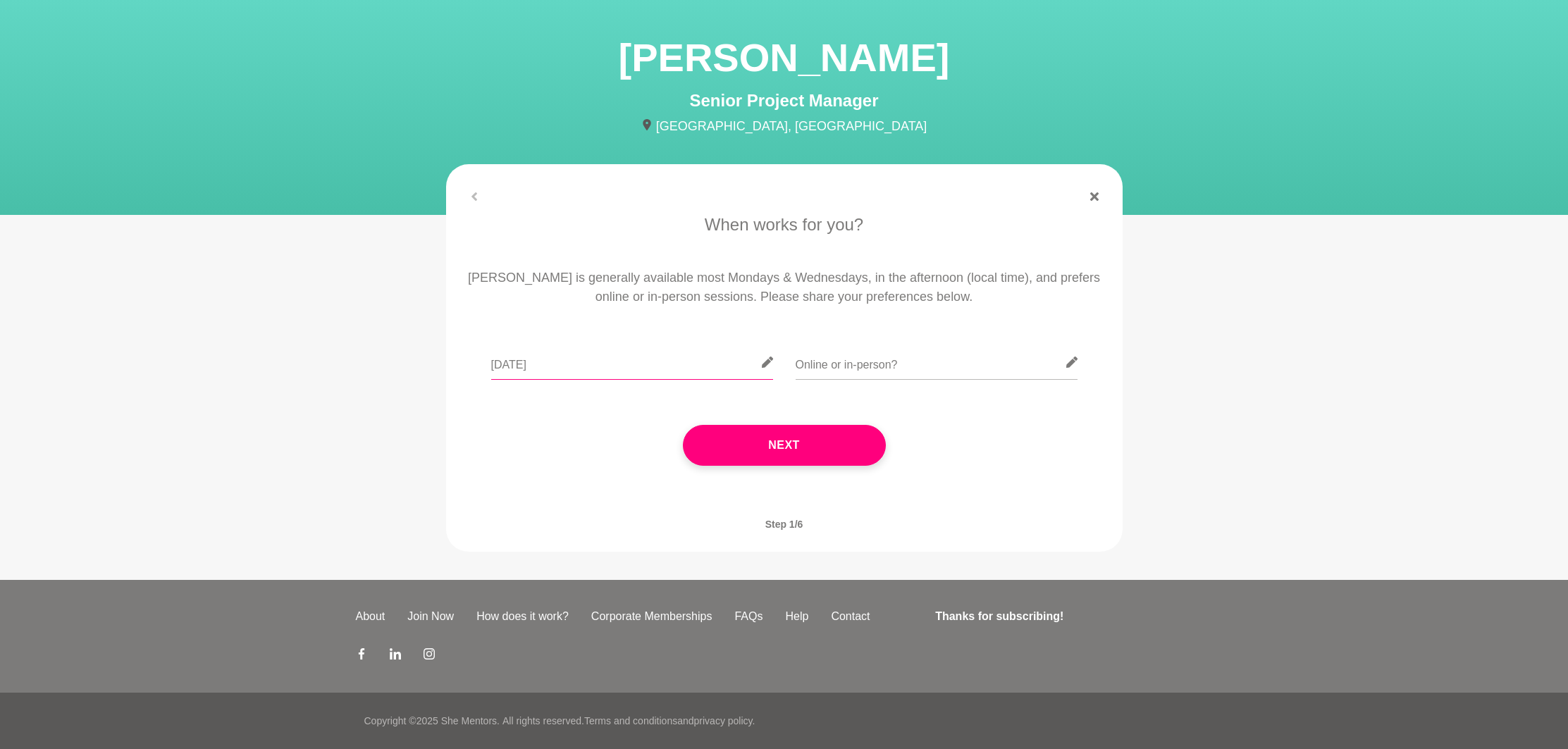
click at [550, 380] on input "[DATE]" at bounding box center [632, 363] width 282 height 34
click at [549, 366] on input "[DATE]" at bounding box center [632, 363] width 282 height 34
type input "[DATE],"
click at [612, 222] on p "When works for you?" at bounding box center [784, 225] width 637 height 26
